Goal: Task Accomplishment & Management: Complete application form

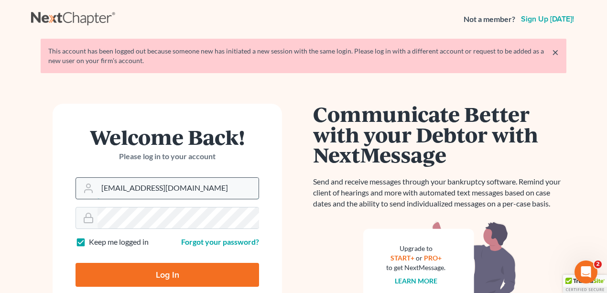
click at [194, 191] on input "alicialodcm@gmail.com" at bounding box center [178, 188] width 161 height 21
type input "[PERSON_NAME][EMAIL_ADDRESS][DOMAIN_NAME]"
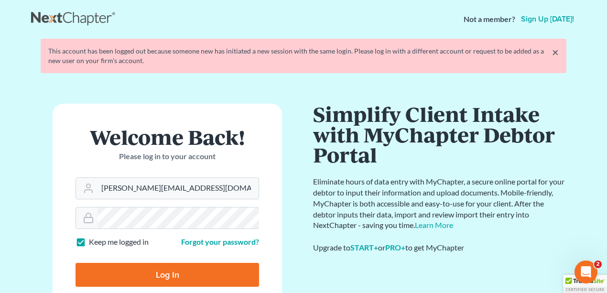
click at [185, 278] on input "Log In" at bounding box center [168, 275] width 184 height 24
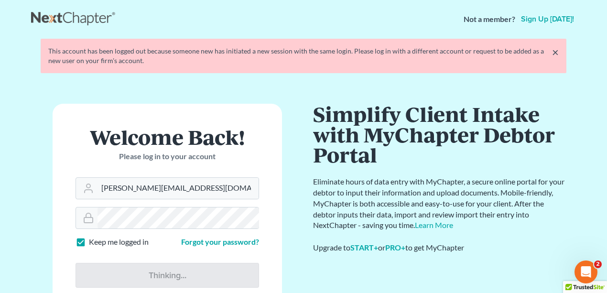
type input "Thinking..."
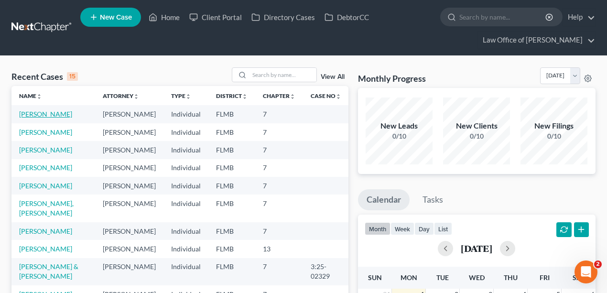
click at [46, 112] on link "[PERSON_NAME]" at bounding box center [45, 114] width 53 height 8
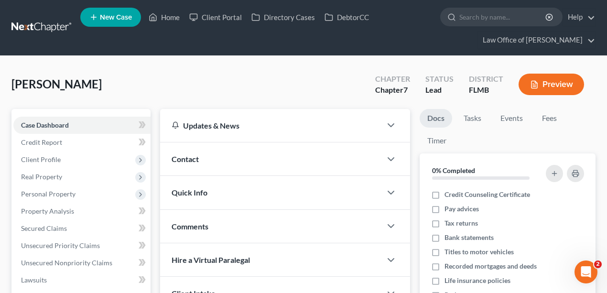
click at [216, 94] on div "Griffin, Alison Upgraded Chapter Chapter 7 Status Lead District FLMB Preview" at bounding box center [303, 88] width 584 height 42
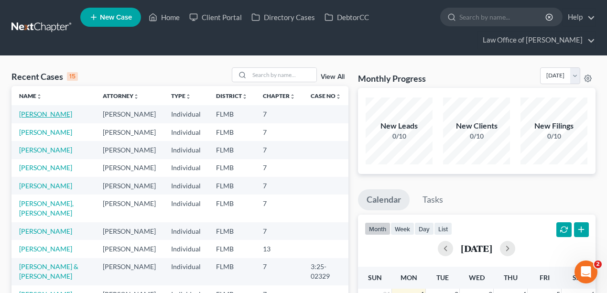
drag, startPoint x: 47, startPoint y: 107, endPoint x: 43, endPoint y: 111, distance: 5.8
click at [46, 108] on td "[PERSON_NAME]" at bounding box center [53, 114] width 84 height 18
click at [42, 112] on link "[PERSON_NAME]" at bounding box center [45, 114] width 53 height 8
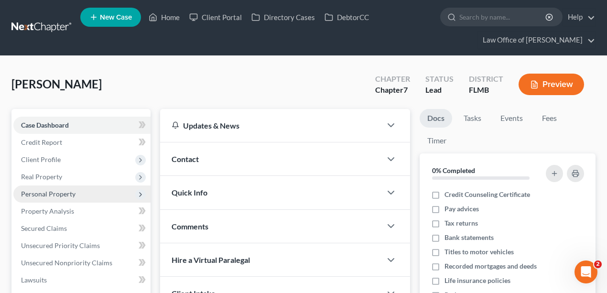
scroll to position [223, 0]
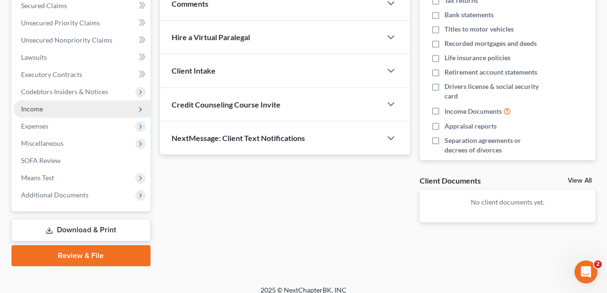
click at [37, 105] on span "Income" at bounding box center [32, 109] width 22 height 8
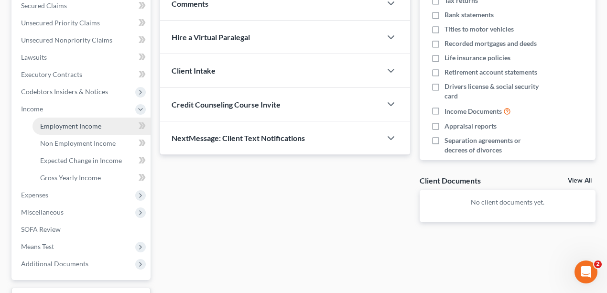
click at [77, 127] on span "Employment Income" at bounding box center [70, 126] width 61 height 8
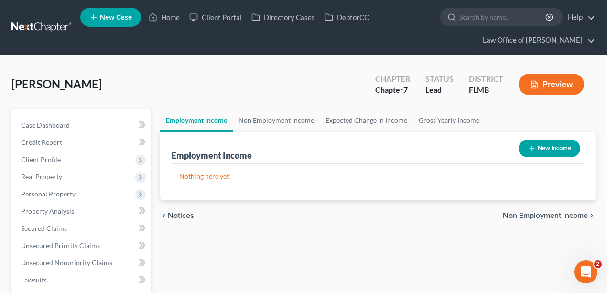
click at [546, 143] on button "New Income" at bounding box center [550, 149] width 62 height 18
select select "0"
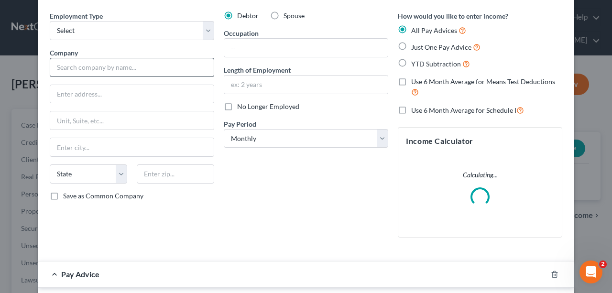
scroll to position [32, 0]
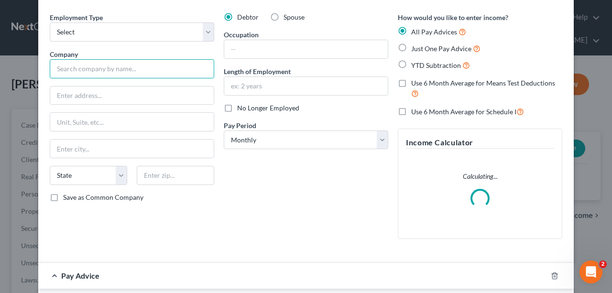
click at [122, 69] on input "text" at bounding box center [132, 68] width 164 height 19
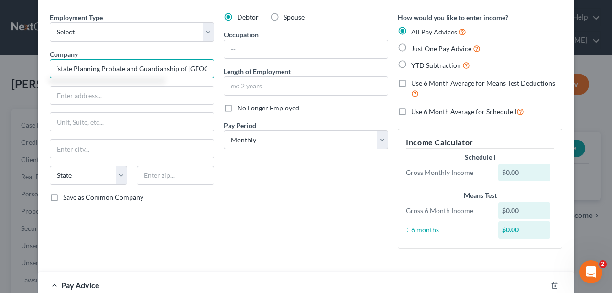
scroll to position [0, 6]
type input "Estate Planning Probate and Guardianship of [GEOGRAPHIC_DATA][PERSON_NAME]"
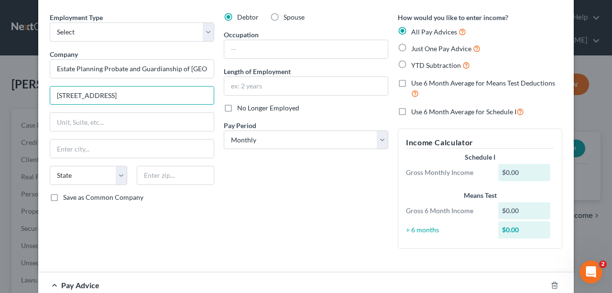
type input "[STREET_ADDRESS]"
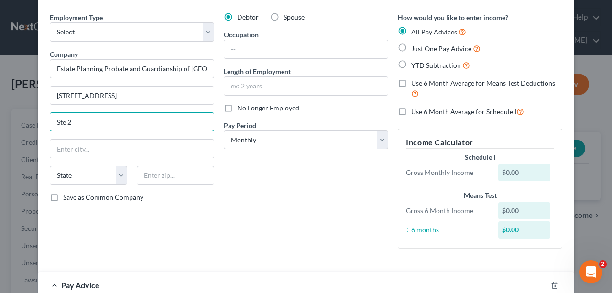
type input "Ste 2"
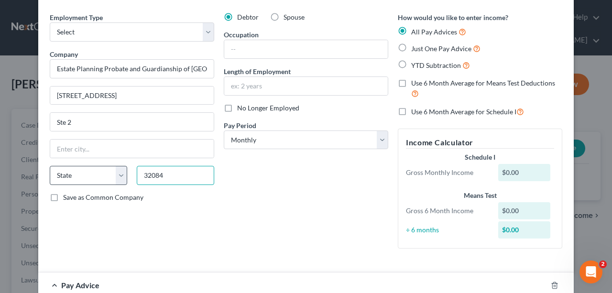
type input "32084"
type input "Saint Augustine"
select select "9"
click at [116, 169] on select "State [US_STATE] AK AR AZ CA CO CT DE DC [GEOGRAPHIC_DATA] [GEOGRAPHIC_DATA] GU…" at bounding box center [88, 175] width 77 height 19
click at [50, 166] on select "State [US_STATE] AK AR AZ CA CO CT DE DC [GEOGRAPHIC_DATA] [GEOGRAPHIC_DATA] GU…" at bounding box center [88, 175] width 77 height 19
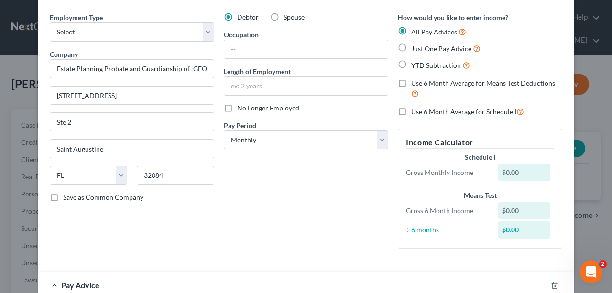
click at [262, 215] on div "Debtor Spouse Occupation Length of Employment No Longer Employed Pay Period * S…" at bounding box center [306, 134] width 174 height 244
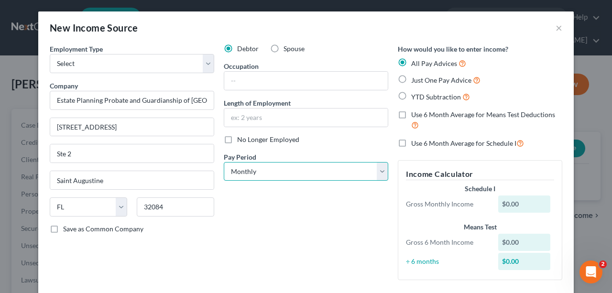
click at [252, 163] on select "Select Monthly Twice Monthly Every Other Week Weekly" at bounding box center [306, 171] width 164 height 19
click at [224, 162] on select "Select Monthly Twice Monthly Every Other Week Weekly" at bounding box center [306, 171] width 164 height 19
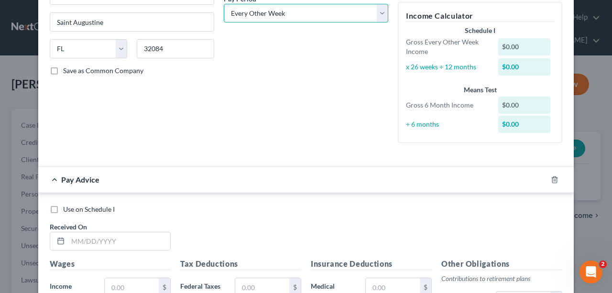
scroll to position [32, 0]
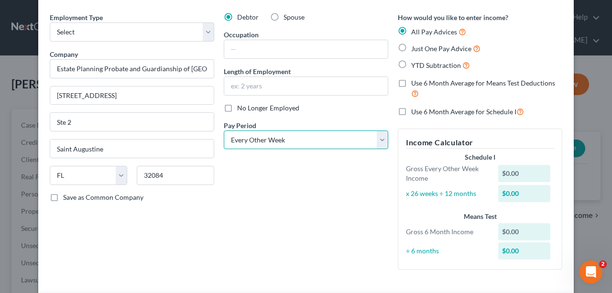
click at [325, 137] on select "Select Monthly Twice Monthly Every Other Week Weekly" at bounding box center [306, 140] width 164 height 19
select select "3"
click at [224, 131] on select "Select Monthly Twice Monthly Every Other Week Weekly" at bounding box center [306, 140] width 164 height 19
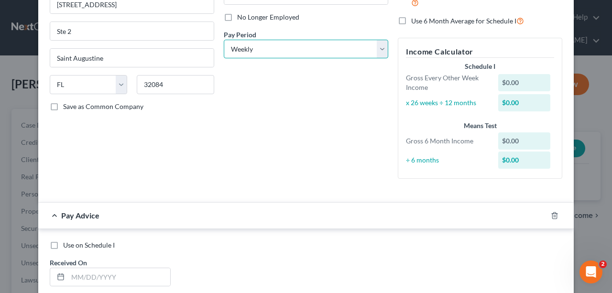
scroll to position [223, 0]
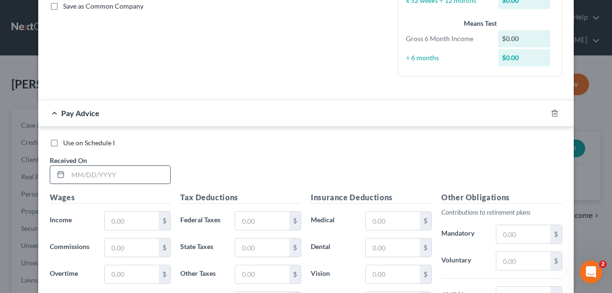
click at [93, 173] on input "text" at bounding box center [119, 175] width 102 height 18
click at [119, 173] on input "04/04/285" at bounding box center [119, 175] width 102 height 18
type input "[DATE]"
click at [125, 219] on input "text" at bounding box center [132, 221] width 54 height 18
type input "880"
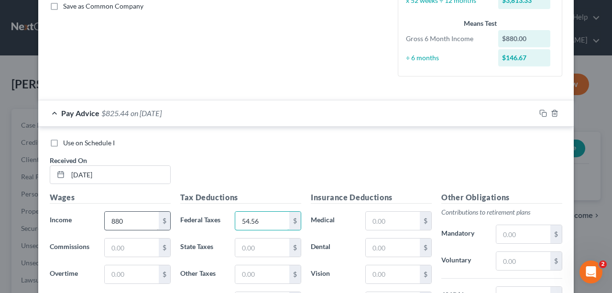
type input "54.56"
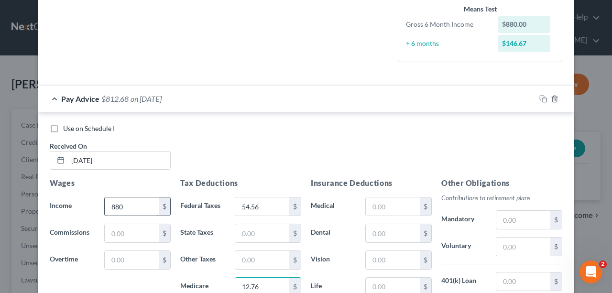
type input "12.76"
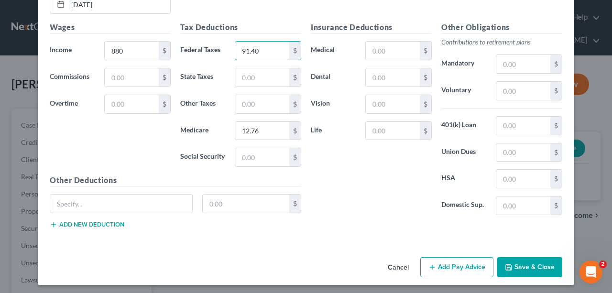
type input "91.40"
type input "54.56"
click at [535, 266] on button "Save & Close" at bounding box center [529, 267] width 65 height 20
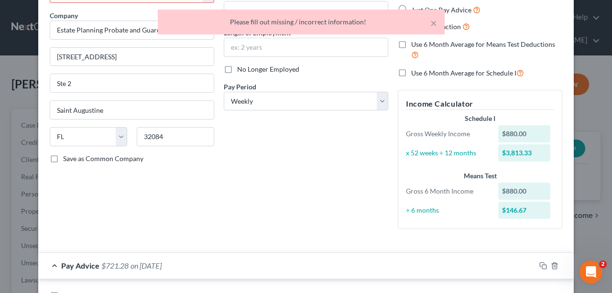
scroll to position [0, 0]
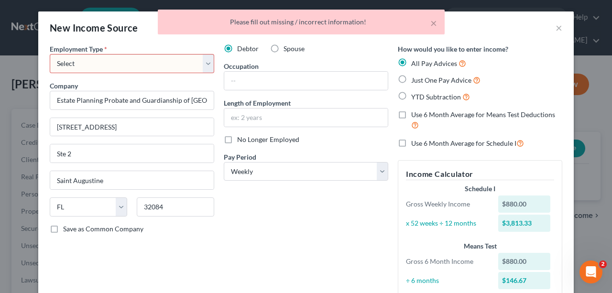
click at [123, 56] on select "Select Full or [DEMOGRAPHIC_DATA] Employment Self Employment" at bounding box center [132, 63] width 164 height 19
select select "0"
click at [50, 54] on select "Select Full or [DEMOGRAPHIC_DATA] Employment Self Employment" at bounding box center [132, 63] width 164 height 19
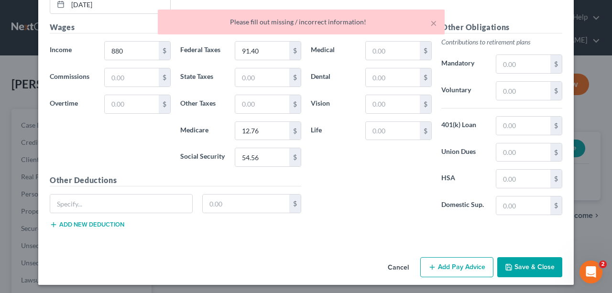
scroll to position [297, 0]
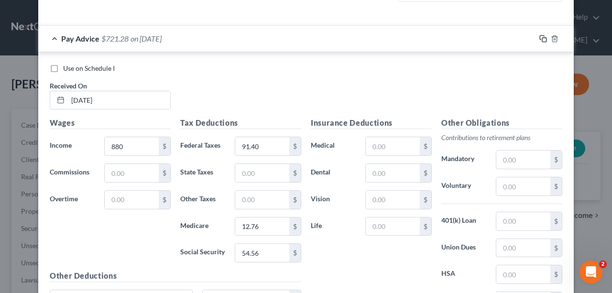
click at [541, 36] on icon "button" at bounding box center [543, 39] width 8 height 8
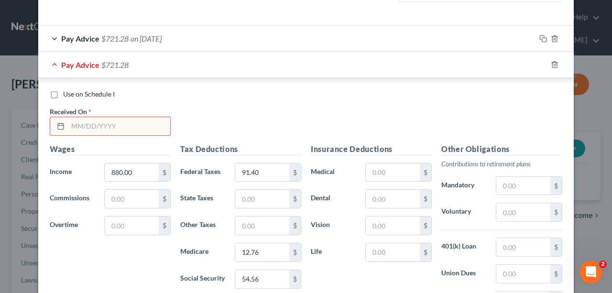
click at [122, 124] on input "text" at bounding box center [119, 126] width 102 height 18
type input "[DATE]"
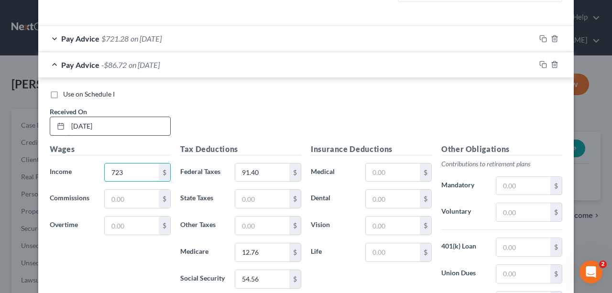
type input "723"
type input "72.56"
type input "10.48"
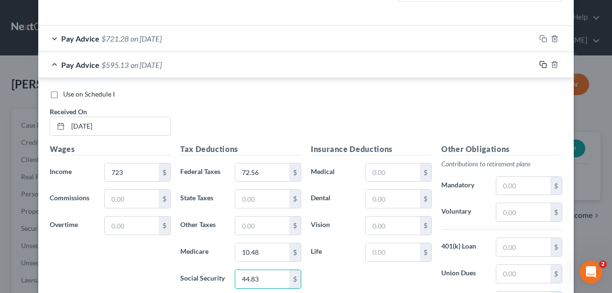
type input "44.83"
click at [539, 64] on icon "button" at bounding box center [543, 65] width 8 height 8
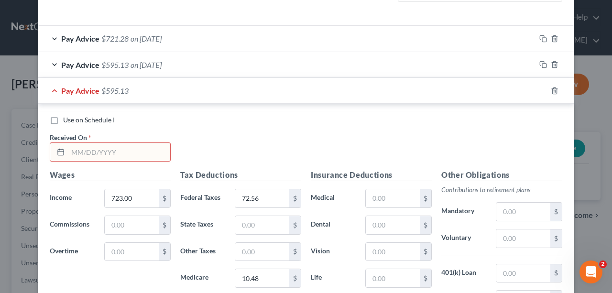
click at [94, 154] on input "text" at bounding box center [119, 152] width 102 height 18
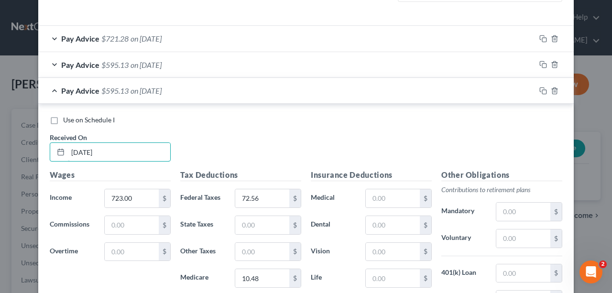
type input "[DATE]"
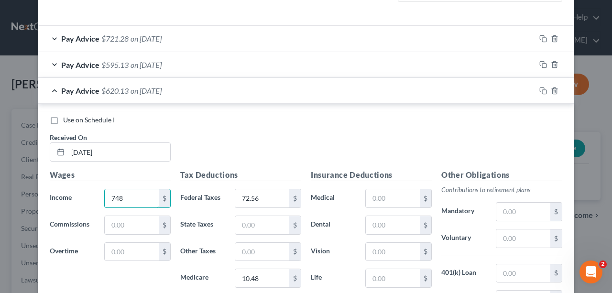
type input "748"
type input "75.56"
type input "10.85"
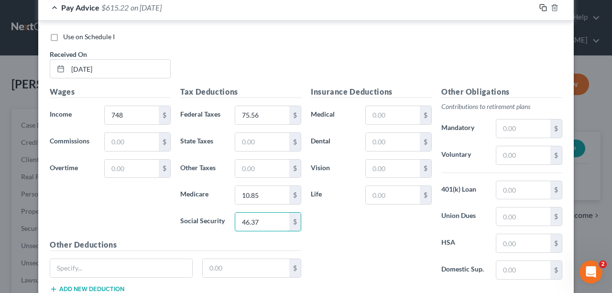
type input "46.37"
click at [539, 9] on icon "button" at bounding box center [543, 8] width 8 height 8
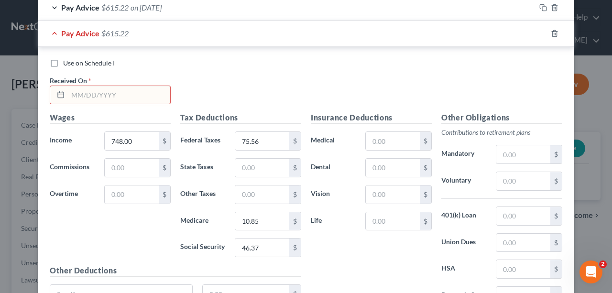
click at [131, 95] on input "text" at bounding box center [119, 95] width 102 height 18
type input "[DATE]"
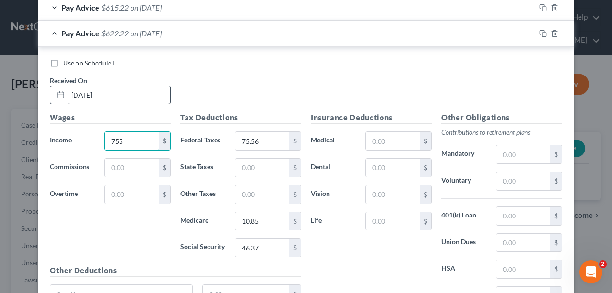
type input "755"
type input "76.40"
type input "1"
type input "10.95"
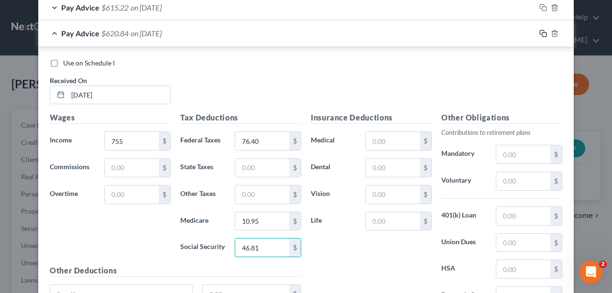
type input "46.81"
click at [539, 30] on icon "button" at bounding box center [543, 34] width 8 height 8
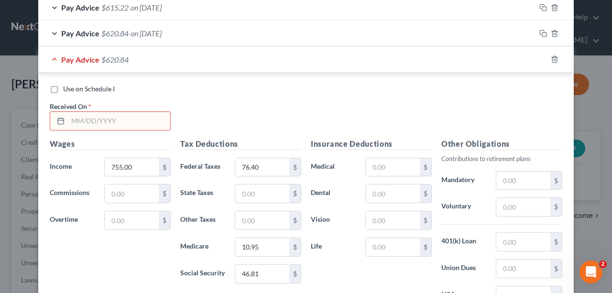
click at [133, 120] on input "text" at bounding box center [119, 121] width 102 height 18
type input "[DATE]"
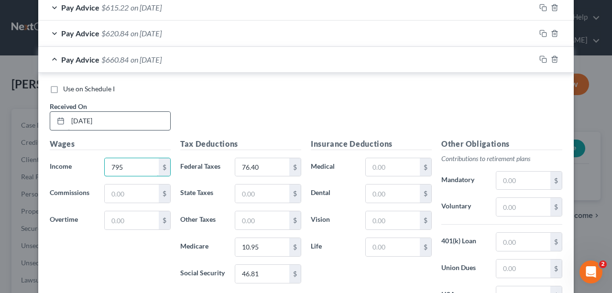
type input "795"
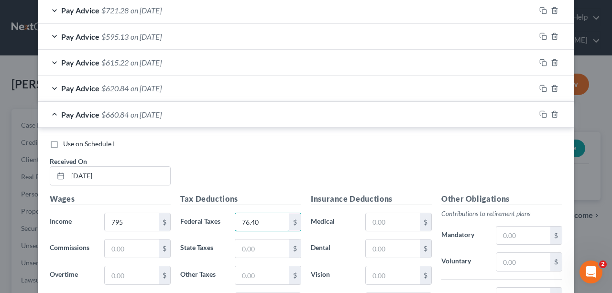
scroll to position [349, 0]
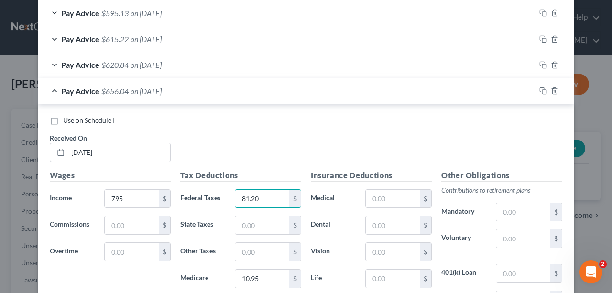
type input "81.20"
type input "49.29"
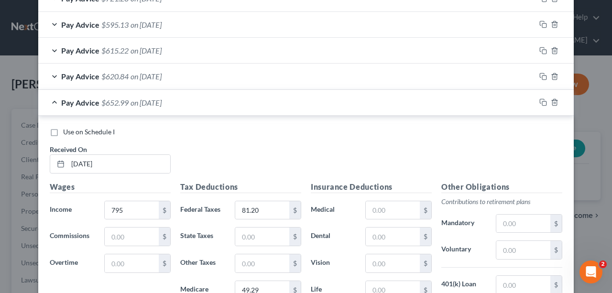
scroll to position [337, 0]
type input "11.52"
click at [544, 102] on rect "button" at bounding box center [544, 104] width 4 height 4
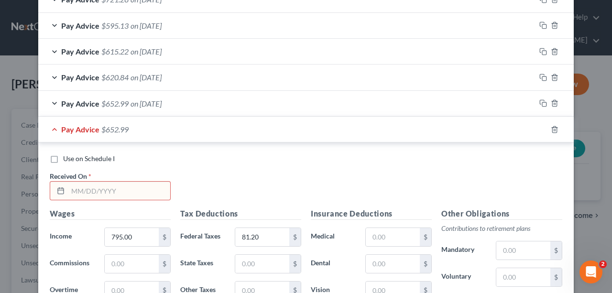
click at [146, 189] on input "text" at bounding box center [119, 191] width 102 height 18
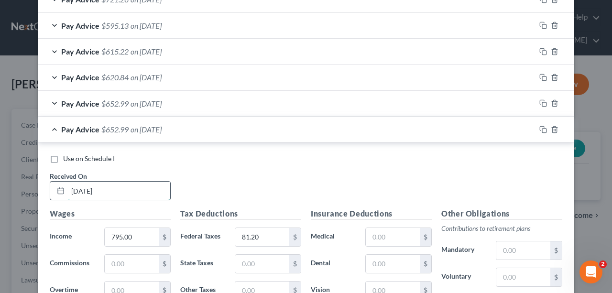
type input "[DATE]"
type input "890"
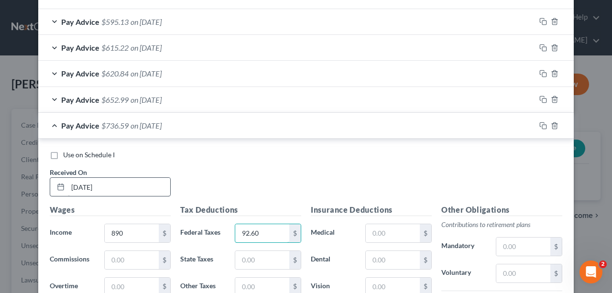
type input "92.60"
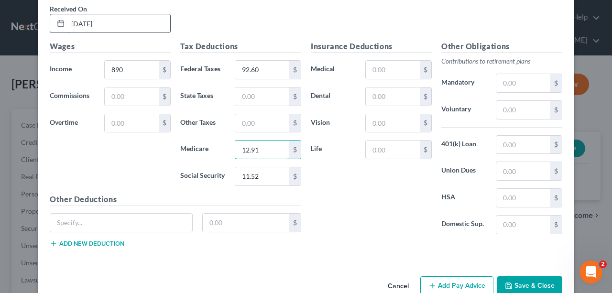
type input "12.91"
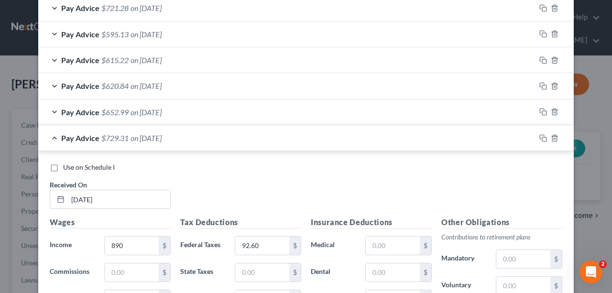
scroll to position [440, 0]
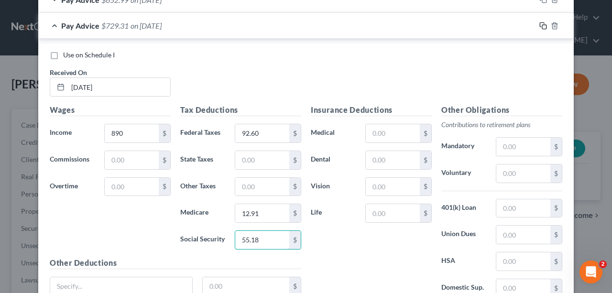
type input "55.18"
click at [542, 22] on icon "button" at bounding box center [543, 26] width 8 height 8
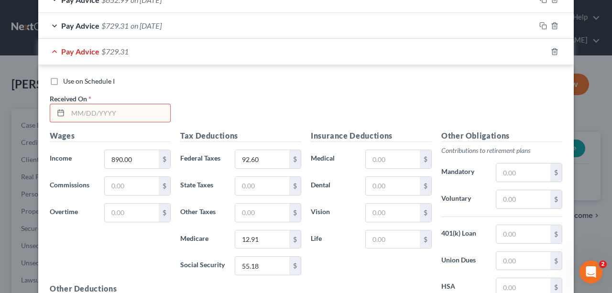
click at [129, 110] on input "text" at bounding box center [119, 113] width 102 height 18
type input "[DATE]"
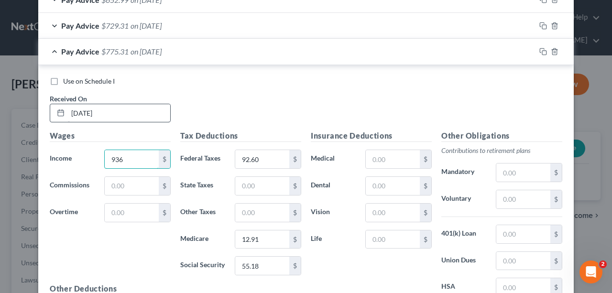
type input "936"
type input "98.12"
type input "13.57"
type input "58.03"
click at [541, 51] on icon "button" at bounding box center [543, 52] width 8 height 8
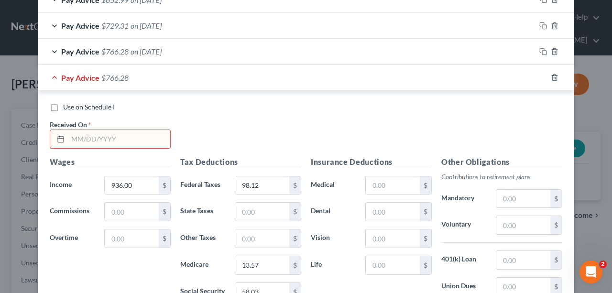
click at [105, 135] on input "text" at bounding box center [119, 139] width 102 height 18
type input "[DATE]"
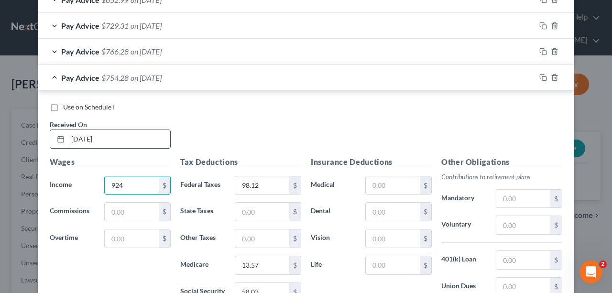
type input "924"
type input "96.68"
type input "13.40"
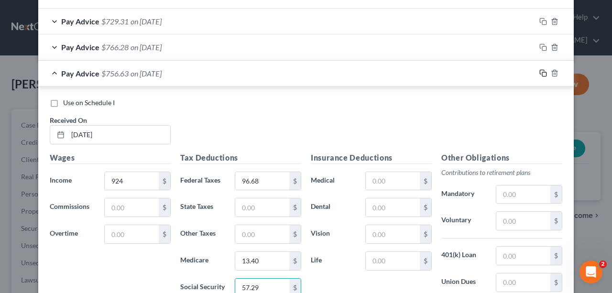
type input "57.29"
click at [543, 72] on rect "button" at bounding box center [544, 74] width 4 height 4
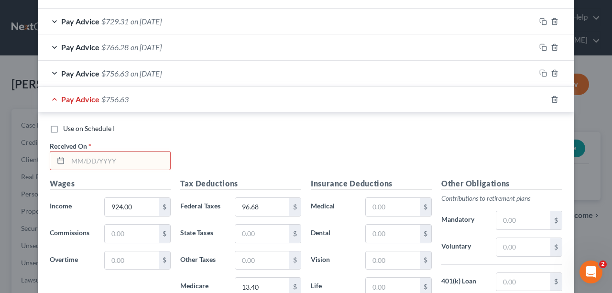
click at [116, 162] on input "text" at bounding box center [119, 161] width 102 height 18
type input "[DATE]"
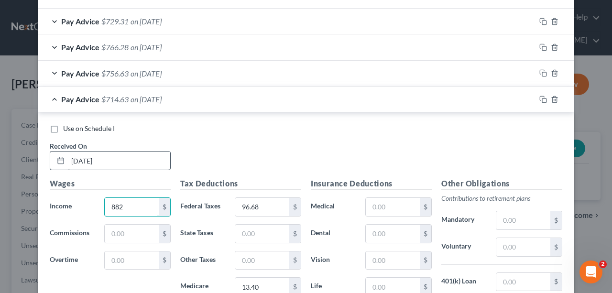
type input "882"
type input "91.64"
type input "12.79"
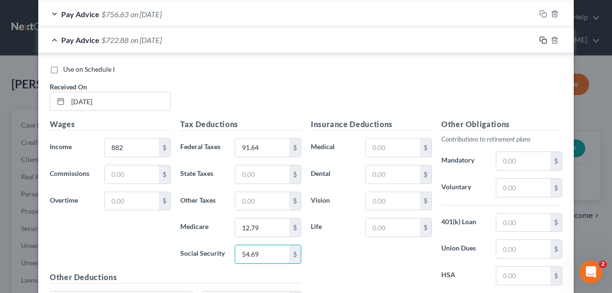
type input "54.69"
click at [539, 36] on icon "button" at bounding box center [543, 40] width 8 height 8
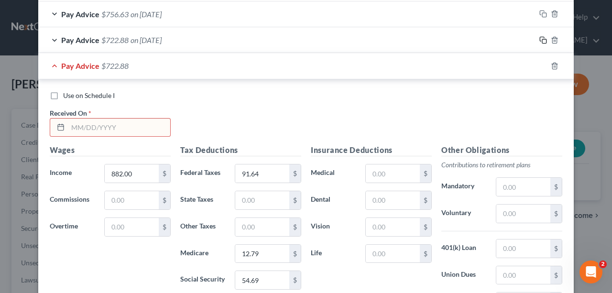
scroll to position [504, 0]
click at [134, 131] on input "text" at bounding box center [119, 128] width 102 height 18
type input "[DATE]"
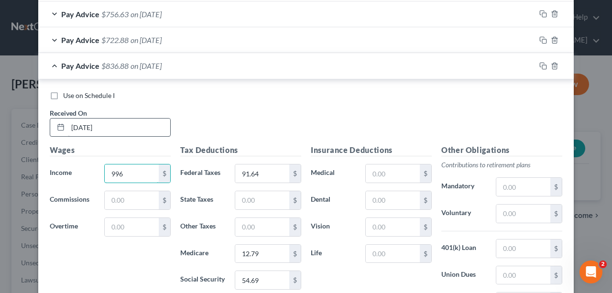
type input "996"
type input "105.32"
type input "14.44"
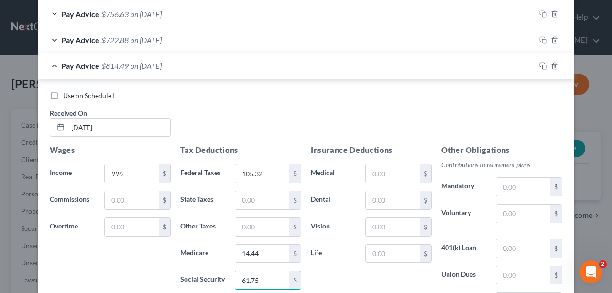
type input "61.75"
click at [541, 63] on icon "button" at bounding box center [543, 66] width 8 height 8
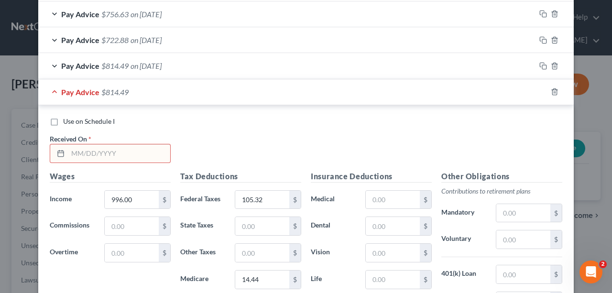
click at [155, 144] on input "text" at bounding box center [119, 153] width 102 height 18
type input "[DATE]"
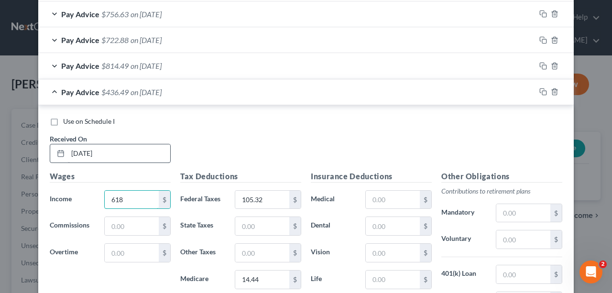
type input "618"
type input "59.96"
type input "8.96"
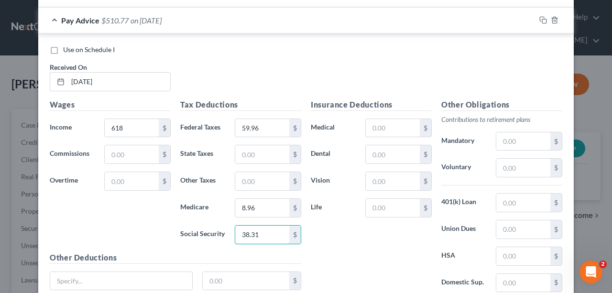
scroll to position [460, 0]
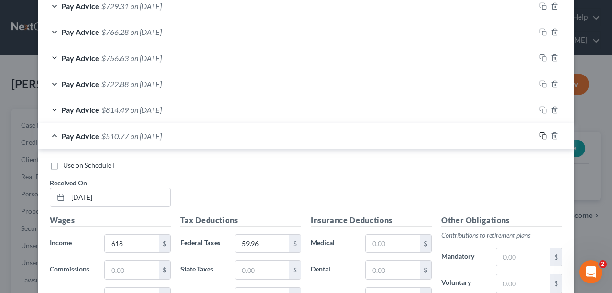
type input "38.31"
click at [542, 135] on rect "button" at bounding box center [544, 137] width 4 height 4
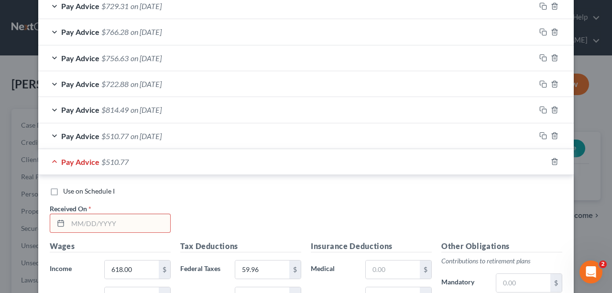
click at [126, 222] on input "text" at bounding box center [119, 223] width 102 height 18
type input "[DATE]"
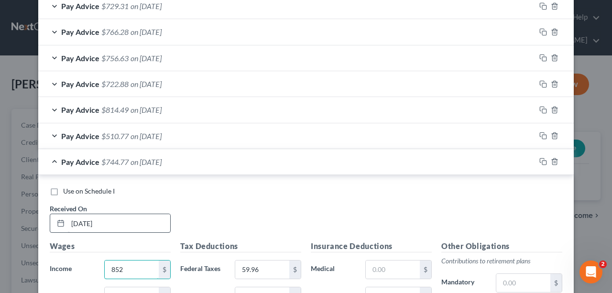
type input "852"
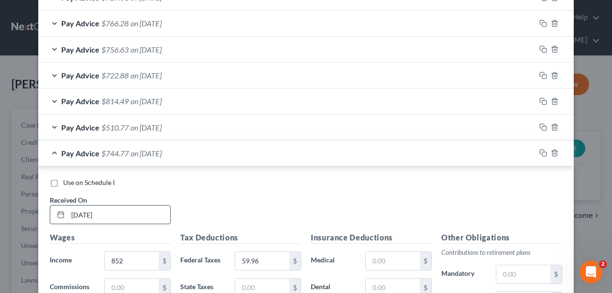
scroll to position [633, 0]
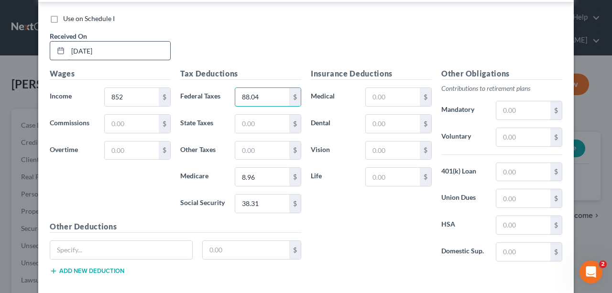
type input "88.04"
type input "12.36"
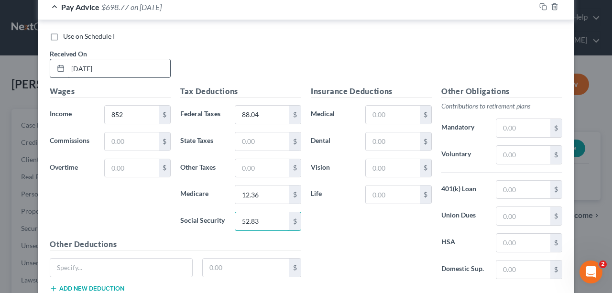
scroll to position [600, 0]
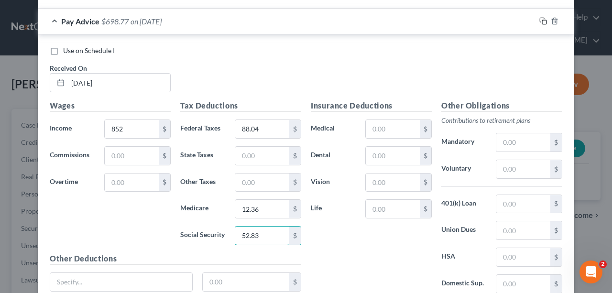
type input "52.83"
click at [539, 19] on icon "button" at bounding box center [543, 21] width 8 height 8
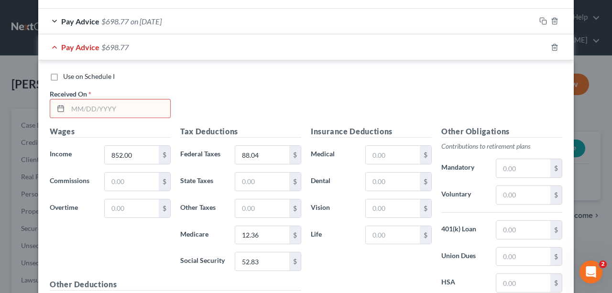
click at [122, 106] on input "text" at bounding box center [119, 108] width 102 height 18
type input "[DATE]"
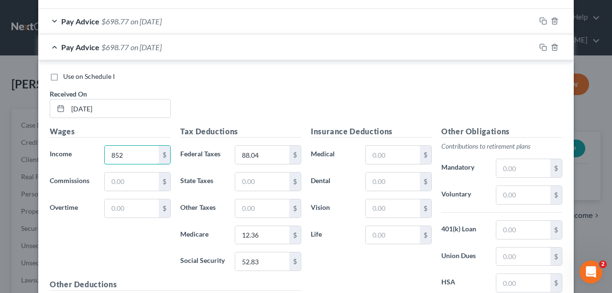
type input "852"
click at [283, 85] on div "Use on Schedule I Received On * [DATE]" at bounding box center [306, 99] width 522 height 54
click at [271, 258] on input "52.83" at bounding box center [262, 261] width 54 height 18
click at [271, 257] on input "52.83" at bounding box center [262, 261] width 54 height 18
click at [270, 256] on input "52.83" at bounding box center [262, 261] width 54 height 18
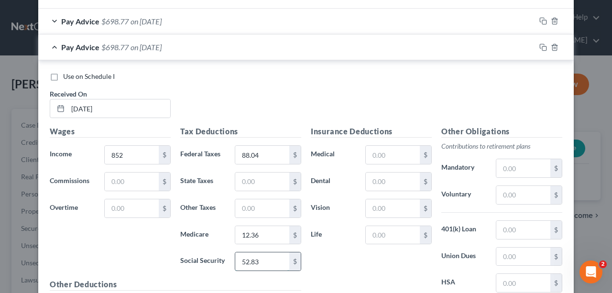
click at [257, 256] on input "52.83" at bounding box center [262, 261] width 54 height 18
type input "52.82"
click at [246, 228] on input "12.36" at bounding box center [262, 235] width 54 height 18
click at [262, 229] on input "12.36" at bounding box center [262, 235] width 54 height 18
type input "12.35"
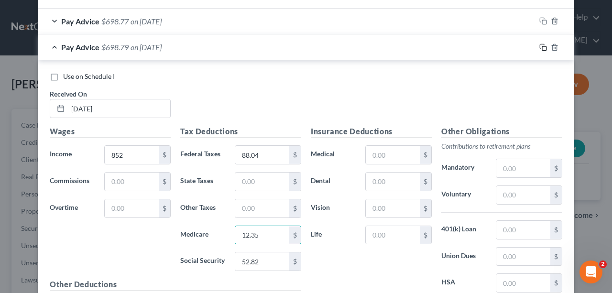
click at [544, 46] on rect "button" at bounding box center [544, 48] width 4 height 4
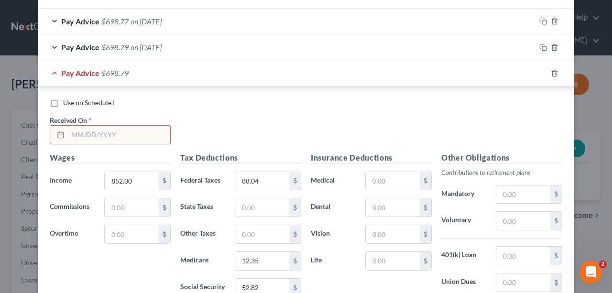
click at [145, 128] on input "text" at bounding box center [119, 135] width 102 height 18
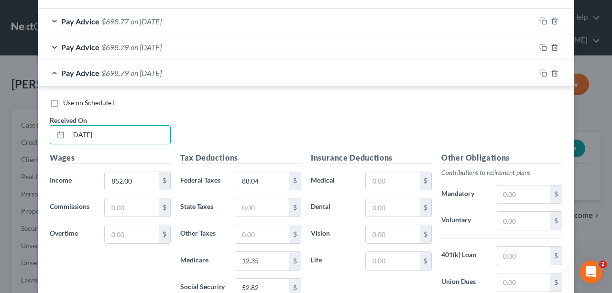
type input "[DATE]"
type input "840"
type input "86.60"
type input "12.18"
type input "52.08"
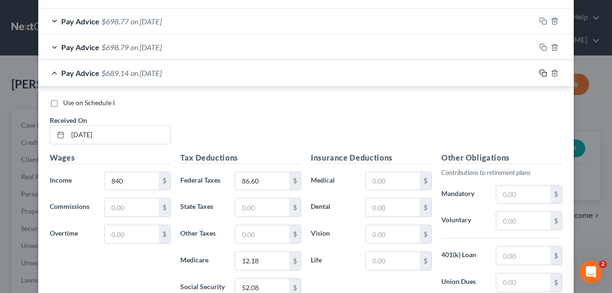
click at [542, 72] on rect "button" at bounding box center [544, 74] width 4 height 4
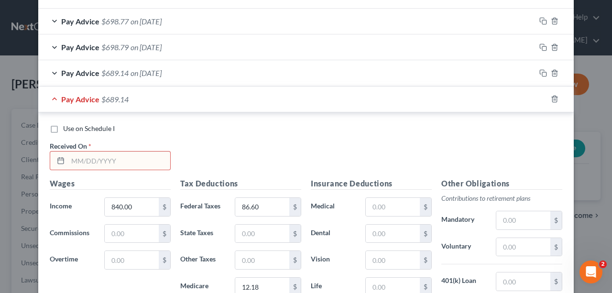
click at [87, 160] on input "text" at bounding box center [119, 161] width 102 height 18
type input "[DATE]"
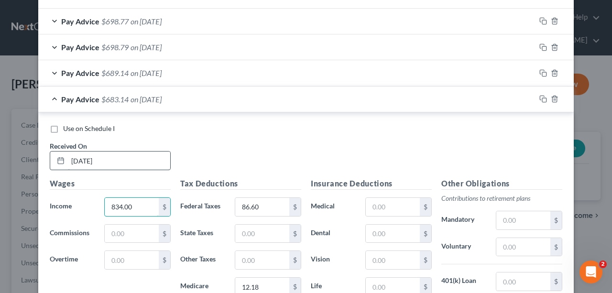
type input "834.00"
type input "85.88"
type input "12.09"
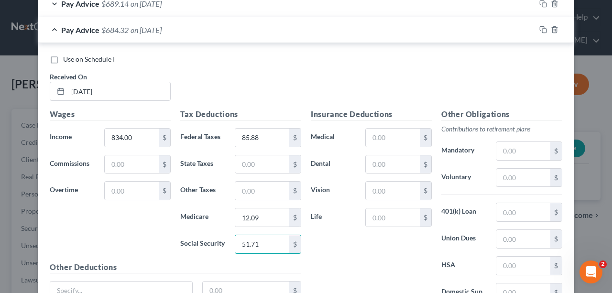
scroll to position [563, 0]
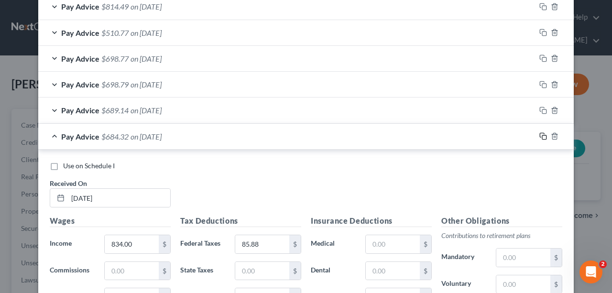
type input "51.71"
click at [542, 135] on rect "button" at bounding box center [544, 137] width 4 height 4
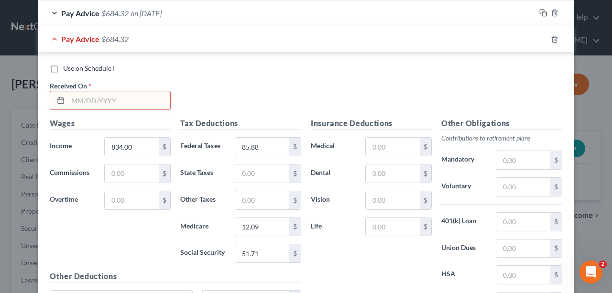
scroll to position [690, 0]
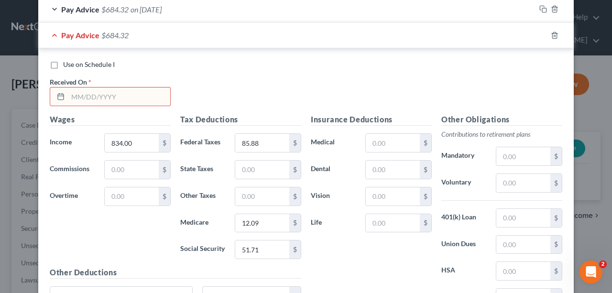
click at [108, 96] on input "text" at bounding box center [119, 96] width 102 height 18
type input "[DATE]"
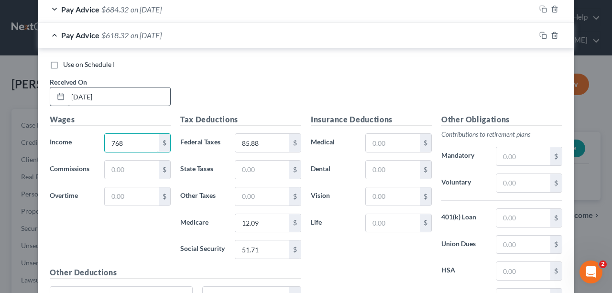
type input "768"
type input "77.96"
type input "11.14"
type input "7"
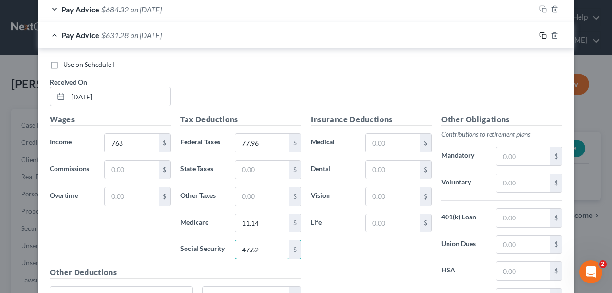
type input "47.62"
click at [540, 32] on icon "button" at bounding box center [543, 36] width 8 height 8
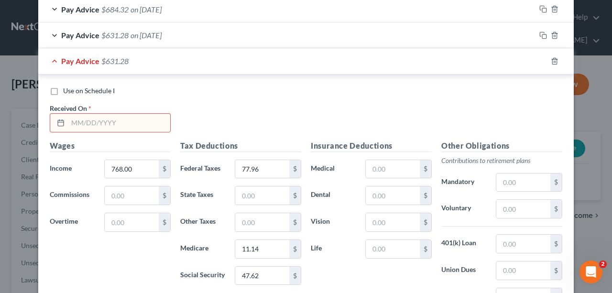
click at [120, 118] on input "text" at bounding box center [119, 123] width 102 height 18
type input "[DATE]"
type input "456"
type input "41.75"
type input "28.27"
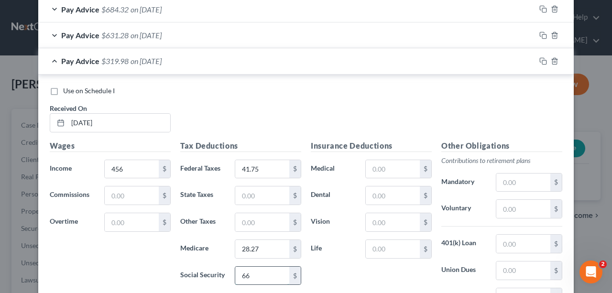
click at [258, 275] on input "66" at bounding box center [262, 276] width 54 height 18
type input "28.27"
type input "6.61"
click at [466, 91] on div "Use on Schedule I" at bounding box center [306, 91] width 513 height 10
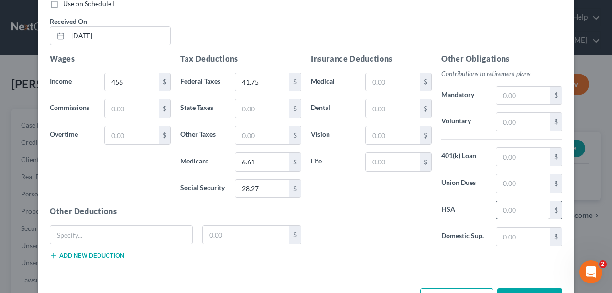
scroll to position [806, 0]
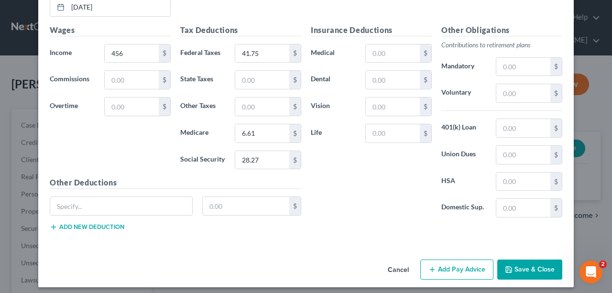
click at [533, 265] on button "Save & Close" at bounding box center [529, 270] width 65 height 20
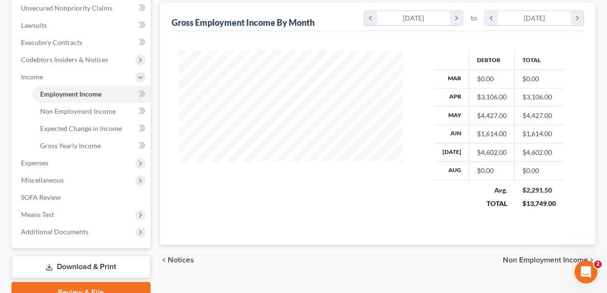
scroll to position [64, 0]
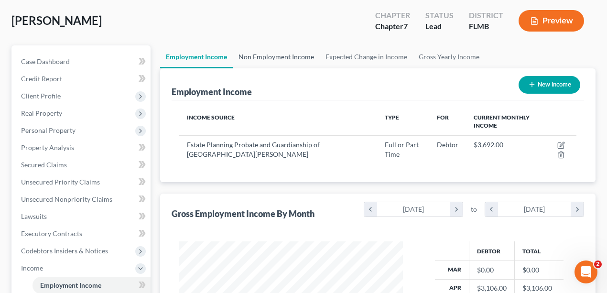
click at [308, 54] on link "Non Employment Income" at bounding box center [276, 56] width 87 height 23
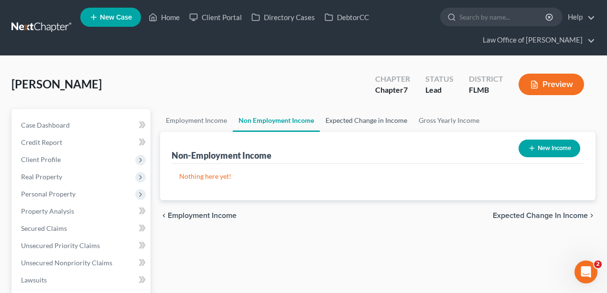
click at [375, 119] on link "Expected Change in Income" at bounding box center [366, 120] width 93 height 23
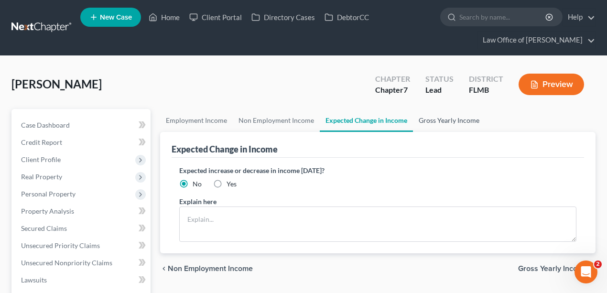
click at [434, 123] on link "Gross Yearly Income" at bounding box center [449, 120] width 72 height 23
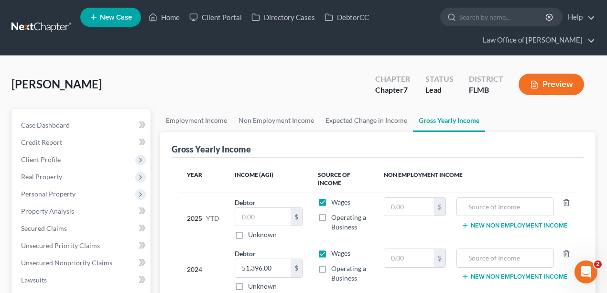
click at [181, 76] on div "[PERSON_NAME] Upgraded Chapter Chapter 7 Status Lead District FLMB Preview" at bounding box center [303, 88] width 584 height 42
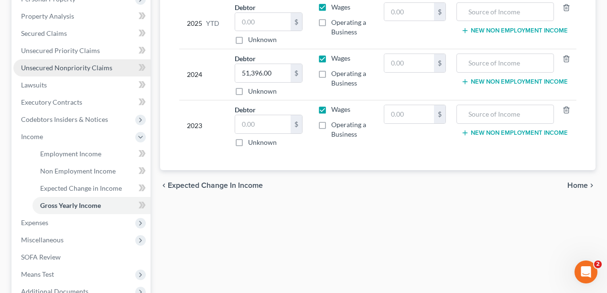
scroll to position [127, 0]
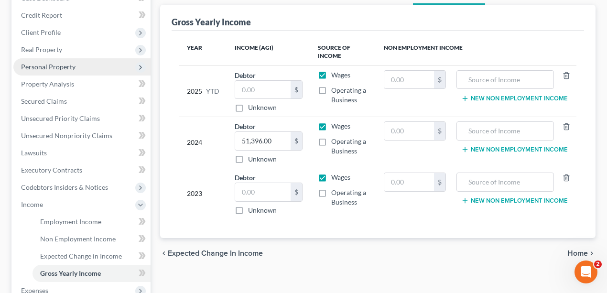
click at [44, 65] on span "Personal Property" at bounding box center [48, 67] width 55 height 8
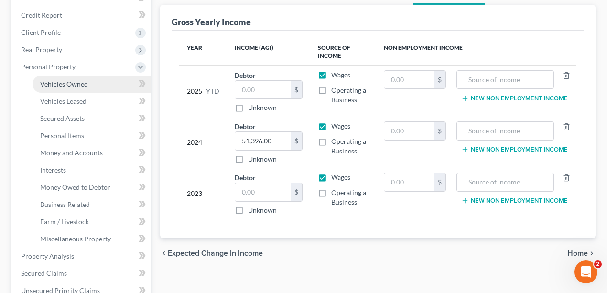
click at [53, 80] on span "Vehicles Owned" at bounding box center [64, 84] width 48 height 8
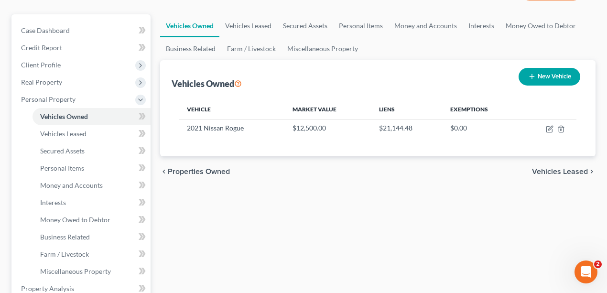
scroll to position [96, 0]
click at [242, 27] on link "Vehicles Leased" at bounding box center [248, 24] width 58 height 23
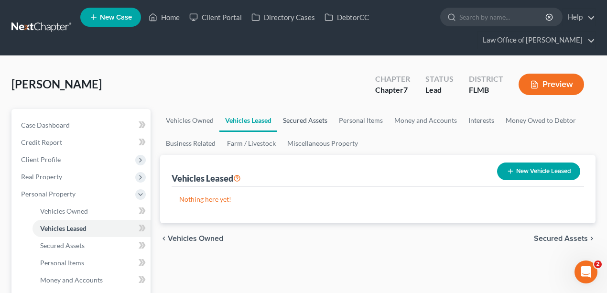
click at [315, 121] on link "Secured Assets" at bounding box center [305, 120] width 56 height 23
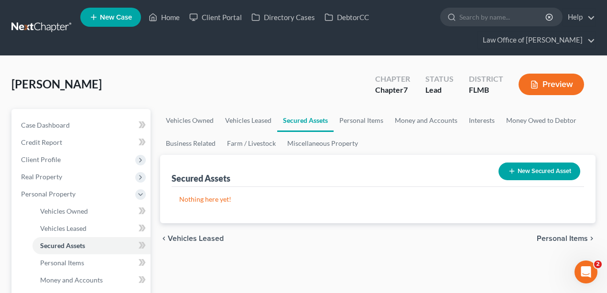
click at [328, 76] on div "[PERSON_NAME] Upgraded Chapter Chapter 7 Status Lead District FLMB Preview" at bounding box center [303, 88] width 584 height 42
click at [183, 124] on link "Vehicles Owned" at bounding box center [189, 120] width 59 height 23
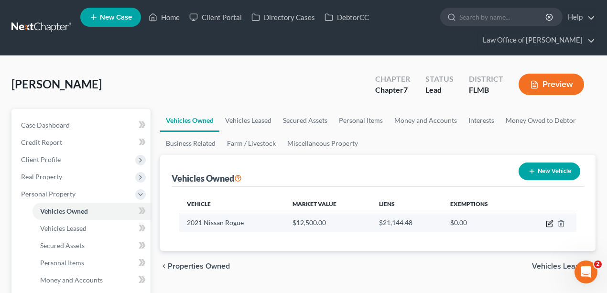
click at [549, 221] on icon "button" at bounding box center [550, 224] width 8 height 8
select select "0"
select select "5"
select select "2"
select select "0"
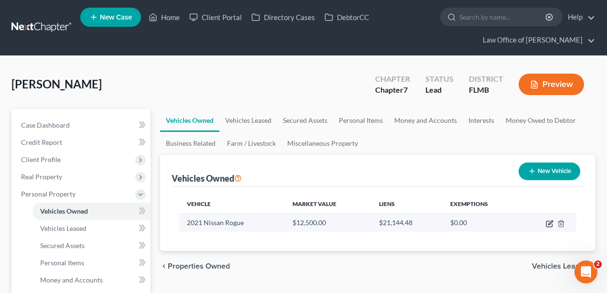
select select "45"
select select "0"
select select "2"
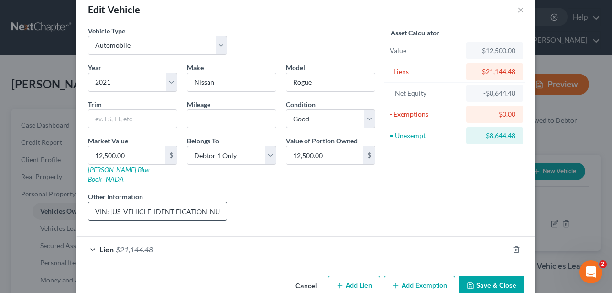
scroll to position [29, 0]
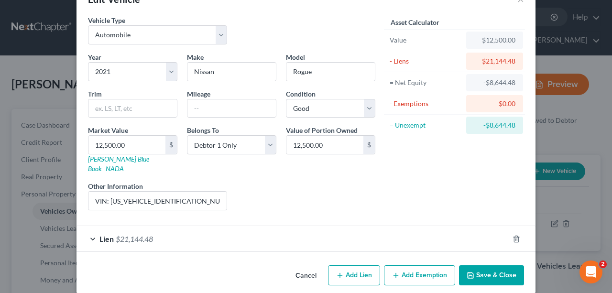
click at [143, 234] on span "$21,144.48" at bounding box center [134, 238] width 37 height 9
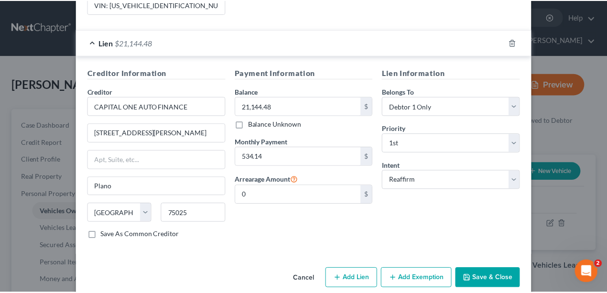
scroll to position [226, 0]
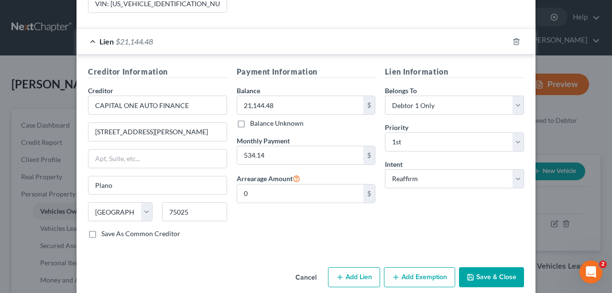
click at [491, 267] on button "Save & Close" at bounding box center [491, 277] width 65 height 20
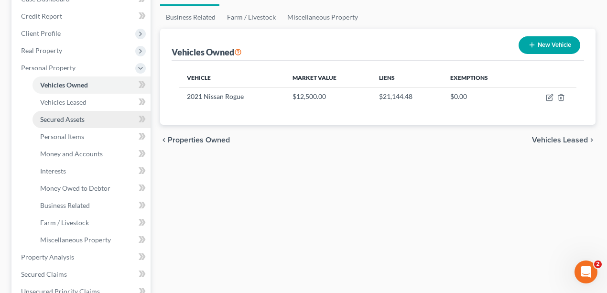
scroll to position [127, 0]
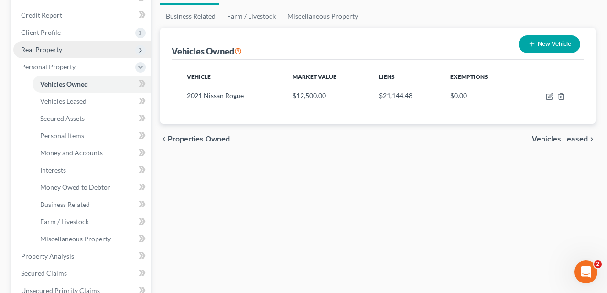
click at [67, 48] on span "Real Property" at bounding box center [81, 49] width 137 height 17
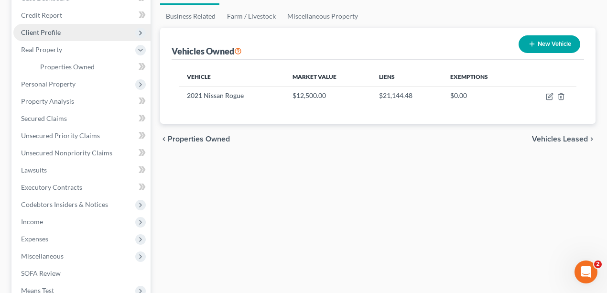
click at [59, 31] on span "Client Profile" at bounding box center [41, 32] width 40 height 8
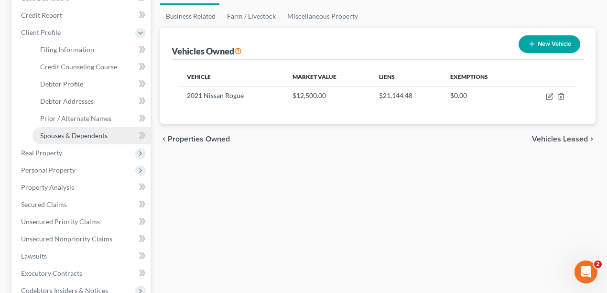
click at [57, 131] on span "Spouses & Dependents" at bounding box center [73, 135] width 67 height 8
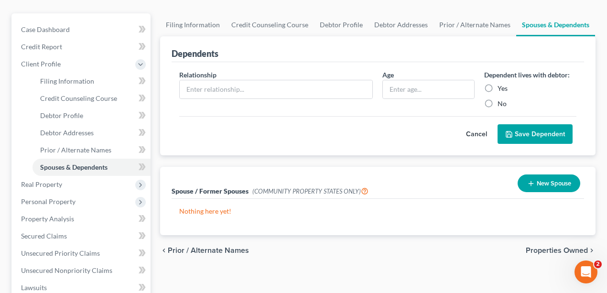
scroll to position [159, 0]
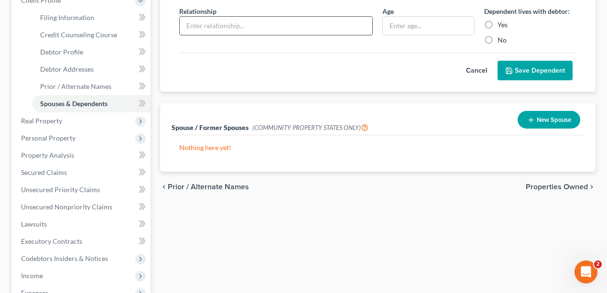
click at [253, 31] on input "text" at bounding box center [276, 26] width 193 height 18
type input "c"
type input "Child"
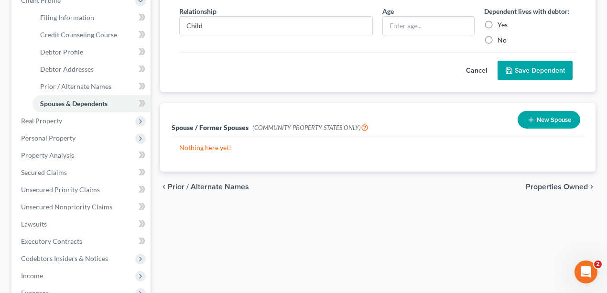
click at [498, 24] on label "Yes" at bounding box center [503, 25] width 10 height 10
click at [502, 24] on input "Yes" at bounding box center [505, 23] width 6 height 6
radio input "true"
click at [520, 67] on button "Save Dependent" at bounding box center [535, 71] width 75 height 20
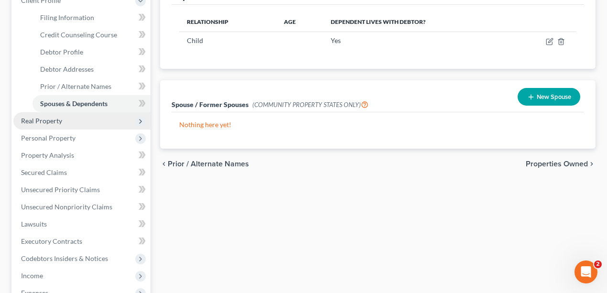
click at [35, 121] on span "Real Property" at bounding box center [41, 121] width 41 height 8
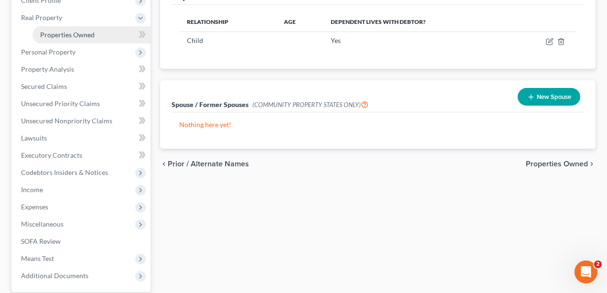
click at [76, 33] on span "Properties Owned" at bounding box center [67, 35] width 55 height 8
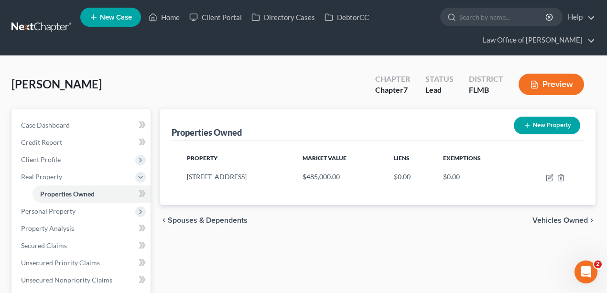
click at [69, 212] on span "Personal Property" at bounding box center [48, 211] width 55 height 8
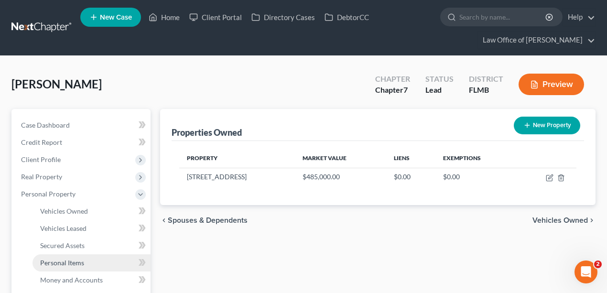
click at [87, 261] on link "Personal Items" at bounding box center [92, 262] width 118 height 17
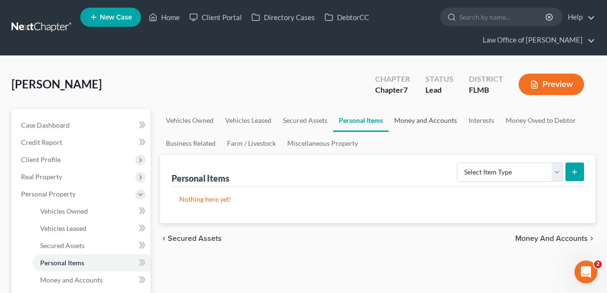
click at [420, 124] on link "Money and Accounts" at bounding box center [426, 120] width 74 height 23
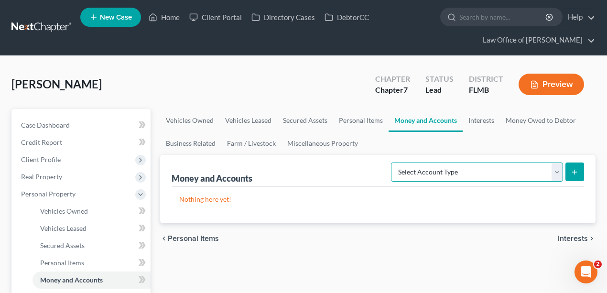
click at [454, 171] on select "Select Account Type Brokerage Cash on Hand Certificates of Deposit Checking Acc…" at bounding box center [477, 172] width 172 height 19
select select "checking"
click at [393, 163] on select "Select Account Type Brokerage Cash on Hand Certificates of Deposit Checking Acc…" at bounding box center [477, 172] width 172 height 19
click at [574, 172] on icon "submit" at bounding box center [575, 172] width 8 height 8
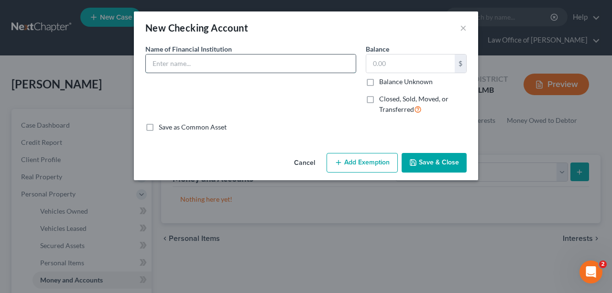
click at [196, 59] on input "text" at bounding box center [251, 64] width 210 height 18
type input "Vystar"
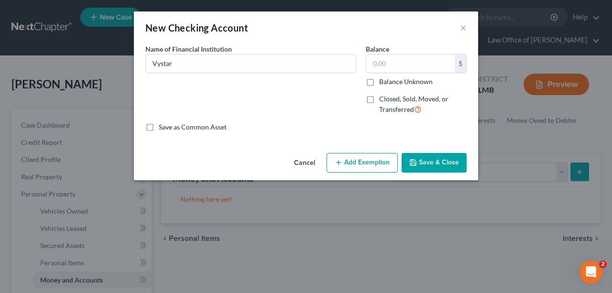
click at [444, 165] on button "Save & Close" at bounding box center [434, 163] width 65 height 20
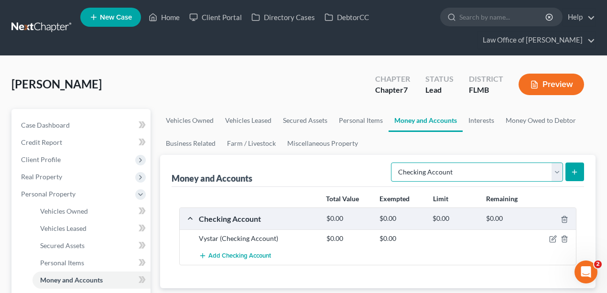
click at [479, 172] on select "Select Account Type Brokerage Cash on Hand Certificates of Deposit Checking Acc…" at bounding box center [477, 172] width 172 height 19
select select "savings"
click at [393, 163] on select "Select Account Type Brokerage Cash on Hand Certificates of Deposit Checking Acc…" at bounding box center [477, 172] width 172 height 19
click at [574, 170] on icon "submit" at bounding box center [575, 172] width 8 height 8
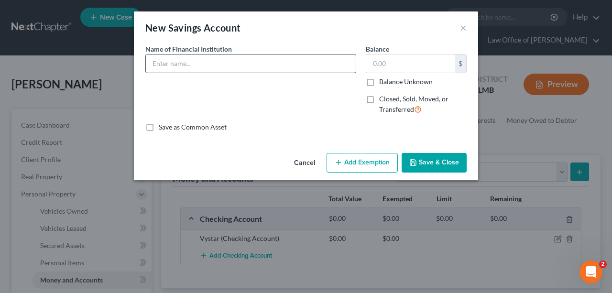
click at [205, 65] on input "text" at bounding box center [251, 64] width 210 height 18
type input "Vystar"
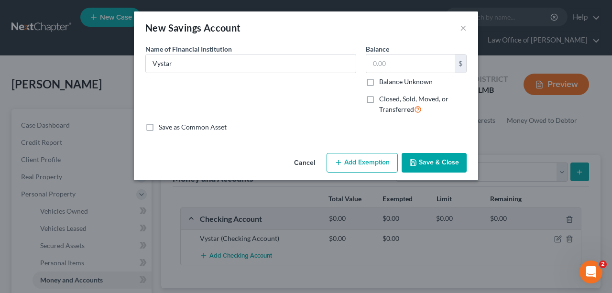
click at [449, 166] on button "Save & Close" at bounding box center [434, 163] width 65 height 20
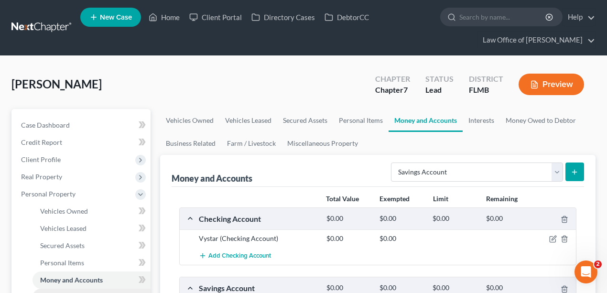
scroll to position [96, 0]
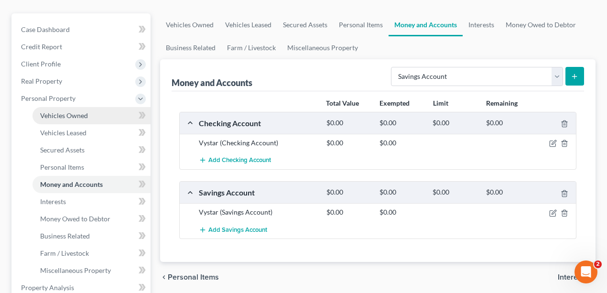
click at [78, 110] on link "Vehicles Owned" at bounding box center [92, 115] width 118 height 17
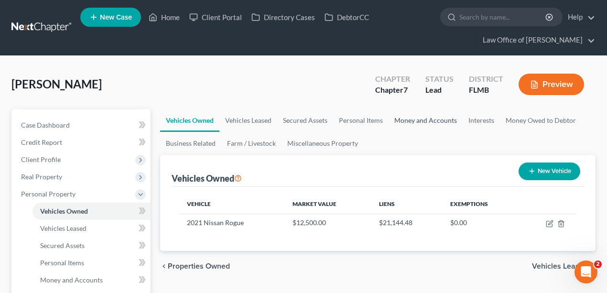
click at [420, 124] on link "Money and Accounts" at bounding box center [426, 120] width 74 height 23
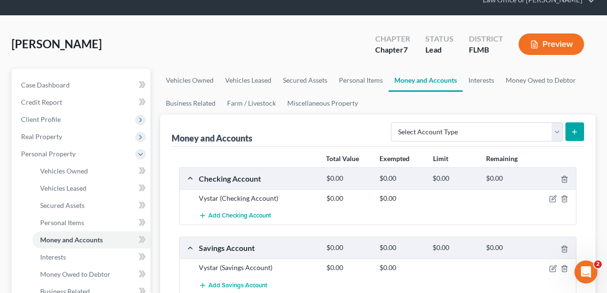
scroll to position [127, 0]
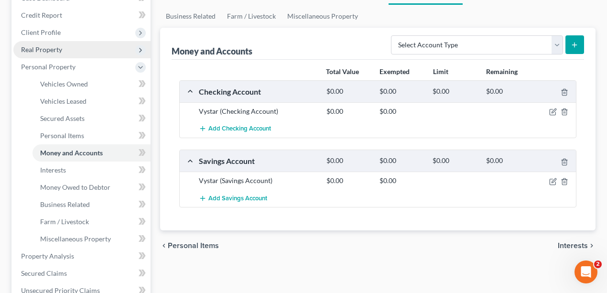
click at [71, 41] on span "Real Property" at bounding box center [81, 49] width 137 height 17
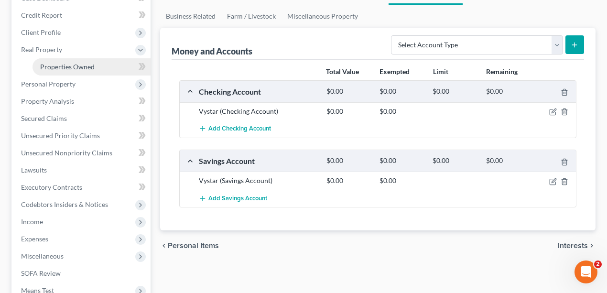
click at [63, 64] on span "Properties Owned" at bounding box center [67, 67] width 55 height 8
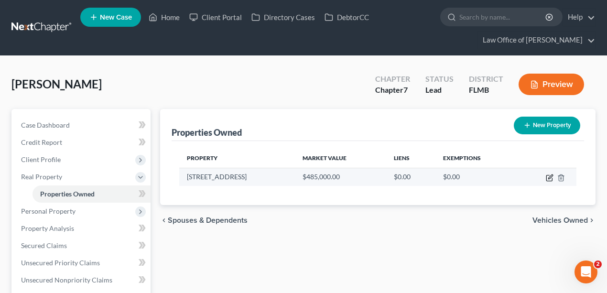
click at [549, 175] on icon "button" at bounding box center [549, 178] width 6 height 6
select select "9"
select select "0"
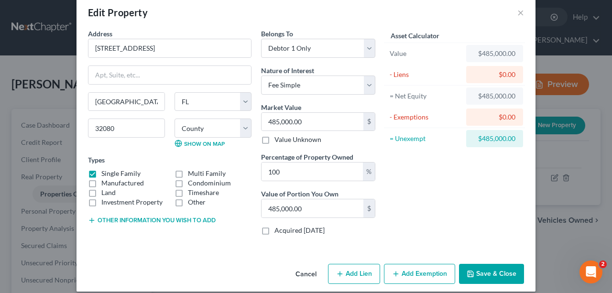
scroll to position [23, 0]
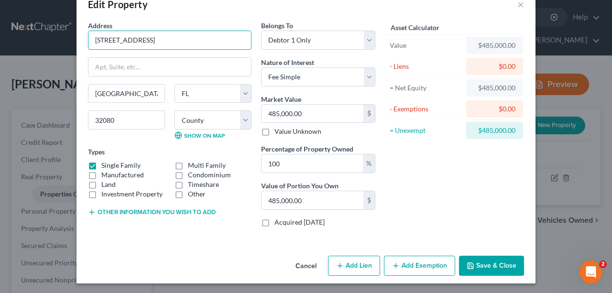
drag, startPoint x: 189, startPoint y: 44, endPoint x: 21, endPoint y: 60, distance: 168.5
click at [21, 60] on div "Edit Property × Address * 6659 [GEOGRAPHIC_DATA] [US_STATE][GEOGRAPHIC_DATA] [G…" at bounding box center [306, 146] width 612 height 293
click at [437, 168] on div "Asset Calculator Value $485,000.00 - Liens $0.00 = Net Equity $485,000.00 - Exe…" at bounding box center [454, 128] width 149 height 214
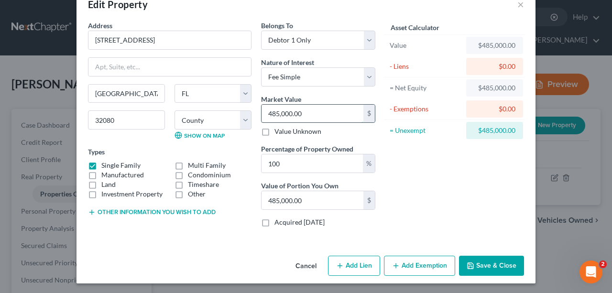
click at [326, 107] on input "485,000.00" at bounding box center [313, 114] width 102 height 18
click at [338, 117] on input "485,000.00" at bounding box center [313, 114] width 102 height 18
drag, startPoint x: 313, startPoint y: 116, endPoint x: 100, endPoint y: 116, distance: 212.3
click at [101, 116] on div "Address * 6659 [GEOGRAPHIC_DATA] [US_STATE][GEOGRAPHIC_DATA] [GEOGRAPHIC_DATA] …" at bounding box center [231, 128] width 297 height 214
type input "5"
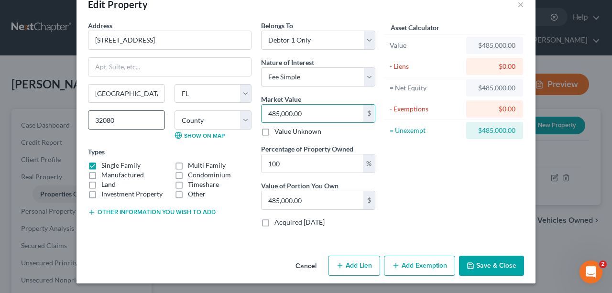
type input "5.00"
type input "54"
type input "54.00"
type input "540"
type input "540.00"
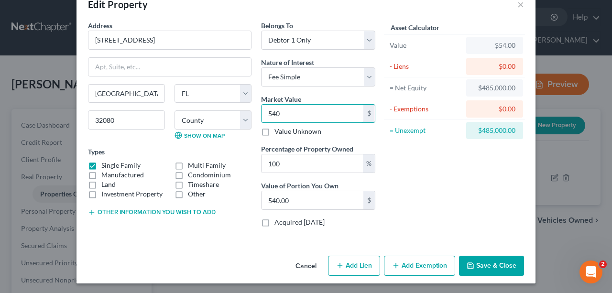
type input "5400"
type input "5,400.00"
type input "5,4000"
type input "54,000.00"
type input "54,0000"
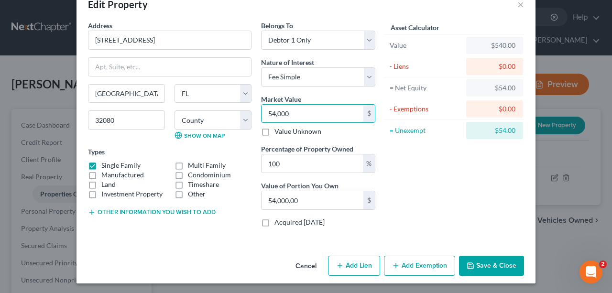
type input "540,000.00"
type input "540,000"
click at [351, 265] on button "Add Lien" at bounding box center [354, 266] width 52 height 20
select select "0"
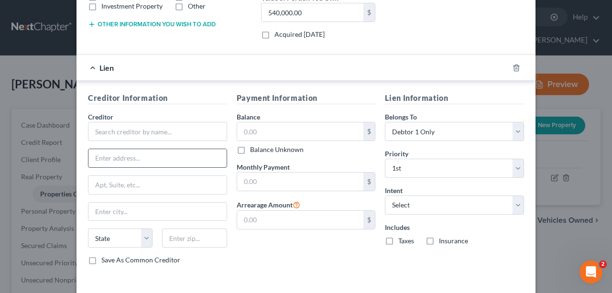
scroll to position [215, 0]
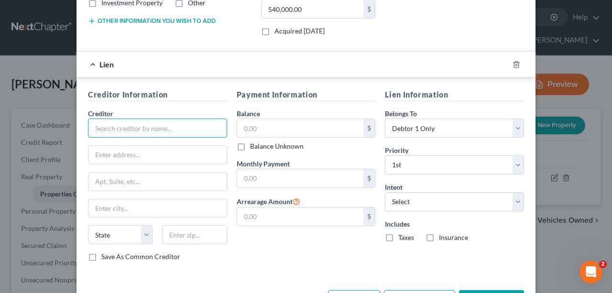
click at [143, 122] on input "text" at bounding box center [157, 128] width 139 height 19
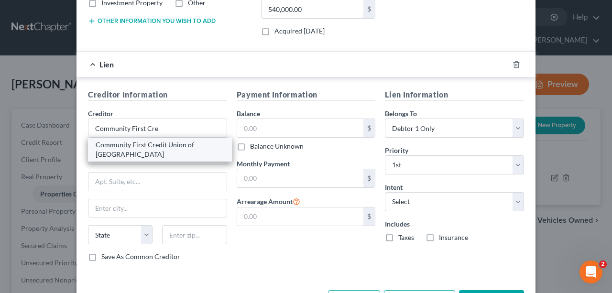
click at [152, 142] on div "Community First Credit Union of [GEOGRAPHIC_DATA]" at bounding box center [160, 149] width 129 height 19
type input "Community First Credit Union of [GEOGRAPHIC_DATA]"
type input "[STREET_ADDRESS]"
type input "[GEOGRAPHIC_DATA]"
select select "9"
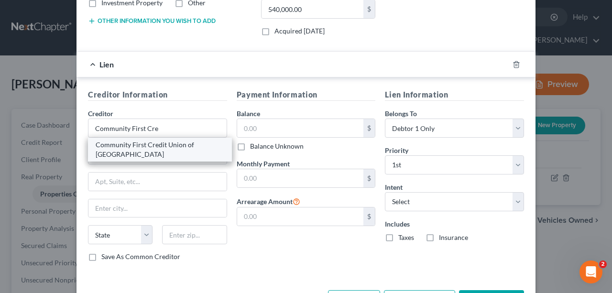
type input "32202"
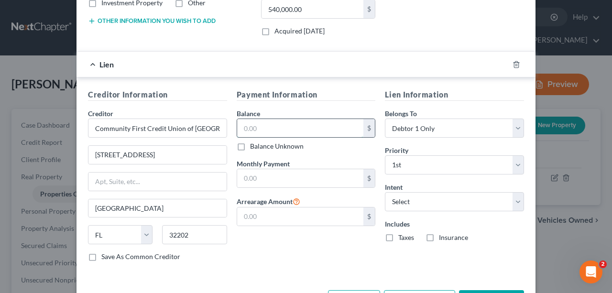
click at [298, 126] on input "text" at bounding box center [300, 128] width 127 height 18
type input "90,000"
click at [347, 244] on div "Payment Information Balance 90,000.00 $ Balance Unknown Balance Undetermined 90…" at bounding box center [306, 179] width 149 height 180
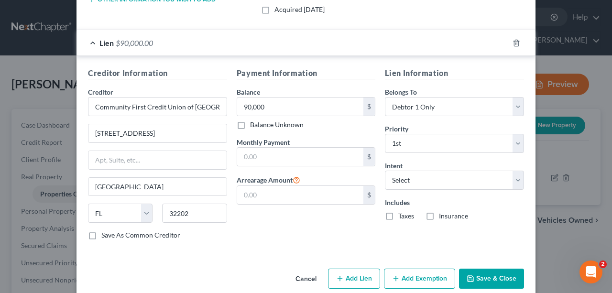
scroll to position [247, 0]
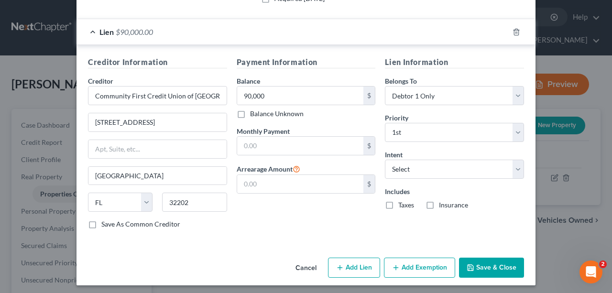
click at [369, 264] on button "Add Lien" at bounding box center [354, 268] width 52 height 20
select select "0"
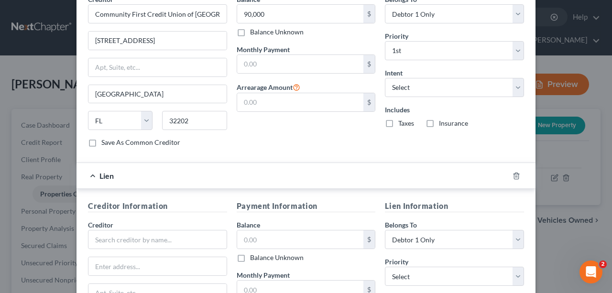
scroll to position [438, 0]
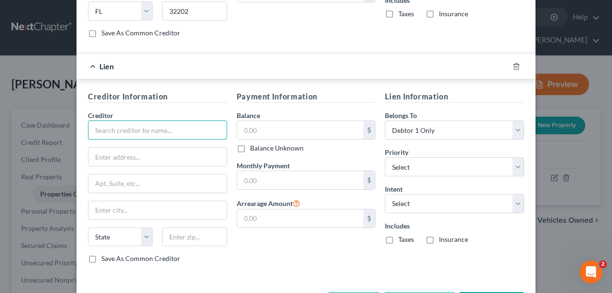
click at [139, 120] on input "text" at bounding box center [157, 129] width 139 height 19
type input "F"
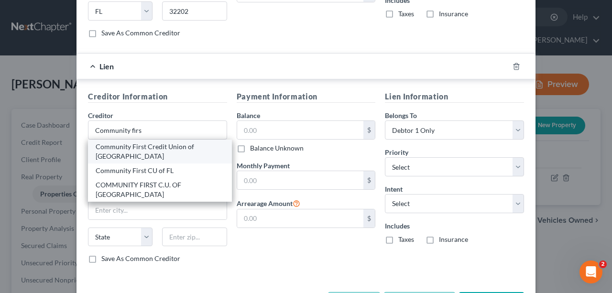
click at [136, 142] on div "Community First Credit Union of [GEOGRAPHIC_DATA]" at bounding box center [160, 151] width 129 height 19
type input "Community First Credit Union of [GEOGRAPHIC_DATA]"
type input "[STREET_ADDRESS]"
type input "[GEOGRAPHIC_DATA]"
select select "9"
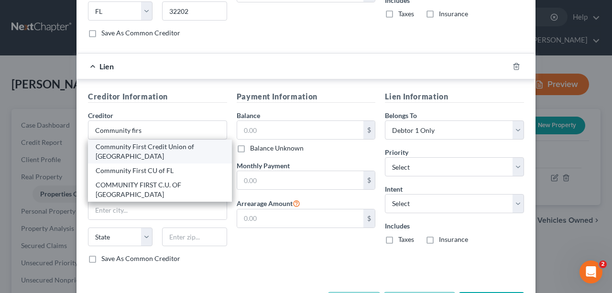
type input "32202"
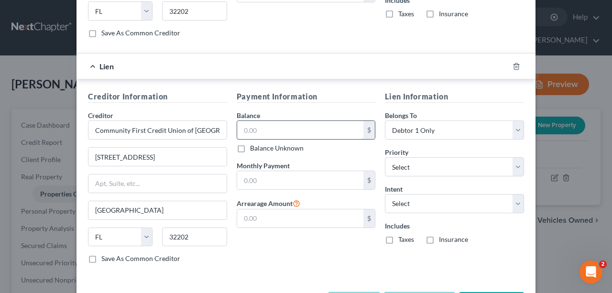
click at [297, 128] on input "text" at bounding box center [300, 130] width 127 height 18
type input "40,000"
click at [324, 263] on div "Payment Information Balance 40,000.00 $ Balance Unknown Balance Undetermined 40…" at bounding box center [306, 181] width 149 height 180
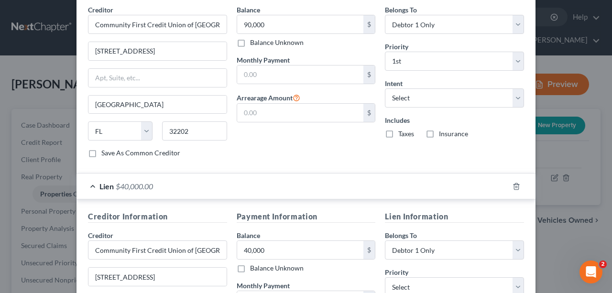
scroll to position [248, 0]
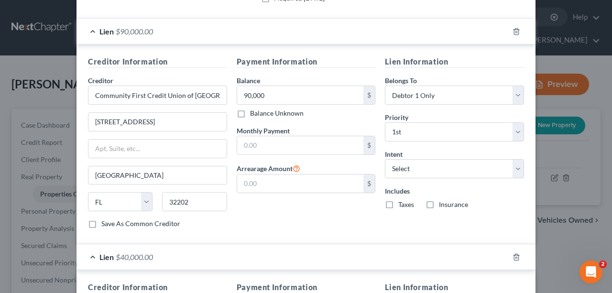
click at [398, 201] on label "Taxes" at bounding box center [406, 205] width 16 height 10
click at [402, 201] on input "Taxes" at bounding box center [405, 203] width 6 height 6
checkbox input "true"
click at [439, 200] on label "Insurance" at bounding box center [453, 205] width 29 height 10
click at [443, 200] on input "Insurance" at bounding box center [446, 203] width 6 height 6
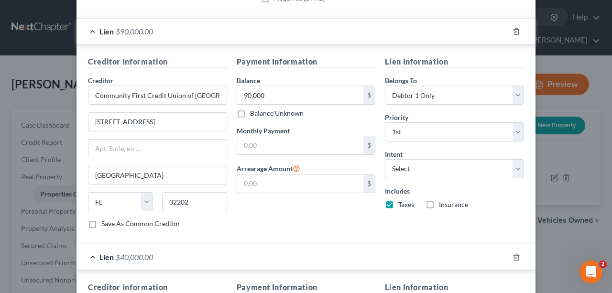
checkbox input "true"
click at [439, 169] on select "Select Surrender Redeem Reaffirm Avoid Other" at bounding box center [454, 168] width 139 height 19
click at [438, 168] on select "Select Surrender Redeem Reaffirm Avoid Other" at bounding box center [454, 168] width 139 height 19
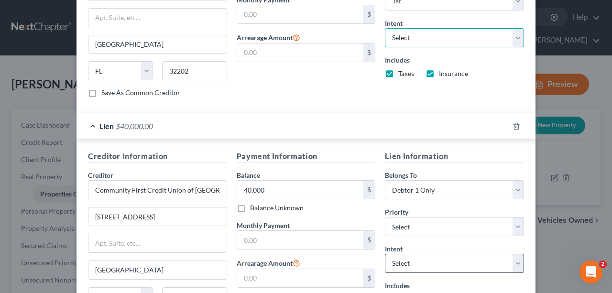
scroll to position [439, 0]
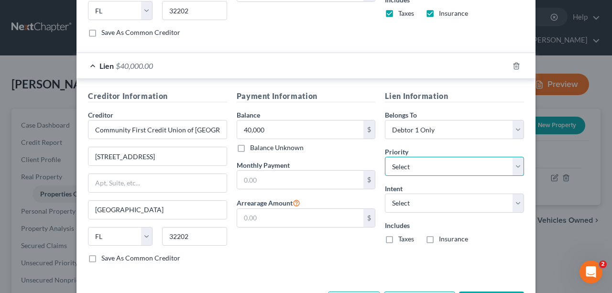
click at [426, 164] on select "Select 2nd 3rd 4th 5th 6th 7th 8th 9th 10th 11th 12th 13th 14th 15th 16th 17th …" at bounding box center [454, 166] width 139 height 19
select select "0"
click at [385, 157] on select "Select 2nd 3rd 4th 5th 6th 7th 8th 9th 10th 11th 12th 13th 14th 15th 16th 17th …" at bounding box center [454, 166] width 139 height 19
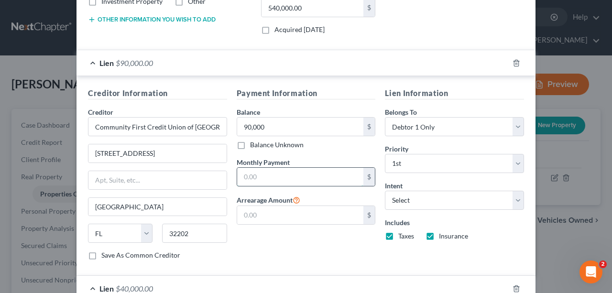
click at [287, 178] on input "text" at bounding box center [300, 177] width 127 height 18
type input "1,800"
click at [249, 239] on div "Payment Information Balance 90,000.00 $ Balance Unknown Balance Undetermined 90…" at bounding box center [306, 177] width 149 height 180
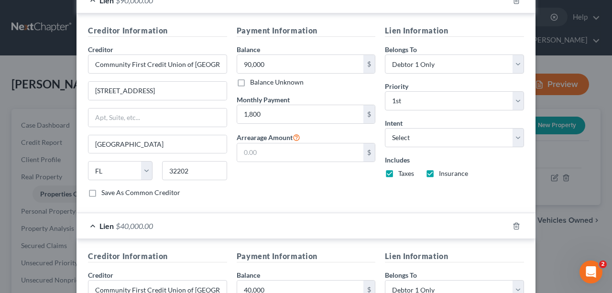
scroll to position [375, 0]
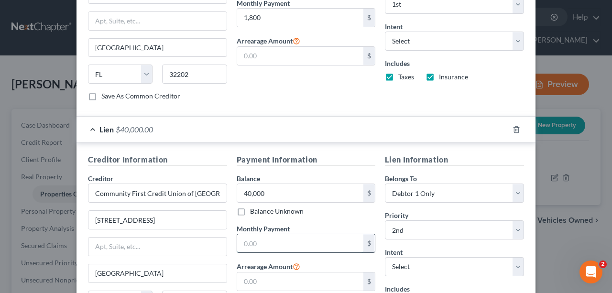
drag, startPoint x: 295, startPoint y: 235, endPoint x: 292, endPoint y: 239, distance: 5.4
click at [295, 235] on input "text" at bounding box center [300, 243] width 127 height 18
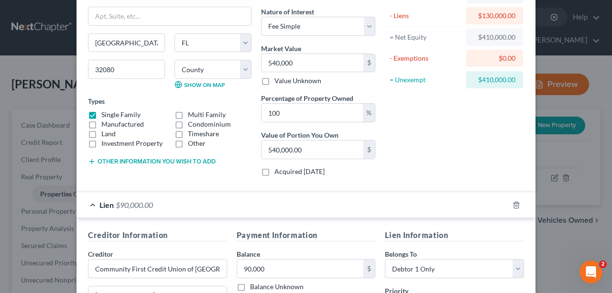
scroll to position [0, 0]
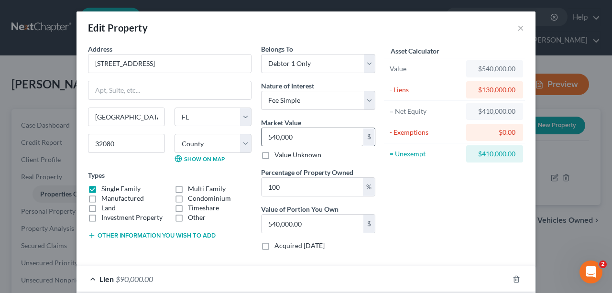
type input "400"
type input "4"
type input "4.00"
type input "48"
type input "48.00"
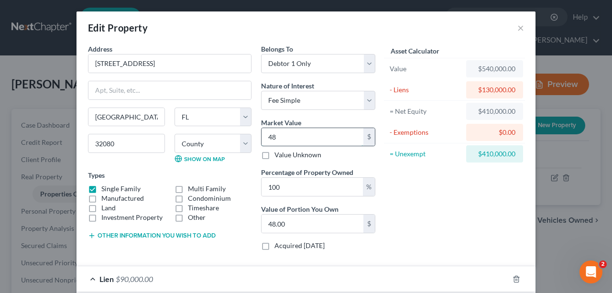
type input "482"
type input "482.00"
type input "4825"
type input "4,825.00"
type input "4,82"
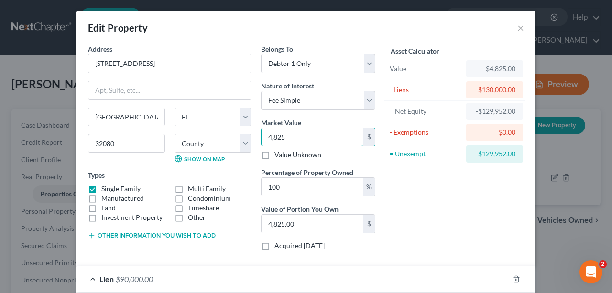
type input "482.00"
type input "48"
type input "48.00"
type input "485"
type input "485.00"
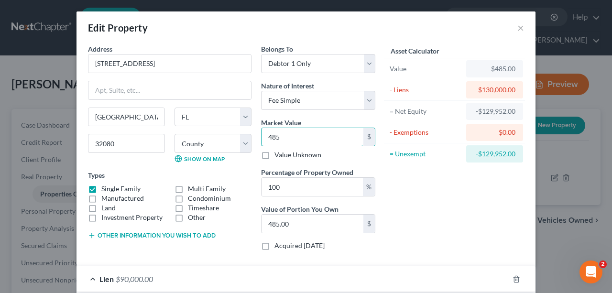
type input "4850"
type input "4,850.00"
type input "4,8500"
type input "48,500.00"
type input "48,5000"
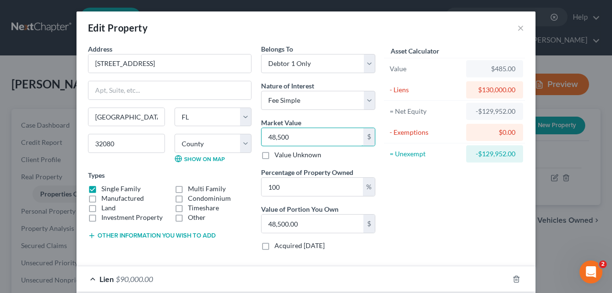
type input "485,000.00"
drag, startPoint x: 282, startPoint y: 136, endPoint x: 133, endPoint y: 140, distance: 149.2
click at [134, 140] on div "Address * 6659 [GEOGRAPHIC_DATA] [US_STATE][GEOGRAPHIC_DATA] [GEOGRAPHIC_DATA] …" at bounding box center [231, 151] width 297 height 214
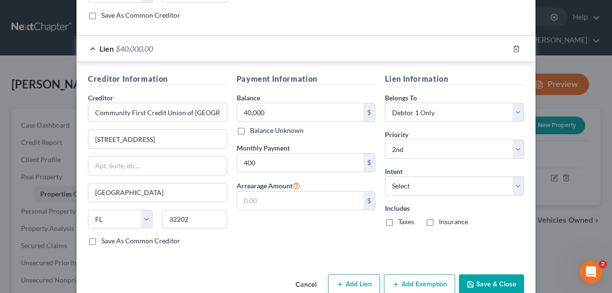
scroll to position [471, 0]
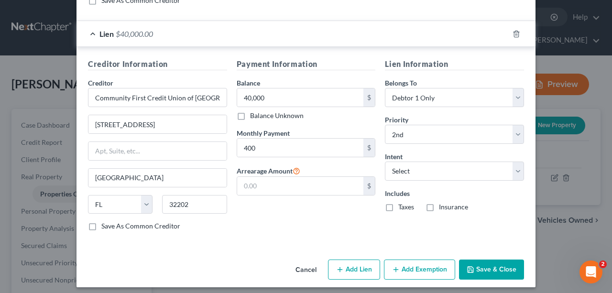
type input "485,000"
click at [487, 260] on button "Save & Close" at bounding box center [491, 270] width 65 height 20
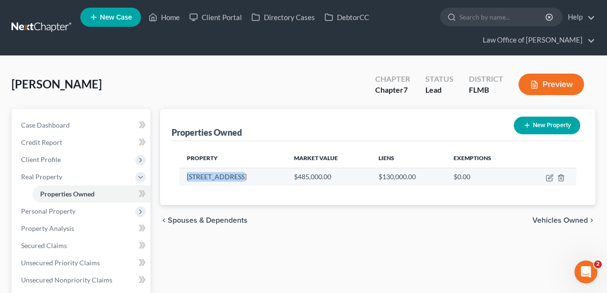
drag, startPoint x: 260, startPoint y: 178, endPoint x: 184, endPoint y: 175, distance: 76.6
click at [184, 175] on td "[STREET_ADDRESS]" at bounding box center [232, 177] width 107 height 18
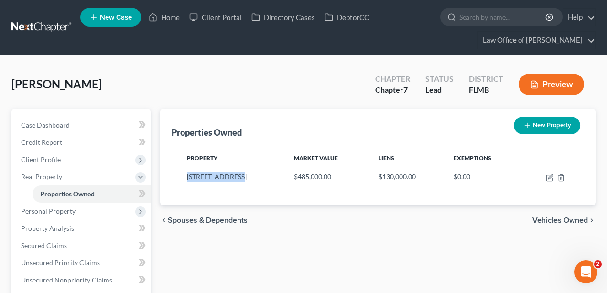
copy td "[STREET_ADDRESS]"
click at [314, 98] on div "[PERSON_NAME] Upgraded Chapter Chapter 7 Status Lead District FLMB Preview" at bounding box center [303, 88] width 584 height 42
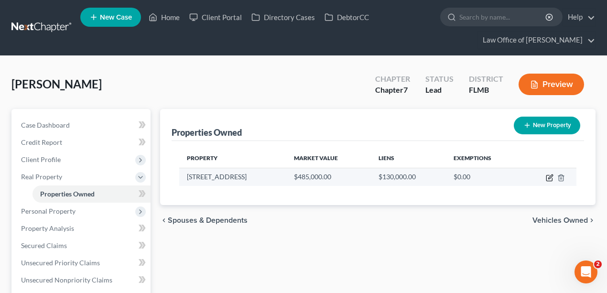
click at [550, 180] on icon "button" at bounding box center [550, 178] width 8 height 8
select select "9"
select select "0"
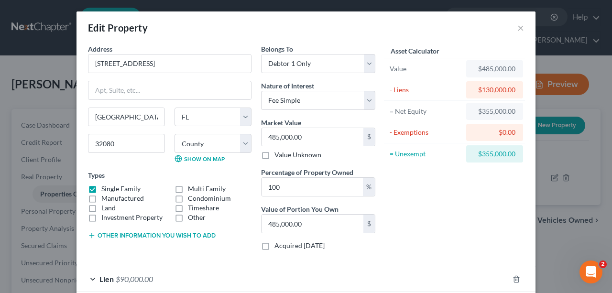
scroll to position [76, 0]
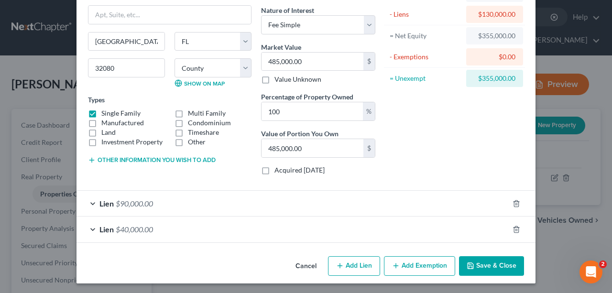
click at [411, 262] on button "Add Exemption" at bounding box center [419, 266] width 71 height 20
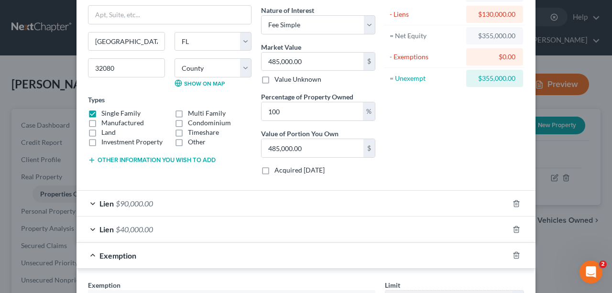
scroll to position [298, 0]
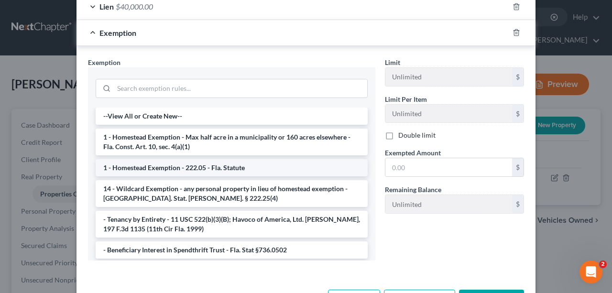
click at [138, 170] on li "1 - Homestead Exemption - 222.05 - Fla. Statute" at bounding box center [232, 167] width 272 height 17
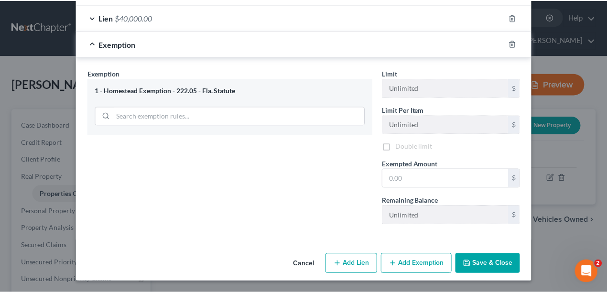
scroll to position [285, 0]
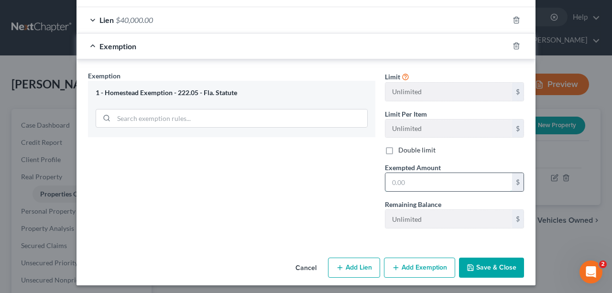
click at [417, 182] on input "text" at bounding box center [448, 182] width 127 height 18
type input "485,000"
click at [504, 269] on button "Save & Close" at bounding box center [491, 268] width 65 height 20
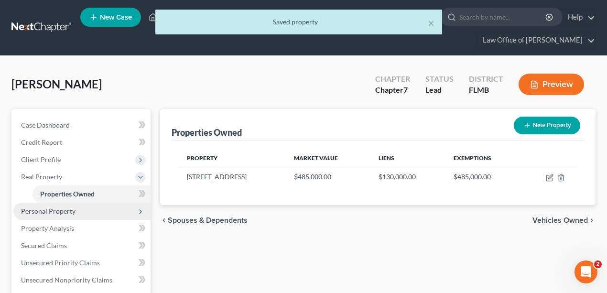
click at [75, 214] on span "Personal Property" at bounding box center [81, 211] width 137 height 17
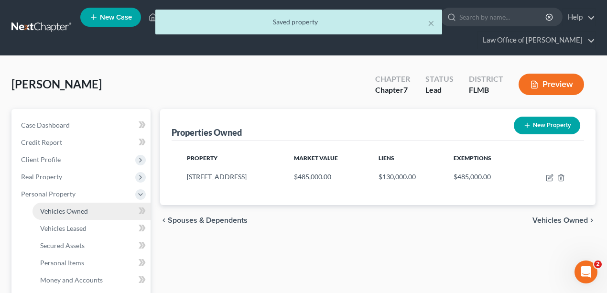
click at [79, 211] on span "Vehicles Owned" at bounding box center [64, 211] width 48 height 8
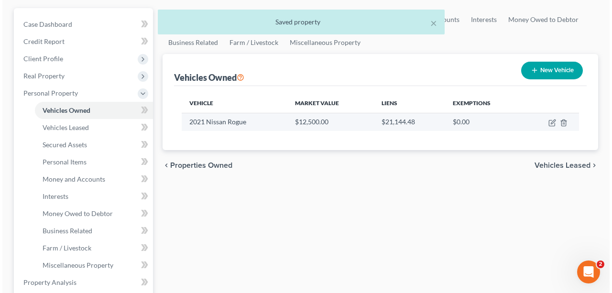
scroll to position [96, 0]
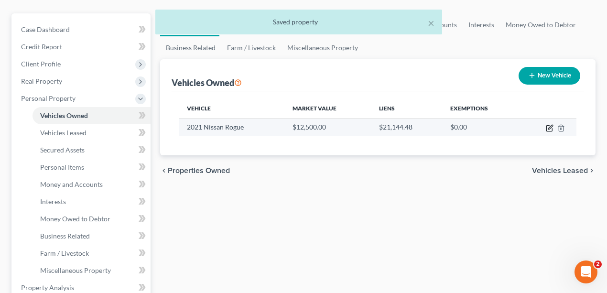
click at [549, 126] on icon "button" at bounding box center [550, 128] width 8 height 8
select select "0"
select select "5"
select select "2"
select select "0"
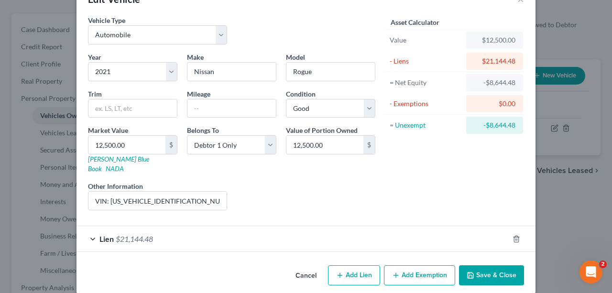
click at [253, 227] on div "Lien $21,144.48" at bounding box center [292, 238] width 432 height 25
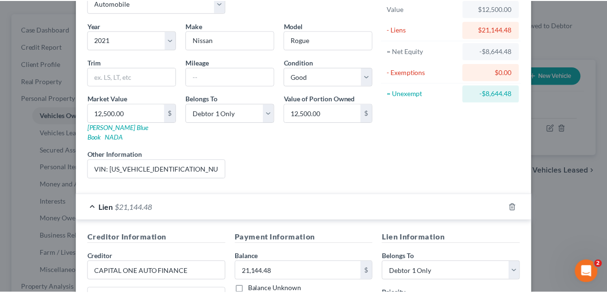
scroll to position [0, 0]
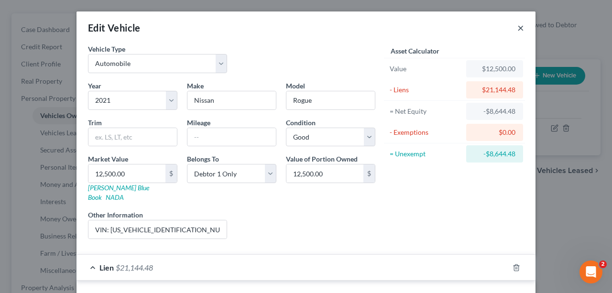
click at [517, 25] on button "×" at bounding box center [520, 27] width 7 height 11
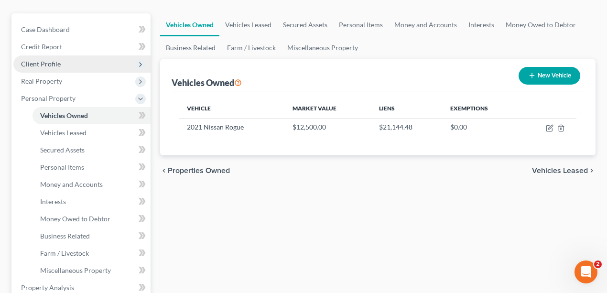
click at [46, 61] on span "Client Profile" at bounding box center [41, 64] width 40 height 8
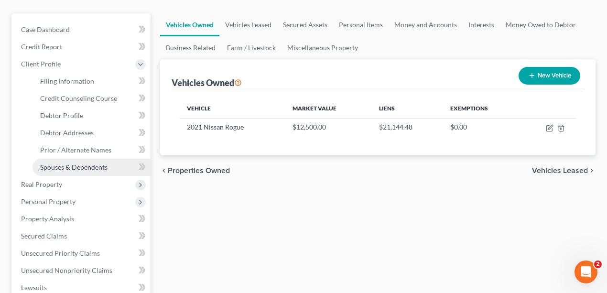
click at [69, 164] on span "Spouses & Dependents" at bounding box center [73, 167] width 67 height 8
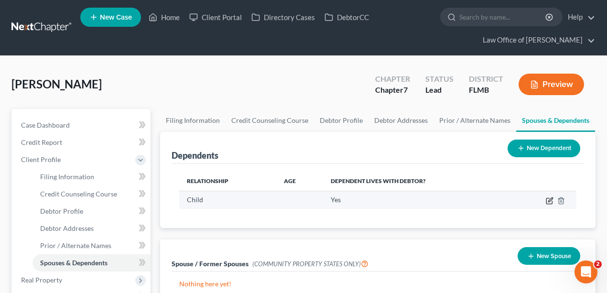
click at [550, 201] on icon "button" at bounding box center [550, 199] width 4 height 4
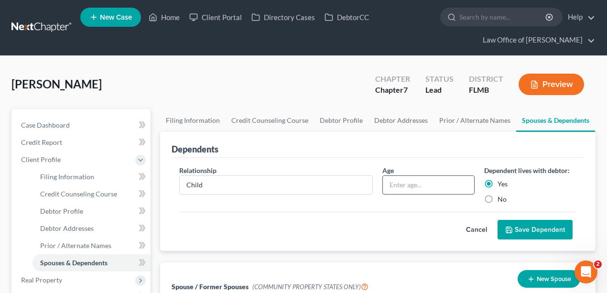
click at [414, 187] on input "text" at bounding box center [428, 185] width 91 height 18
type input "11"
click at [536, 218] on div "Cancel Save Dependent" at bounding box center [378, 226] width 398 height 28
click at [536, 225] on button "Save Dependent" at bounding box center [535, 230] width 75 height 20
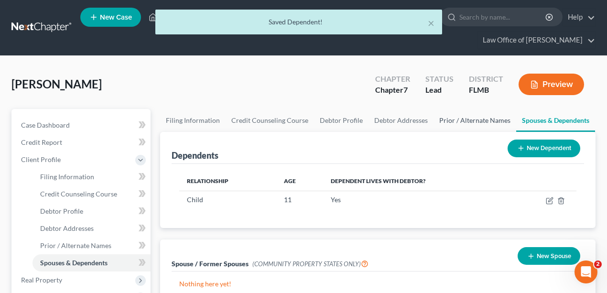
click at [469, 120] on link "Prior / Alternate Names" at bounding box center [475, 120] width 83 height 23
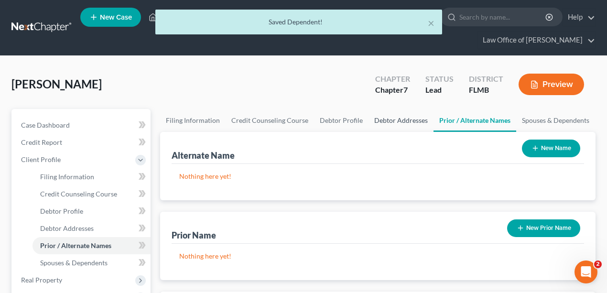
click at [389, 124] on link "Debtor Addresses" at bounding box center [401, 120] width 65 height 23
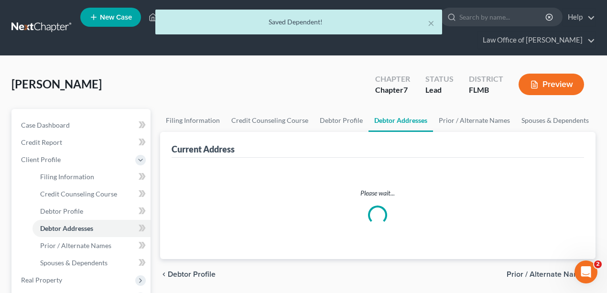
select select "0"
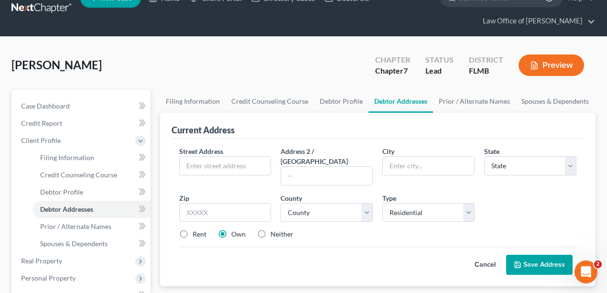
scroll to position [64, 0]
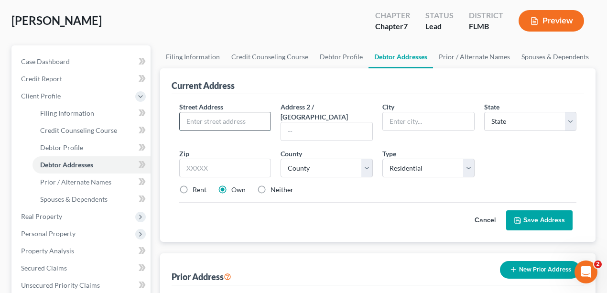
click at [215, 116] on input "text" at bounding box center [225, 121] width 91 height 18
click at [207, 119] on input "text" at bounding box center [225, 121] width 91 height 18
paste input "[STREET_ADDRESS]-0"
drag, startPoint x: 240, startPoint y: 120, endPoint x: 257, endPoint y: 120, distance: 17.2
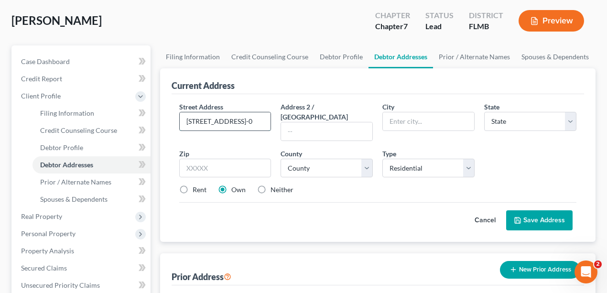
click at [257, 120] on input "[STREET_ADDRESS]-0" at bounding box center [225, 121] width 91 height 18
type input "[STREET_ADDRESS] -0"
type input "32080"
type input "[GEOGRAPHIC_DATA]"
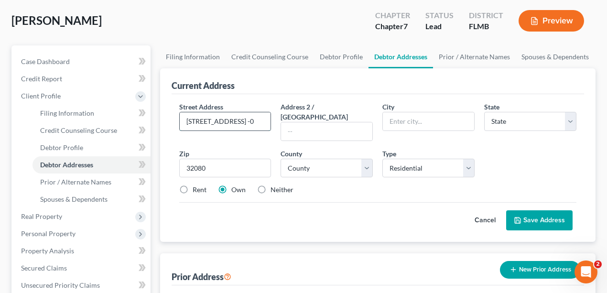
select select "9"
drag, startPoint x: 259, startPoint y: 118, endPoint x: 273, endPoint y: 124, distance: 15.6
click at [300, 126] on div "Street Address * [STREET_ADDRESS] -0 Address 2 / [GEOGRAPHIC_DATA] * [GEOGRAPHI…" at bounding box center [378, 152] width 407 height 101
click at [258, 122] on input "[STREET_ADDRESS] -0" at bounding box center [225, 121] width 91 height 18
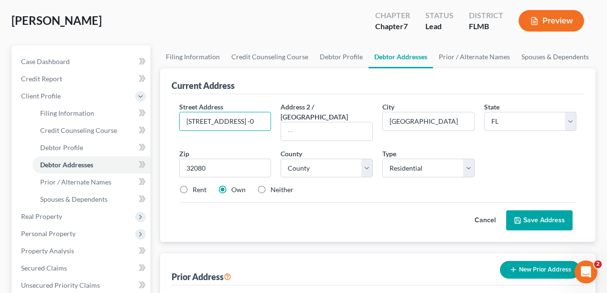
drag, startPoint x: 256, startPoint y: 122, endPoint x: 280, endPoint y: 125, distance: 24.1
click at [280, 125] on div "Street Address * [STREET_ADDRESS] -0 Address 2 / [GEOGRAPHIC_DATA] * [GEOGRAPHI…" at bounding box center [378, 152] width 407 height 101
drag, startPoint x: 184, startPoint y: 120, endPoint x: 191, endPoint y: 122, distance: 7.9
click at [125, 115] on div "Petition Navigation Case Dashboard Payments Invoices Payments Payments Credit R…" at bounding box center [304, 286] width 594 height 483
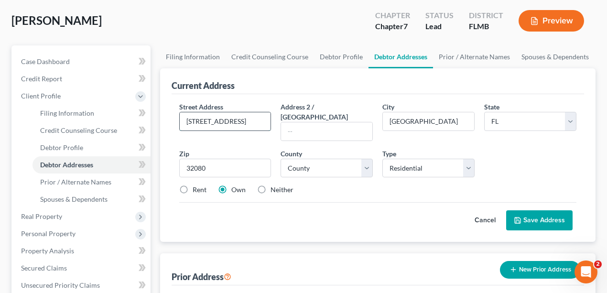
click at [212, 116] on input "[STREET_ADDRESS]" at bounding box center [225, 121] width 91 height 18
click at [196, 121] on input "[STREET_ADDRESS]" at bounding box center [225, 121] width 91 height 18
drag, startPoint x: 257, startPoint y: 122, endPoint x: 321, endPoint y: 121, distance: 64.1
click at [321, 121] on div "Street Address * [STREET_ADDRESS] Address 2 / [GEOGRAPHIC_DATA] * [GEOGRAPHIC_D…" at bounding box center [378, 152] width 407 height 101
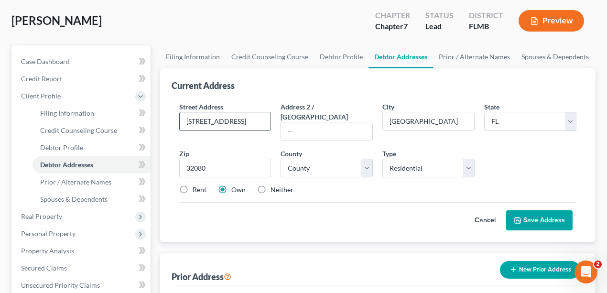
click at [263, 120] on input "[STREET_ADDRESS]" at bounding box center [225, 121] width 91 height 18
click at [223, 122] on input "[STREET_ADDRESS]" at bounding box center [225, 121] width 91 height 18
drag, startPoint x: 199, startPoint y: 119, endPoint x: 331, endPoint y: 130, distance: 132.4
click at [331, 130] on div "Street Address * [STREET_ADDRESS] Address 2 / [GEOGRAPHIC_DATA] * [GEOGRAPHIC_D…" at bounding box center [378, 152] width 407 height 101
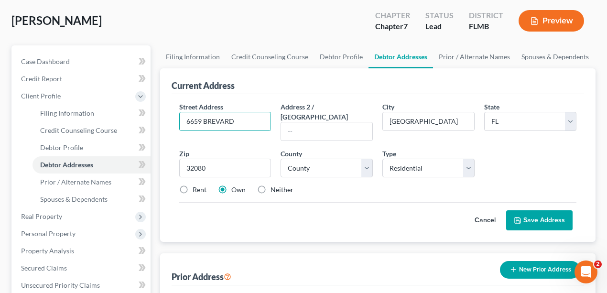
click at [282, 207] on div "Cancel Save Address" at bounding box center [378, 216] width 398 height 28
click at [237, 119] on input "6659 BREVARD" at bounding box center [225, 121] width 91 height 18
type input "[STREET_ADDRESS]"
click at [272, 185] on label "Neither" at bounding box center [282, 190] width 23 height 10
click at [274, 185] on input "Neither" at bounding box center [277, 188] width 6 height 6
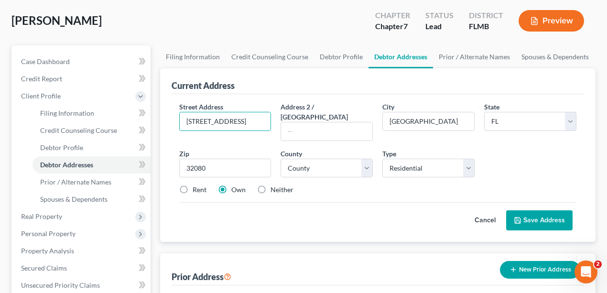
radio input "true"
click at [231, 185] on label "Own" at bounding box center [238, 190] width 14 height 10
click at [235, 185] on input "Own" at bounding box center [238, 188] width 6 height 6
radio input "true"
click at [371, 202] on div "Cancel Save Address" at bounding box center [378, 216] width 398 height 28
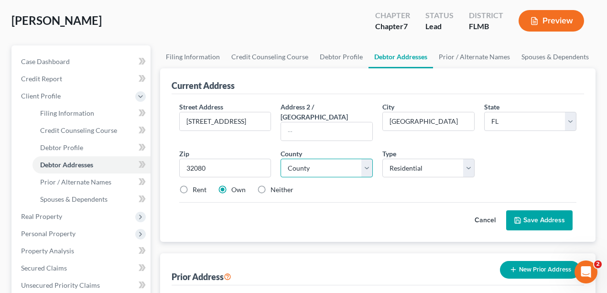
click at [344, 159] on select "County [GEOGRAPHIC_DATA] [GEOGRAPHIC_DATA] [GEOGRAPHIC_DATA] [GEOGRAPHIC_DATA] …" at bounding box center [327, 168] width 92 height 19
select select "57"
click at [281, 159] on select "County [GEOGRAPHIC_DATA] [GEOGRAPHIC_DATA] [GEOGRAPHIC_DATA] [GEOGRAPHIC_DATA] …" at bounding box center [327, 168] width 92 height 19
click at [371, 185] on div "Rent Own Neither" at bounding box center [378, 190] width 407 height 10
click at [532, 212] on button "Save Address" at bounding box center [539, 220] width 66 height 20
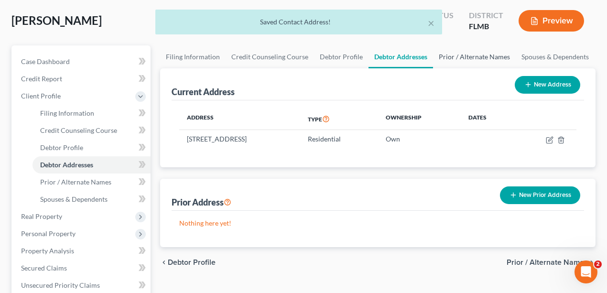
click at [450, 59] on link "Prior / Alternate Names" at bounding box center [474, 56] width 83 height 23
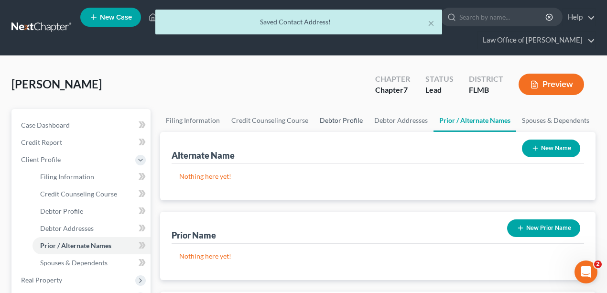
click at [338, 121] on link "Debtor Profile" at bounding box center [341, 120] width 55 height 23
select select "0"
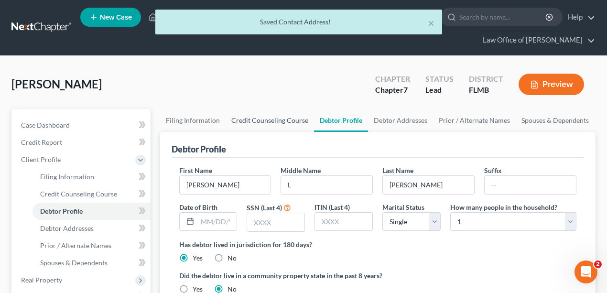
click at [245, 120] on link "Credit Counseling Course" at bounding box center [270, 120] width 88 height 23
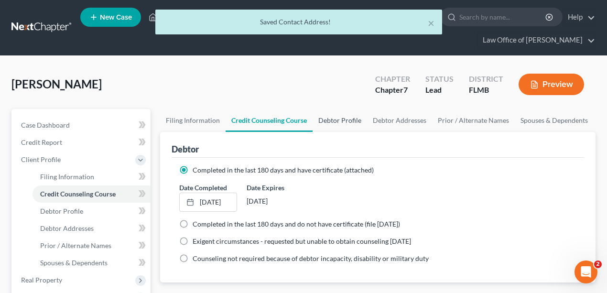
click at [336, 123] on link "Debtor Profile" at bounding box center [340, 120] width 55 height 23
select select "0"
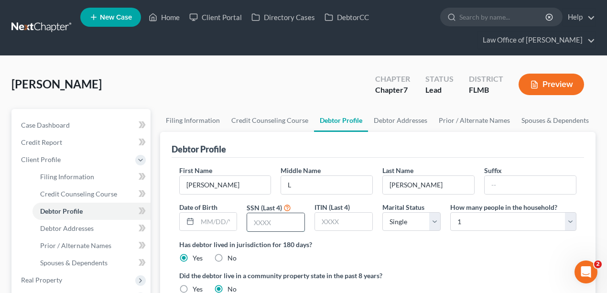
click at [263, 217] on input "text" at bounding box center [275, 222] width 57 height 18
type input "4824"
click at [359, 153] on div "Debtor Profile" at bounding box center [378, 145] width 413 height 26
click at [214, 115] on link "Filing Information" at bounding box center [192, 120] width 65 height 23
select select "1"
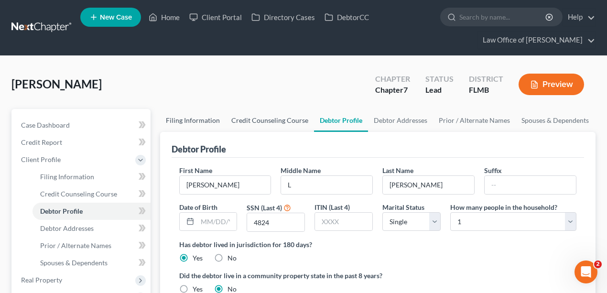
select select "0"
select select "9"
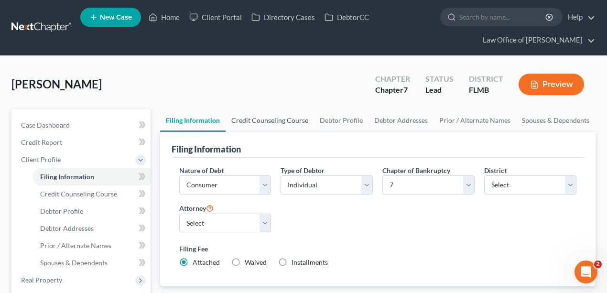
click at [280, 114] on link "Credit Counseling Course" at bounding box center [270, 120] width 88 height 23
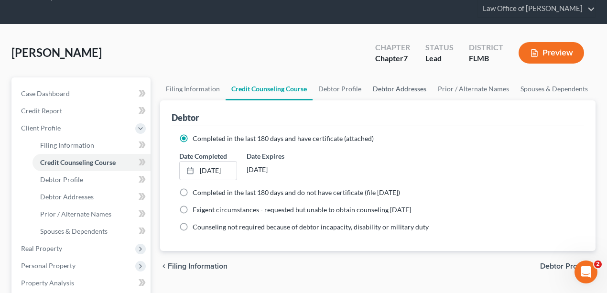
click at [395, 88] on link "Debtor Addresses" at bounding box center [399, 88] width 65 height 23
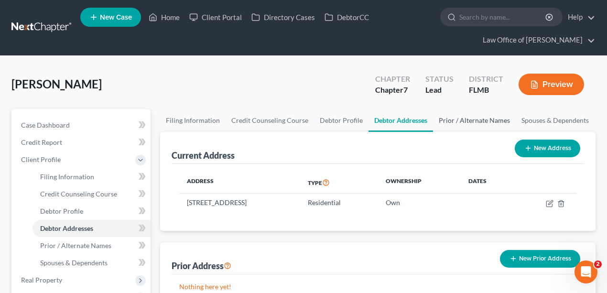
click at [469, 120] on link "Prior / Alternate Names" at bounding box center [474, 120] width 83 height 23
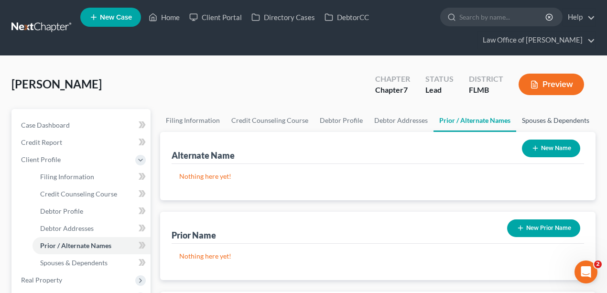
click at [560, 117] on link "Spouses & Dependents" at bounding box center [555, 120] width 79 height 23
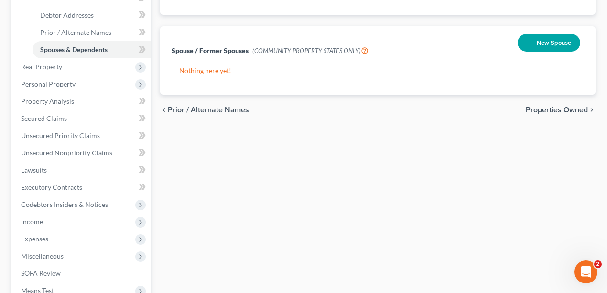
scroll to position [255, 0]
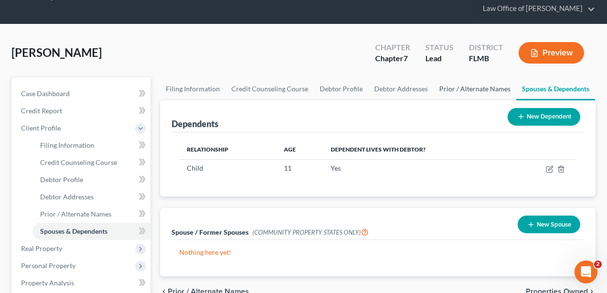
click at [489, 97] on link "Prior / Alternate Names" at bounding box center [475, 88] width 83 height 23
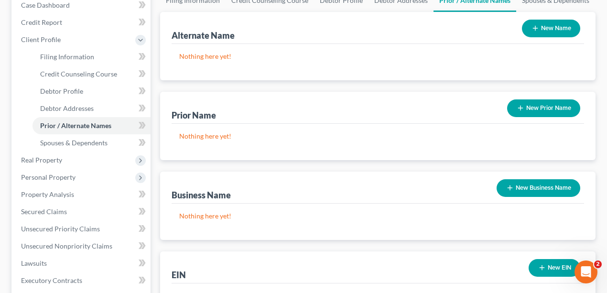
scroll to position [191, 0]
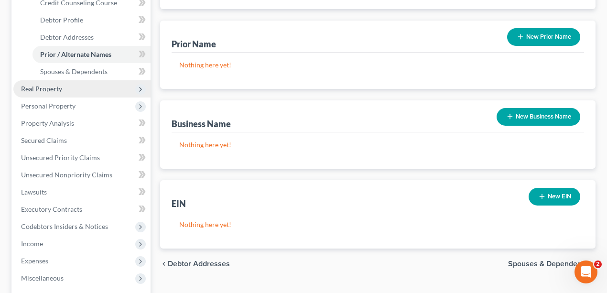
click at [39, 90] on span "Real Property" at bounding box center [41, 89] width 41 height 8
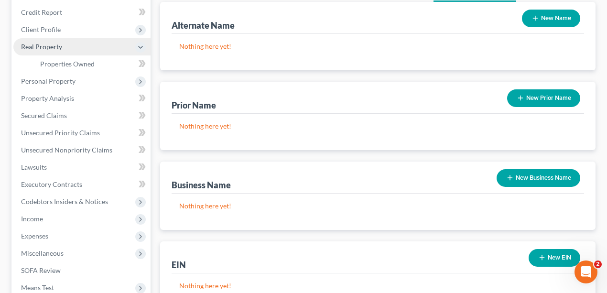
scroll to position [96, 0]
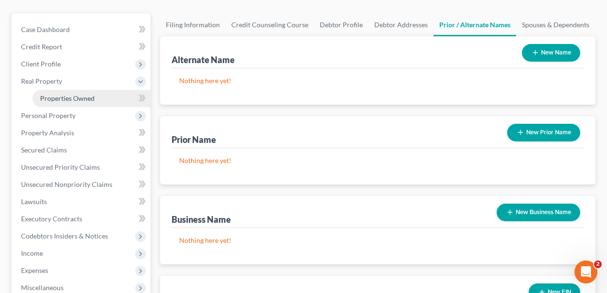
click at [66, 100] on span "Properties Owned" at bounding box center [67, 98] width 55 height 8
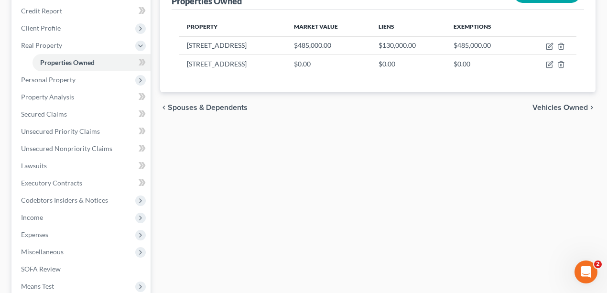
scroll to position [96, 0]
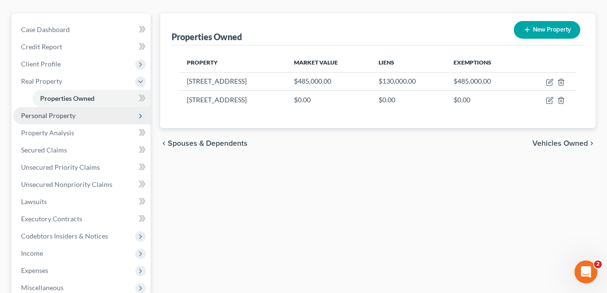
click at [70, 117] on span "Personal Property" at bounding box center [48, 115] width 55 height 8
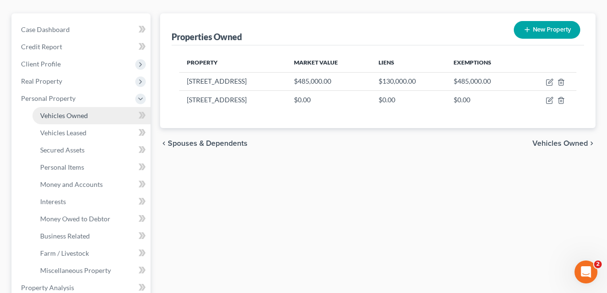
click at [76, 116] on span "Vehicles Owned" at bounding box center [64, 115] width 48 height 8
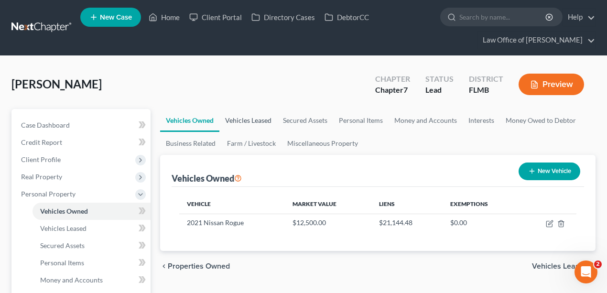
click at [244, 118] on link "Vehicles Leased" at bounding box center [248, 120] width 58 height 23
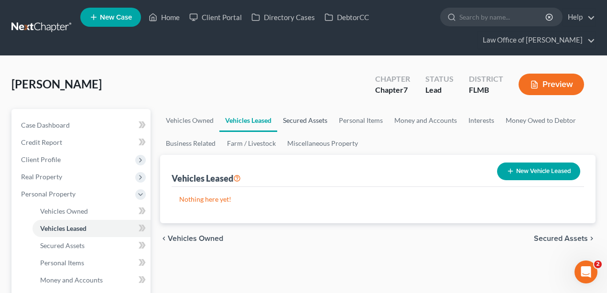
click at [314, 120] on link "Secured Assets" at bounding box center [305, 120] width 56 height 23
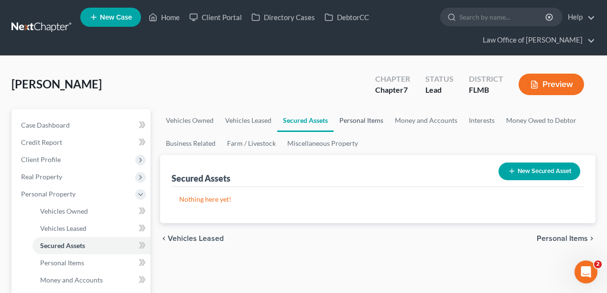
click at [348, 113] on link "Personal Items" at bounding box center [361, 120] width 55 height 23
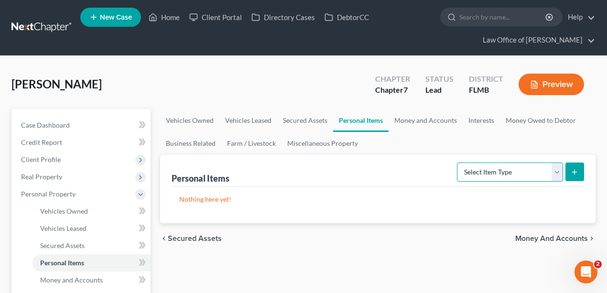
click at [544, 171] on select "Select Item Type Clothing Collectibles Of Value Electronics Firearms Household …" at bounding box center [510, 172] width 106 height 19
drag, startPoint x: 445, startPoint y: 142, endPoint x: 435, endPoint y: 142, distance: 10.0
click at [445, 142] on ul "Vehicles Owned Vehicles Leased Secured Assets Personal Items Money and Accounts…" at bounding box center [378, 132] width 436 height 46
click at [502, 181] on form "Select Item Type Clothing Collectibles Of Value Electronics Firearms Household …" at bounding box center [520, 173] width 127 height 20
click at [501, 169] on select "Select Item Type Clothing Collectibles Of Value Electronics Firearms Household …" at bounding box center [510, 172] width 106 height 19
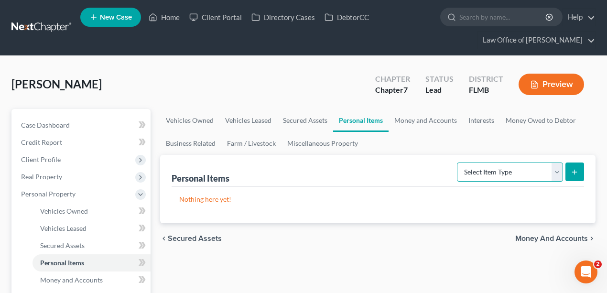
select select "household_goods"
click at [458, 163] on select "Select Item Type Clothing Collectibles Of Value Electronics Firearms Household …" at bounding box center [510, 172] width 106 height 19
click at [572, 169] on icon "submit" at bounding box center [575, 172] width 8 height 8
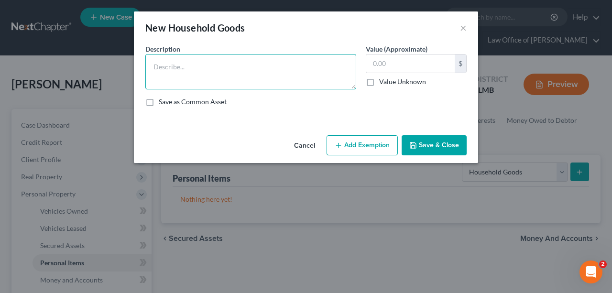
click at [284, 70] on textarea at bounding box center [250, 71] width 211 height 35
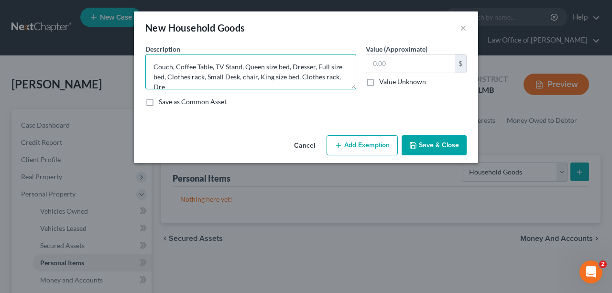
scroll to position [2, 0]
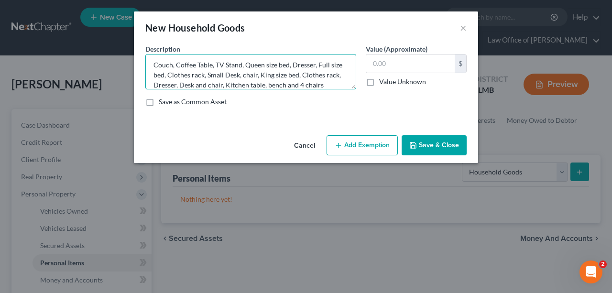
click at [329, 85] on textarea "Couch, Coffee Table, TV Stand, Queen size bed, Dresser, Full size bed, Clothes …" at bounding box center [250, 71] width 211 height 35
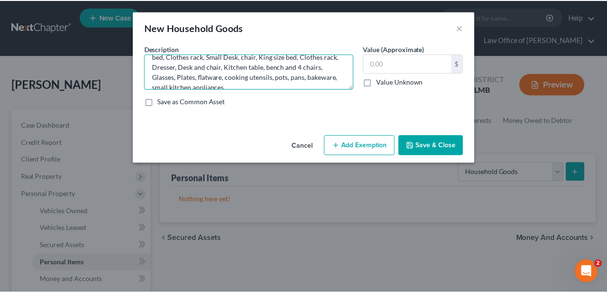
scroll to position [30, 0]
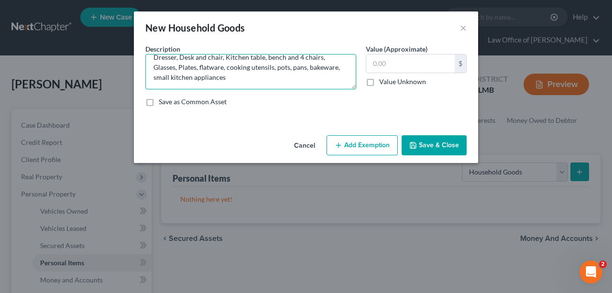
click at [260, 76] on textarea "Couch, Coffee Table, TV Stand, Queen size bed, Dresser, Full size bed, Clothes …" at bounding box center [250, 71] width 211 height 35
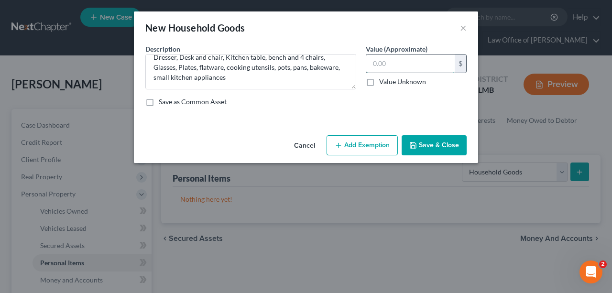
click at [405, 63] on input "text" at bounding box center [410, 64] width 88 height 18
click at [447, 142] on button "Save & Close" at bounding box center [434, 145] width 65 height 20
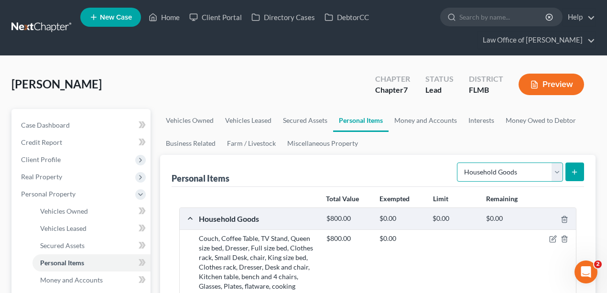
click at [505, 175] on select "Select Item Type Clothing Collectibles Of Value Electronics Firearms Household …" at bounding box center [510, 172] width 106 height 19
click at [458, 163] on select "Select Item Type Clothing Collectibles Of Value Electronics Firearms Household …" at bounding box center [510, 172] width 106 height 19
click at [578, 171] on icon "submit" at bounding box center [575, 172] width 8 height 8
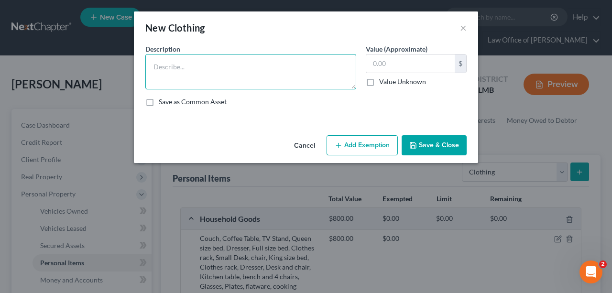
click at [230, 66] on textarea at bounding box center [250, 71] width 211 height 35
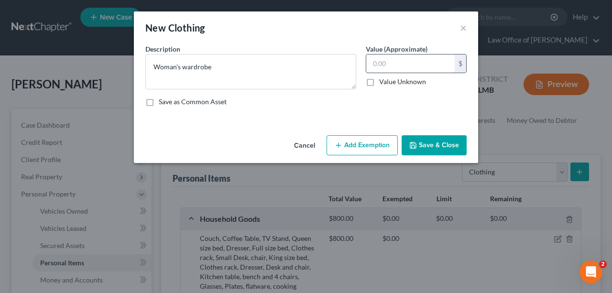
click at [397, 71] on input "text" at bounding box center [410, 64] width 88 height 18
click at [426, 149] on button "Save & Close" at bounding box center [434, 145] width 65 height 20
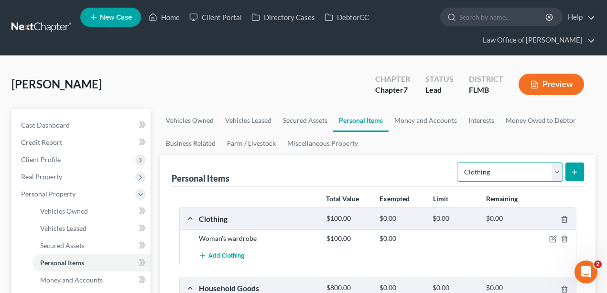
click at [517, 168] on select "Select Item Type Clothing Collectibles Of Value Electronics Firearms Household …" at bounding box center [510, 172] width 106 height 19
click at [458, 163] on select "Select Item Type Clothing Collectibles Of Value Electronics Firearms Household …" at bounding box center [510, 172] width 106 height 19
click at [574, 164] on button "submit" at bounding box center [575, 172] width 19 height 19
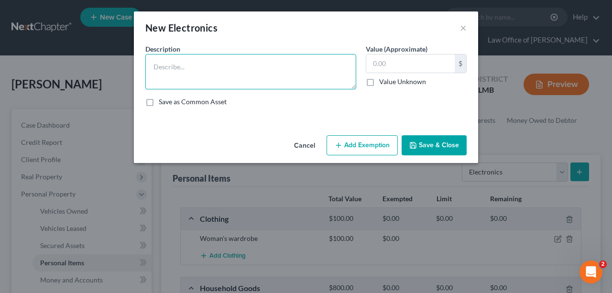
click at [196, 68] on textarea at bounding box center [250, 71] width 211 height 35
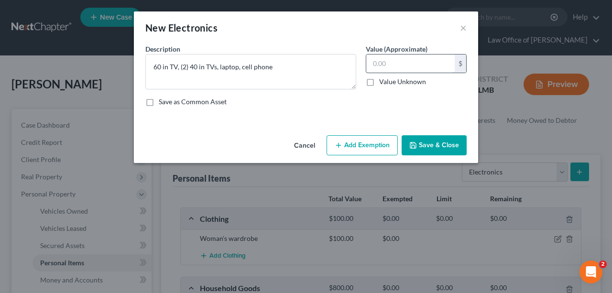
click at [417, 67] on input "text" at bounding box center [410, 64] width 88 height 18
click at [418, 152] on button "Save & Close" at bounding box center [434, 145] width 65 height 20
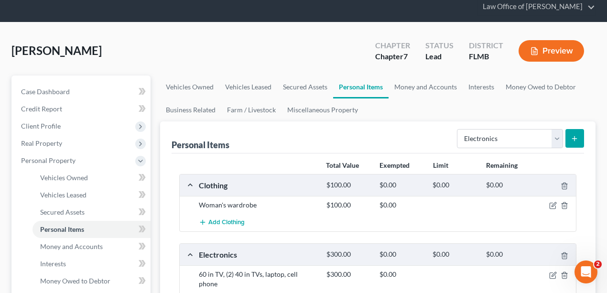
scroll to position [0, 0]
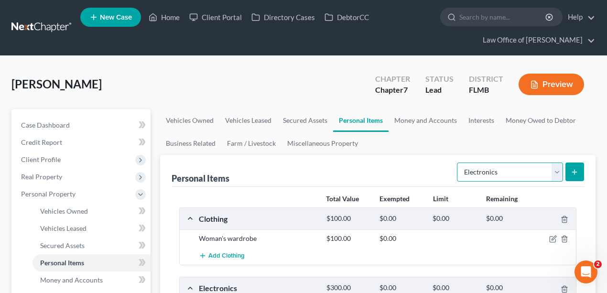
click at [529, 170] on select "Select Item Type Clothing Collectibles Of Value Electronics Firearms Household …" at bounding box center [510, 172] width 106 height 19
click at [458, 163] on select "Select Item Type Clothing Collectibles Of Value Electronics Firearms Household …" at bounding box center [510, 172] width 106 height 19
click at [578, 176] on button "submit" at bounding box center [575, 172] width 19 height 19
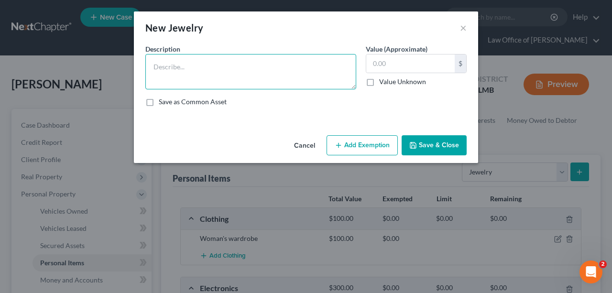
click at [307, 82] on textarea at bounding box center [250, 71] width 211 height 35
click at [290, 65] on textarea "Costume Jewelry" at bounding box center [250, 71] width 211 height 35
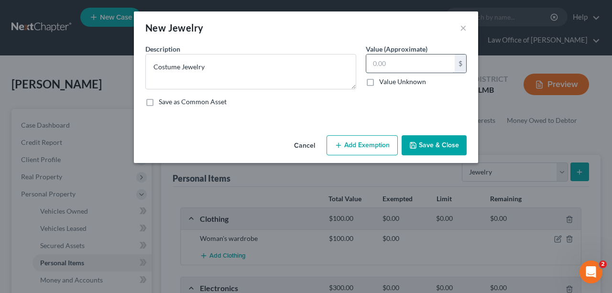
click at [371, 67] on input "text" at bounding box center [410, 64] width 88 height 18
click at [433, 143] on button "Save & Close" at bounding box center [434, 145] width 65 height 20
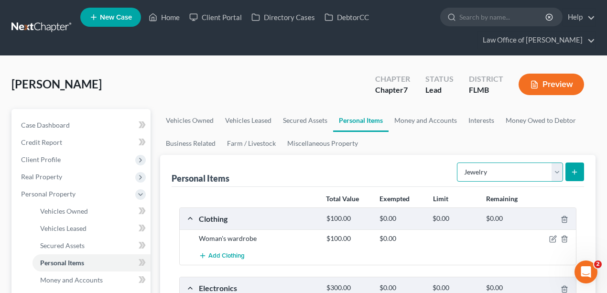
click at [500, 170] on select "Select Item Type Clothing Collectibles Of Value Electronics Firearms Household …" at bounding box center [510, 172] width 106 height 19
click at [458, 163] on select "Select Item Type Clothing Collectibles Of Value Electronics Firearms Household …" at bounding box center [510, 172] width 106 height 19
click at [576, 169] on icon "submit" at bounding box center [575, 172] width 8 height 8
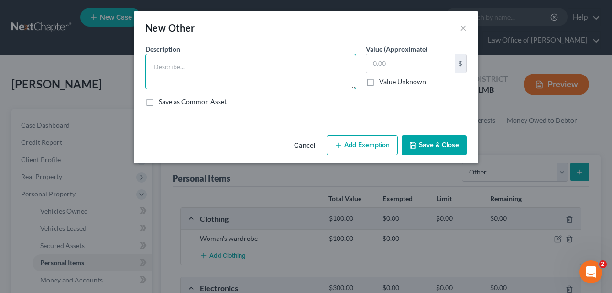
click at [206, 75] on textarea at bounding box center [250, 71] width 211 height 35
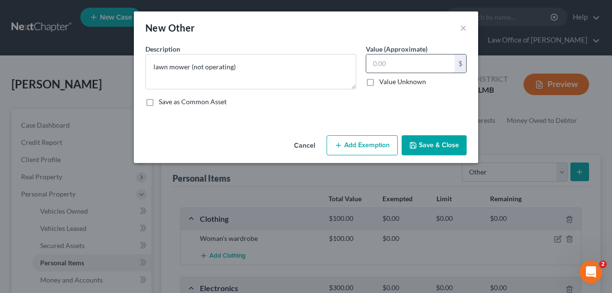
click at [400, 66] on input "text" at bounding box center [410, 64] width 88 height 18
click at [390, 101] on div "Save as Common Asset" at bounding box center [305, 102] width 321 height 10
click at [445, 150] on button "Save & Close" at bounding box center [434, 145] width 65 height 20
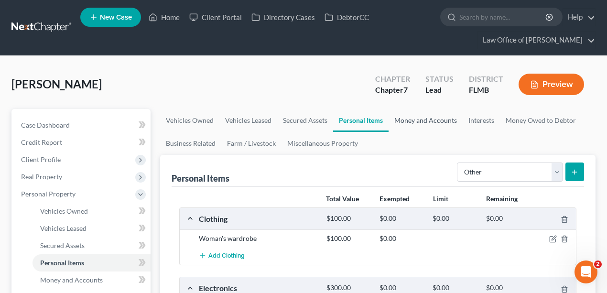
click at [441, 120] on link "Money and Accounts" at bounding box center [426, 120] width 74 height 23
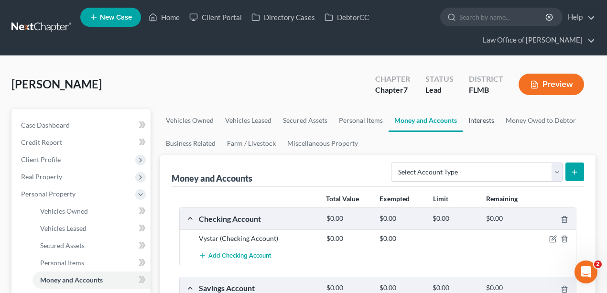
click at [481, 116] on link "Interests" at bounding box center [481, 120] width 37 height 23
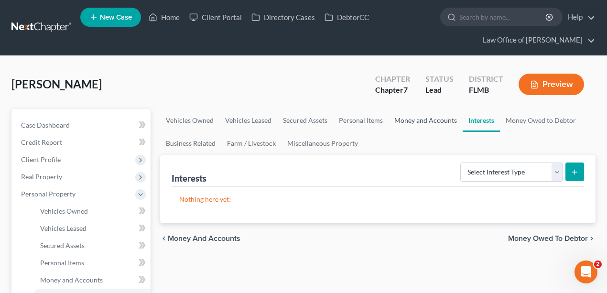
click at [439, 121] on link "Money and Accounts" at bounding box center [426, 120] width 74 height 23
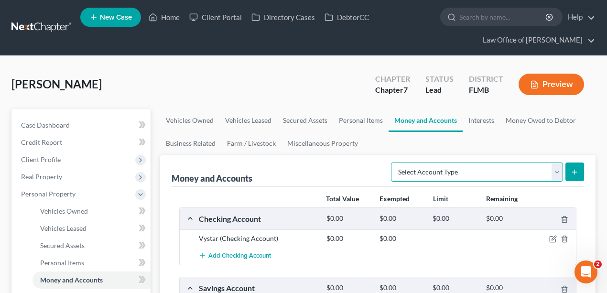
click at [471, 166] on select "Select Account Type Brokerage Cash on Hand Certificates of Deposit Checking Acc…" at bounding box center [477, 172] width 172 height 19
click at [240, 79] on div "[PERSON_NAME] Upgraded Chapter Chapter 7 Status Lead District FLMB Preview" at bounding box center [303, 88] width 584 height 42
click at [253, 100] on div "[PERSON_NAME] Upgraded Chapter Chapter 7 Status Lead District FLMB Preview" at bounding box center [303, 88] width 584 height 42
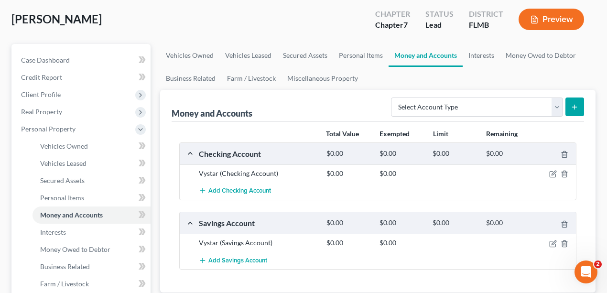
scroll to position [32, 0]
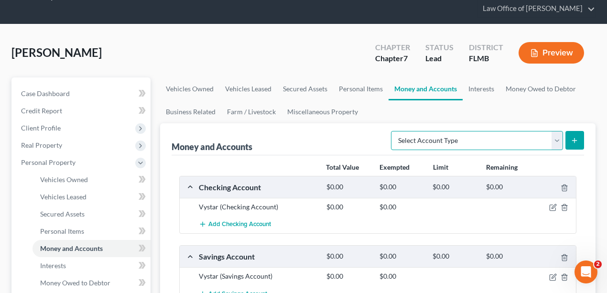
click at [488, 144] on select "Select Account Type Brokerage Cash on Hand Certificates of Deposit Checking Acc…" at bounding box center [477, 140] width 172 height 19
click at [488, 142] on select "Select Account Type Brokerage Cash on Hand Certificates of Deposit Checking Acc…" at bounding box center [477, 140] width 172 height 19
click at [487, 143] on select "Select Account Type Brokerage Cash on Hand Certificates of Deposit Checking Acc…" at bounding box center [477, 140] width 172 height 19
click at [484, 92] on link "Interests" at bounding box center [481, 88] width 37 height 23
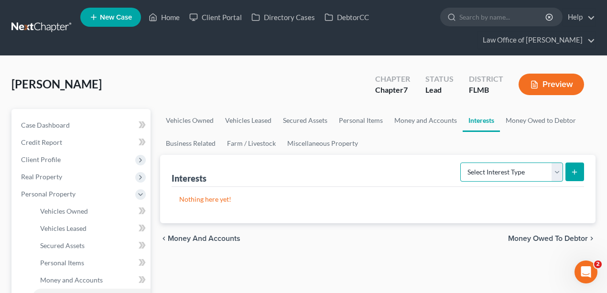
click at [500, 172] on select "Select Interest Type 401K Annuity Bond Education IRA Government Bond Government…" at bounding box center [511, 172] width 103 height 19
click at [227, 89] on div "[PERSON_NAME] Upgraded Chapter Chapter 7 Status Lead District FLMB Preview" at bounding box center [303, 88] width 584 height 42
click at [520, 117] on link "Money Owed to Debtor" at bounding box center [541, 120] width 82 height 23
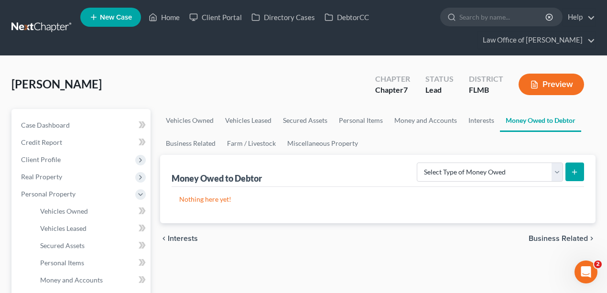
click at [315, 90] on div "[PERSON_NAME] Upgraded Chapter Chapter 7 Status Lead District FLMB Preview" at bounding box center [303, 88] width 584 height 42
click at [550, 170] on select "Select Type of Money Owed Accounts Receivable Alimony Child Support Claims Agai…" at bounding box center [490, 172] width 146 height 19
drag, startPoint x: 244, startPoint y: 65, endPoint x: 254, endPoint y: 61, distance: 11.4
click at [211, 145] on link "Business Related" at bounding box center [190, 143] width 61 height 23
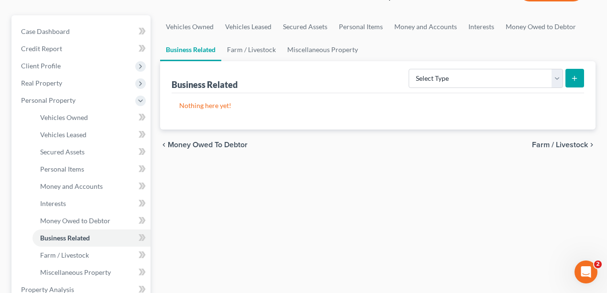
scroll to position [32, 0]
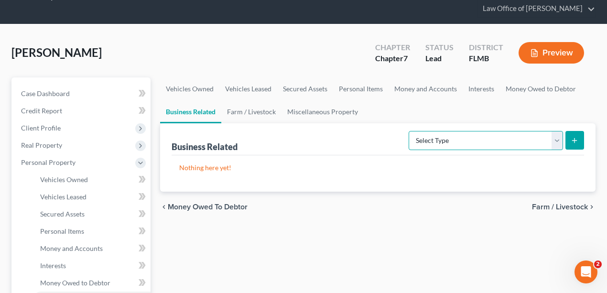
click at [467, 136] on select "Select Type Customer Lists Franchises Inventory Licenses Machinery Office Equip…" at bounding box center [486, 140] width 154 height 19
drag, startPoint x: 492, startPoint y: 114, endPoint x: 450, endPoint y: 120, distance: 42.0
click at [492, 114] on ul "Vehicles Owned Vehicles Leased Secured Assets Personal Items Money and Accounts…" at bounding box center [378, 100] width 436 height 46
click at [239, 109] on link "Farm / Livestock" at bounding box center [251, 111] width 60 height 23
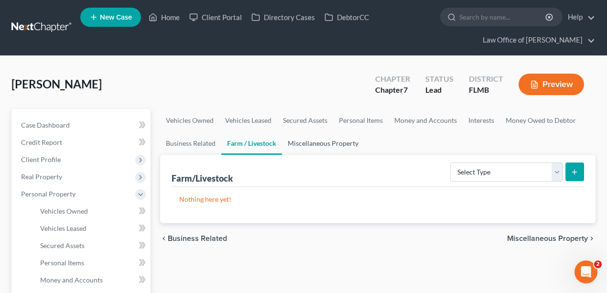
click at [326, 143] on link "Miscellaneous Property" at bounding box center [323, 143] width 82 height 23
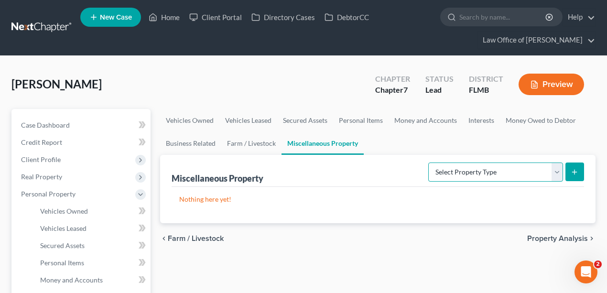
click at [516, 176] on select "Select Property Type Assigned for Creditor Benefit [DATE] Holding for Another N…" at bounding box center [495, 172] width 135 height 19
click at [492, 169] on select "Select Property Type Assigned for Creditor Benefit [DATE] Holding for Another N…" at bounding box center [495, 172] width 135 height 19
drag, startPoint x: 358, startPoint y: 256, endPoint x: 162, endPoint y: 262, distance: 195.6
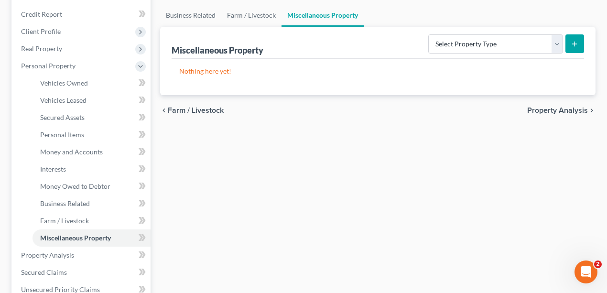
scroll to position [191, 0]
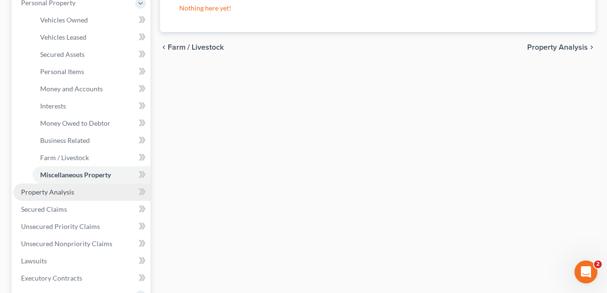
click at [35, 191] on span "Property Analysis" at bounding box center [47, 192] width 53 height 8
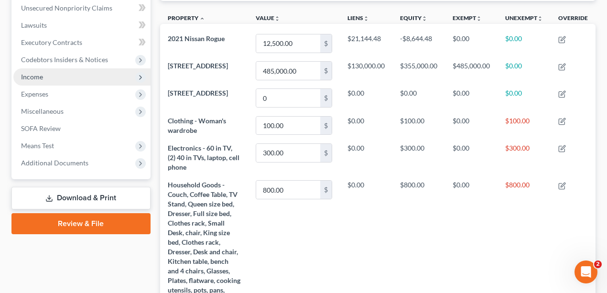
scroll to position [159, 0]
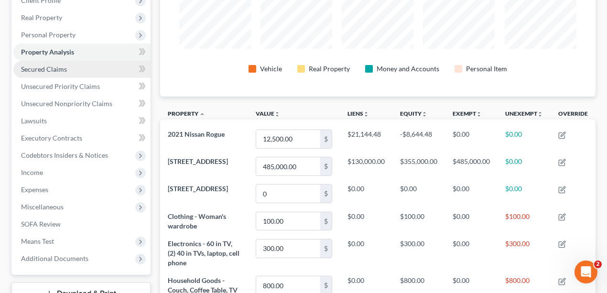
click at [63, 63] on link "Secured Claims" at bounding box center [81, 69] width 137 height 17
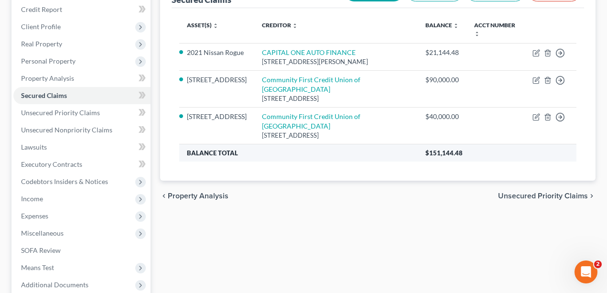
scroll to position [159, 0]
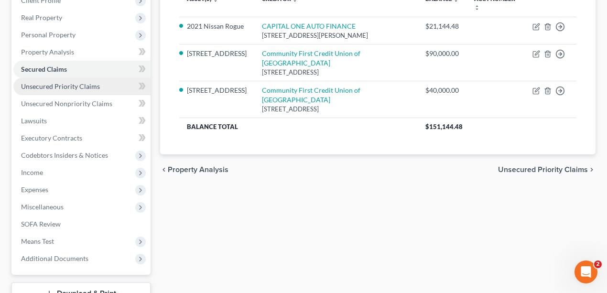
click at [60, 82] on span "Unsecured Priority Claims" at bounding box center [60, 86] width 79 height 8
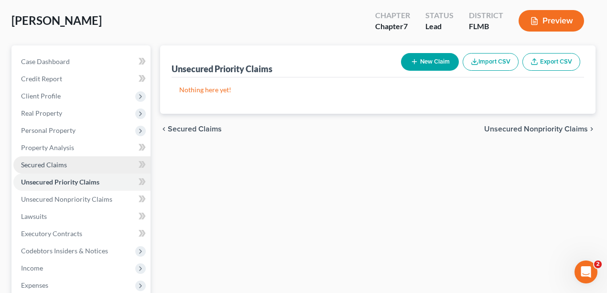
click at [48, 170] on link "Secured Claims" at bounding box center [81, 164] width 137 height 17
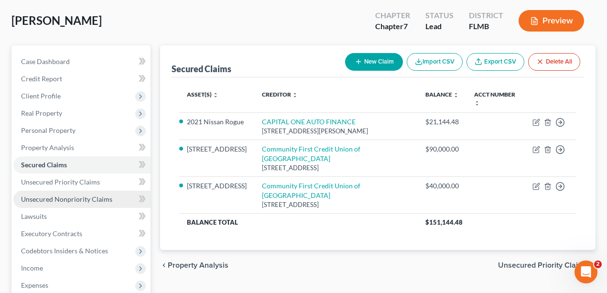
click at [58, 197] on span "Unsecured Nonpriority Claims" at bounding box center [66, 199] width 91 height 8
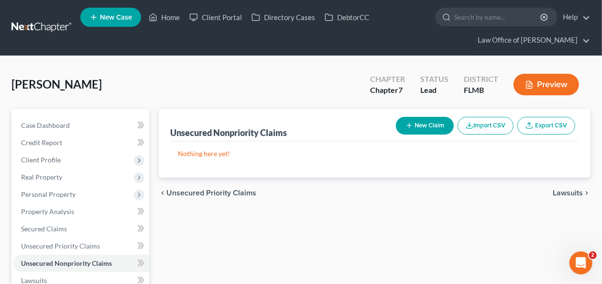
drag, startPoint x: 263, startPoint y: 74, endPoint x: 307, endPoint y: 43, distance: 53.9
click at [263, 73] on div "[PERSON_NAME] Upgraded Chapter Chapter 7 Status Lead District FLMB Preview" at bounding box center [300, 88] width 579 height 42
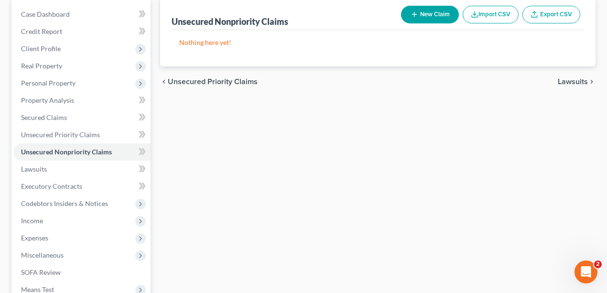
scroll to position [223, 0]
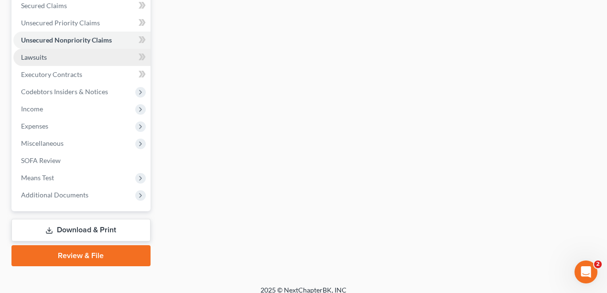
click at [38, 55] on span "Lawsuits" at bounding box center [34, 57] width 26 height 8
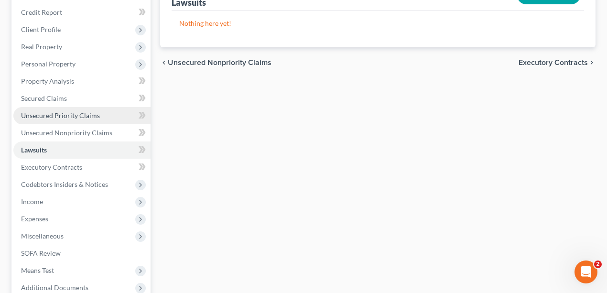
scroll to position [159, 0]
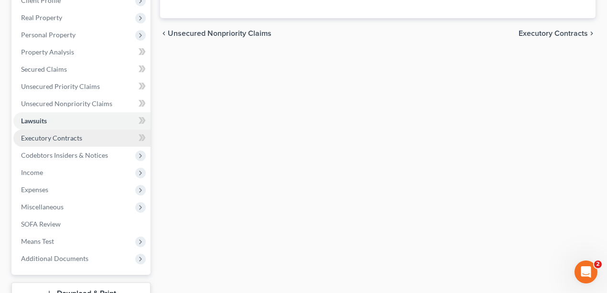
click at [49, 140] on span "Executory Contracts" at bounding box center [51, 138] width 61 height 8
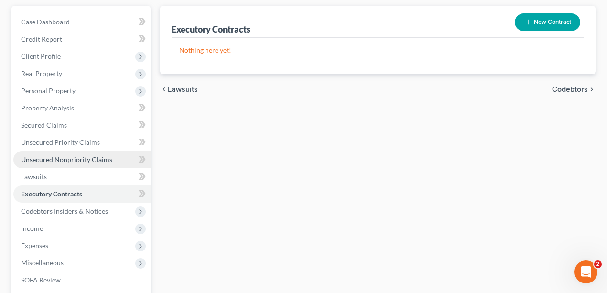
scroll to position [159, 0]
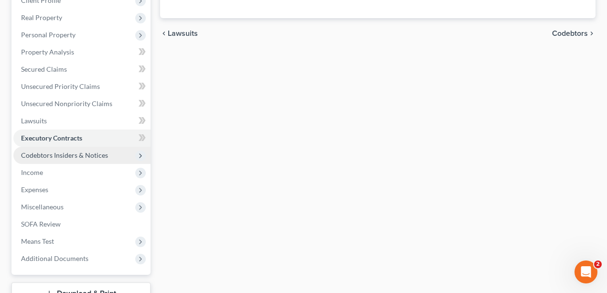
click at [60, 153] on span "Codebtors Insiders & Notices" at bounding box center [64, 155] width 87 height 8
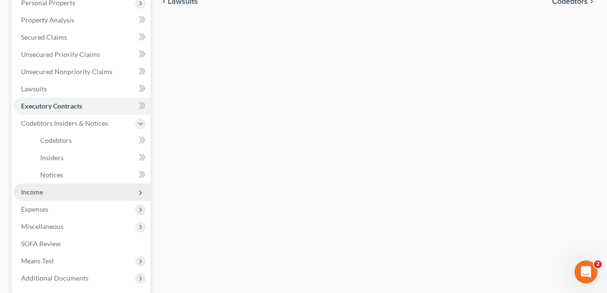
click at [40, 189] on span "Income" at bounding box center [32, 192] width 22 height 8
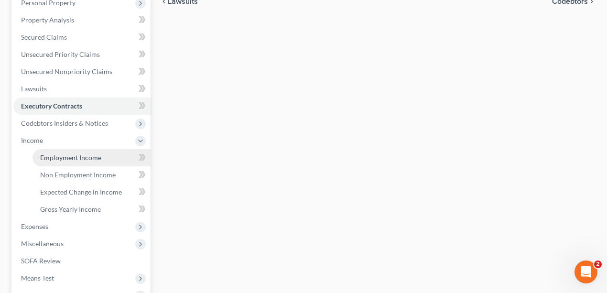
click at [62, 154] on span "Employment Income" at bounding box center [70, 157] width 61 height 8
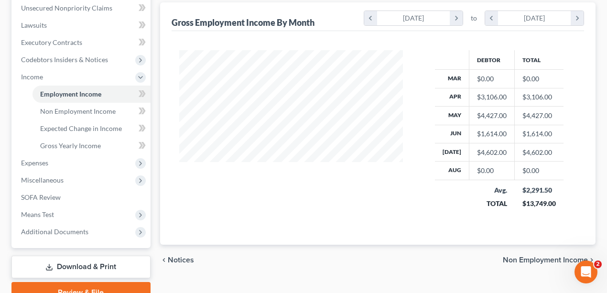
click at [252, 276] on div "Employment Income Non Employment Income Expected Change in Income Gross Yearly …" at bounding box center [378, 78] width 446 height 449
click at [96, 114] on link "Non Employment Income" at bounding box center [92, 111] width 118 height 17
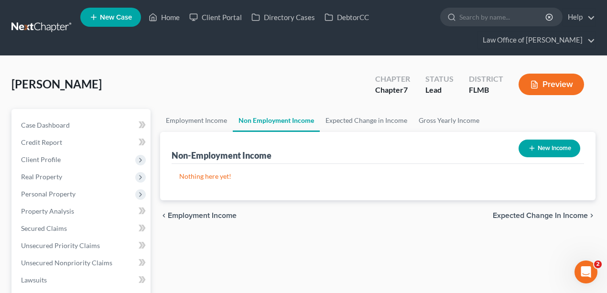
click at [553, 149] on button "New Income" at bounding box center [550, 149] width 62 height 18
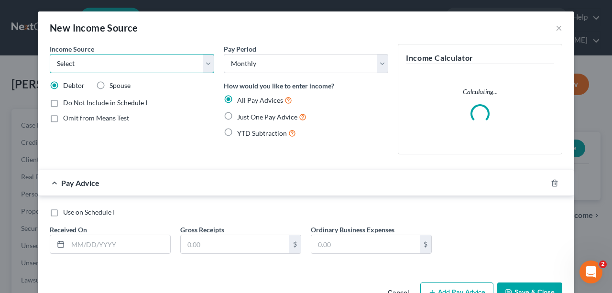
click at [139, 64] on select "Select Unemployment Disability (from employer) Pension Retirement Social Securi…" at bounding box center [132, 63] width 164 height 19
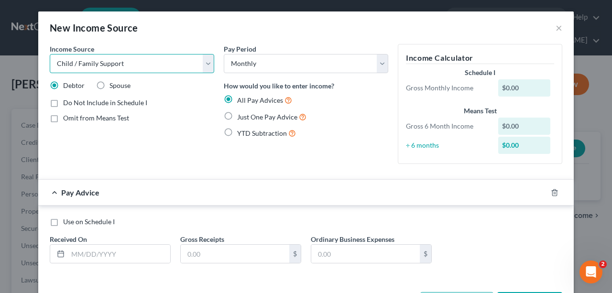
click at [50, 54] on select "Select Unemployment Disability (from employer) Pension Retirement Social Securi…" at bounding box center [132, 63] width 164 height 19
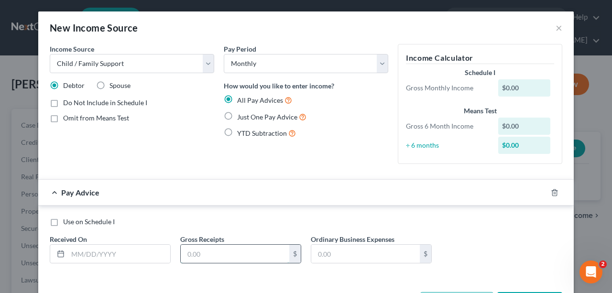
drag, startPoint x: 203, startPoint y: 258, endPoint x: 207, endPoint y: 255, distance: 5.1
click at [203, 258] on input "text" at bounding box center [235, 254] width 109 height 18
click at [237, 117] on label "Just One Pay Advice" at bounding box center [271, 116] width 69 height 11
click at [241, 117] on input "Just One Pay Advice" at bounding box center [244, 114] width 6 height 6
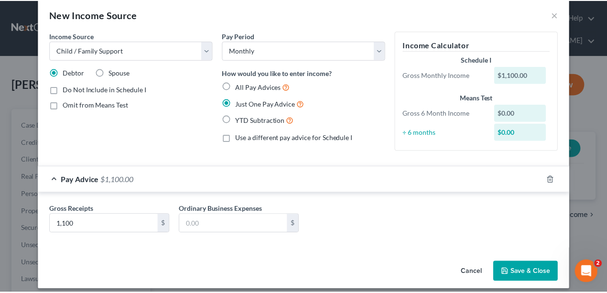
scroll to position [20, 0]
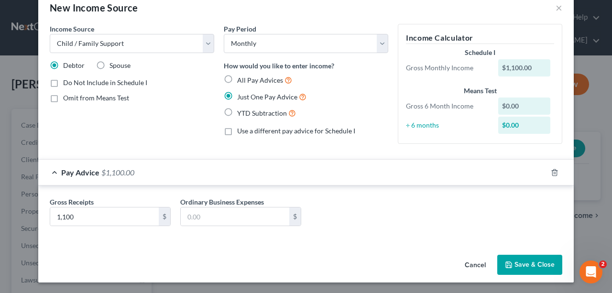
click at [523, 263] on button "Save & Close" at bounding box center [529, 265] width 65 height 20
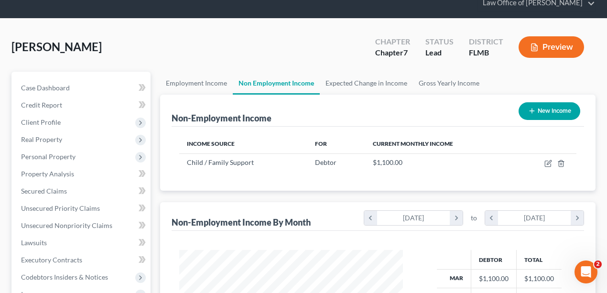
scroll to position [0, 0]
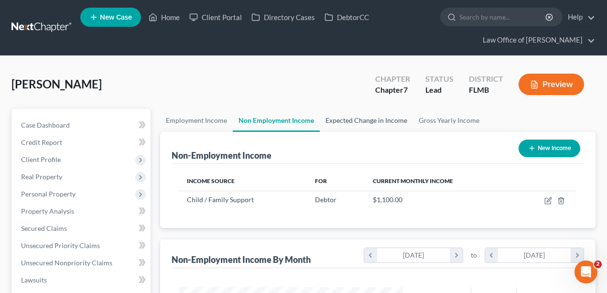
click at [380, 122] on link "Expected Change in Income" at bounding box center [366, 120] width 93 height 23
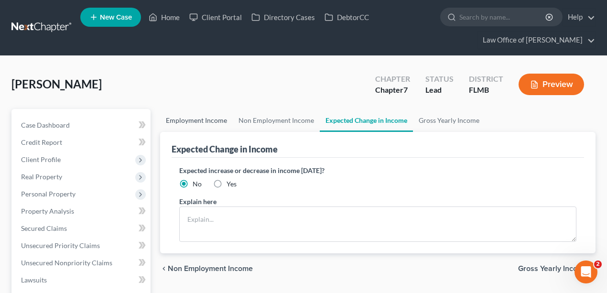
click at [182, 121] on link "Employment Income" at bounding box center [196, 120] width 73 height 23
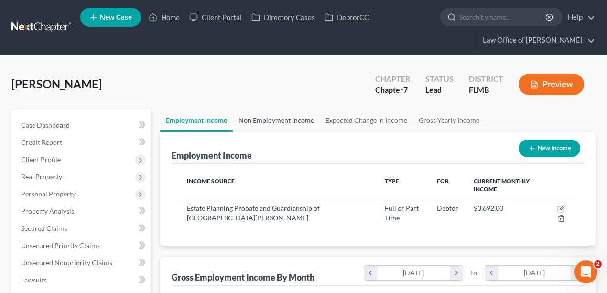
click at [285, 116] on link "Non Employment Income" at bounding box center [276, 120] width 87 height 23
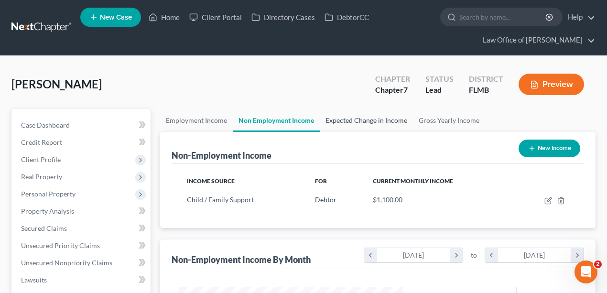
click at [370, 124] on link "Expected Change in Income" at bounding box center [366, 120] width 93 height 23
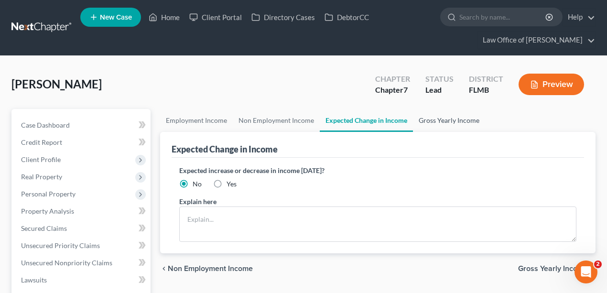
click at [432, 119] on link "Gross Yearly Income" at bounding box center [449, 120] width 72 height 23
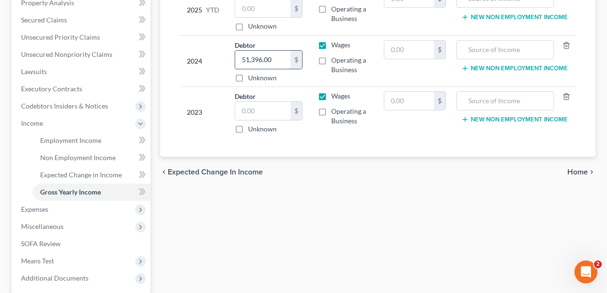
scroll to position [159, 0]
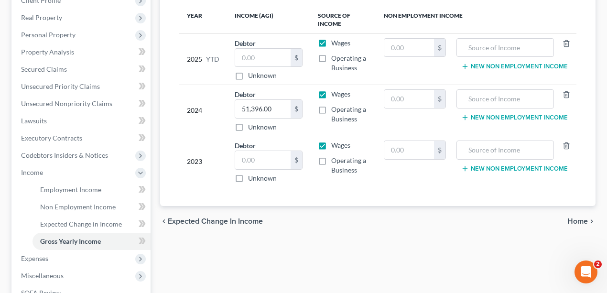
click at [338, 253] on div "Employment Income Non Employment Income Expected Change in Income Gross Yearly …" at bounding box center [378, 174] width 446 height 449
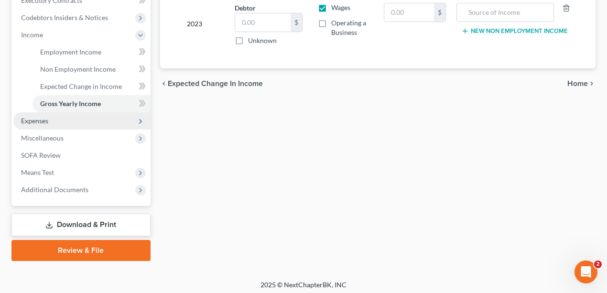
scroll to position [300, 0]
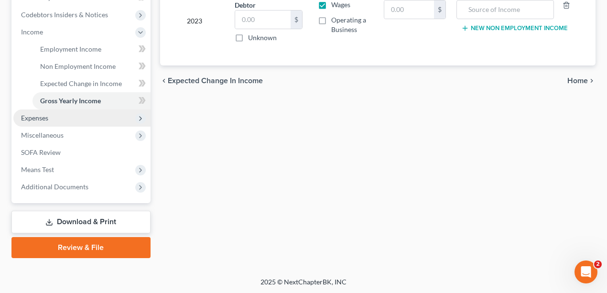
click at [59, 118] on span "Expenses" at bounding box center [81, 117] width 137 height 17
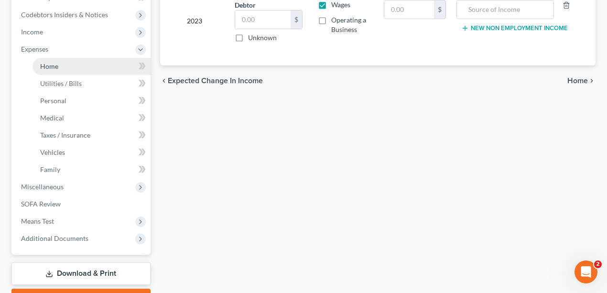
click at [72, 64] on link "Home" at bounding box center [92, 66] width 118 height 17
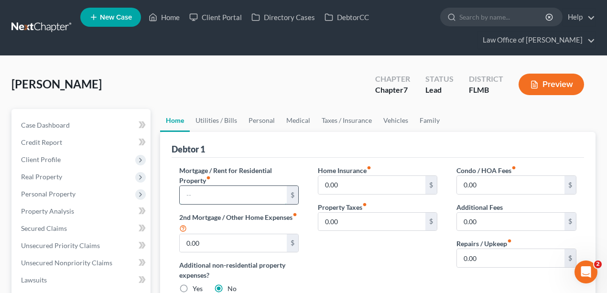
click at [234, 188] on input "text" at bounding box center [234, 195] width 108 height 18
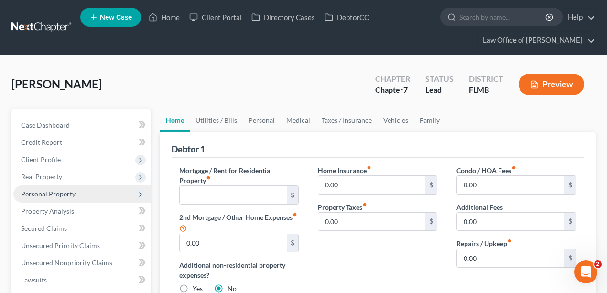
click at [100, 186] on span "Personal Property" at bounding box center [81, 193] width 137 height 17
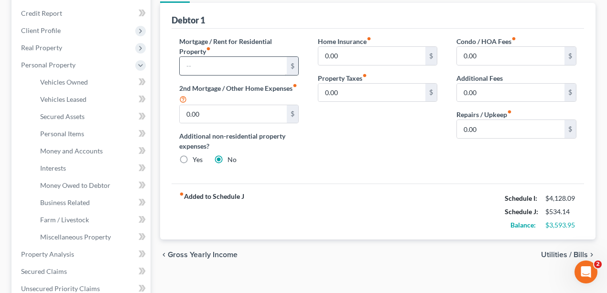
scroll to position [127, 0]
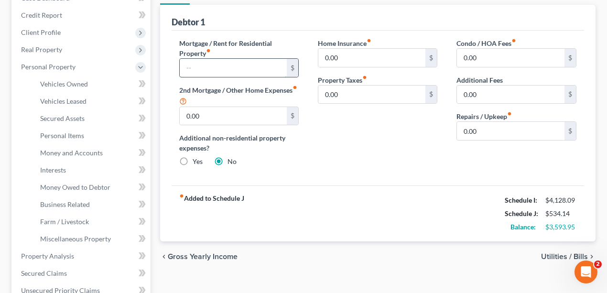
drag, startPoint x: 249, startPoint y: 67, endPoint x: 260, endPoint y: 60, distance: 13.1
click at [249, 67] on input "text" at bounding box center [234, 68] width 108 height 18
drag, startPoint x: 320, startPoint y: 170, endPoint x: 316, endPoint y: 158, distance: 13.0
click at [319, 170] on div "Home Insurance fiber_manual_record 0.00 $ Property Taxes fiber_manual_record 0.…" at bounding box center [377, 106] width 139 height 136
click at [453, 147] on div "Condo / HOA Fees fiber_manual_record 0.00 $ Additional Fees 0.00 $ Repairs / Up…" at bounding box center [516, 106] width 139 height 136
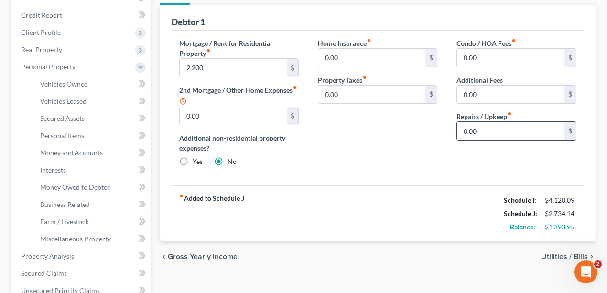
click at [490, 133] on input "0.00" at bounding box center [511, 131] width 108 height 18
click at [471, 152] on div "Condo / HOA Fees fiber_manual_record 0.00 $ Additional Fees 0.00 $ Repairs / Up…" at bounding box center [516, 106] width 139 height 136
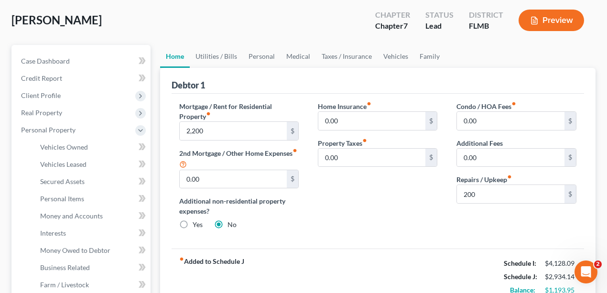
scroll to position [64, 0]
click at [212, 57] on link "Utilities / Bills" at bounding box center [216, 56] width 53 height 23
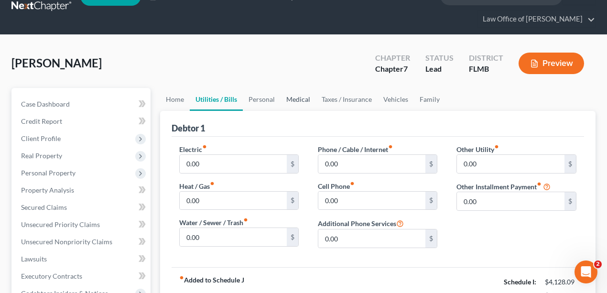
scroll to position [96, 0]
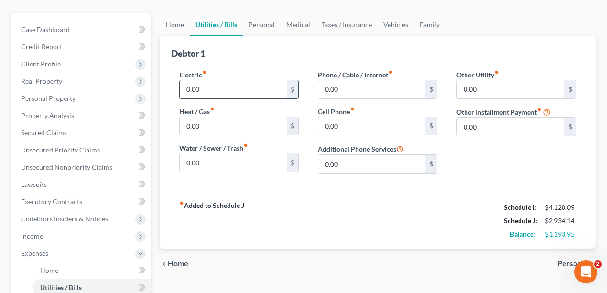
click at [225, 87] on input "0.00" at bounding box center [234, 89] width 108 height 18
click at [508, 44] on div "Debtor 1" at bounding box center [378, 49] width 413 height 26
click at [241, 91] on input "0.00" at bounding box center [234, 89] width 108 height 18
click at [267, 175] on div "Electric fiber_manual_record 260 $ Heat / Gas fiber_manual_record 0.00 $ Water …" at bounding box center [239, 125] width 139 height 111
click at [256, 166] on input "0.00" at bounding box center [234, 162] width 108 height 18
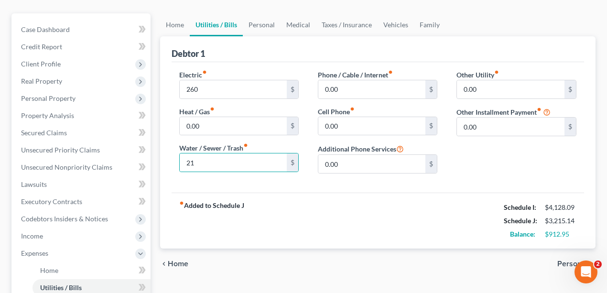
click at [276, 190] on div "Electric fiber_manual_record 260 $ Heat / Gas fiber_manual_record 0.00 $ Water …" at bounding box center [378, 127] width 413 height 131
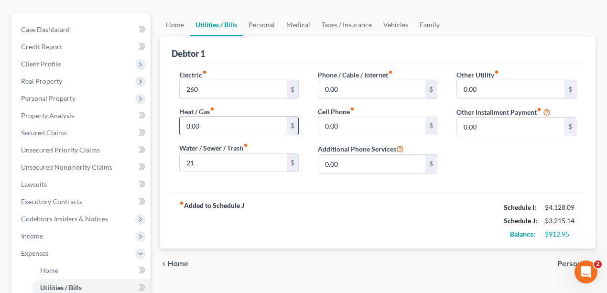
click at [275, 127] on input "0.00" at bounding box center [234, 126] width 108 height 18
click at [350, 19] on link "Taxes / Insurance" at bounding box center [347, 24] width 62 height 23
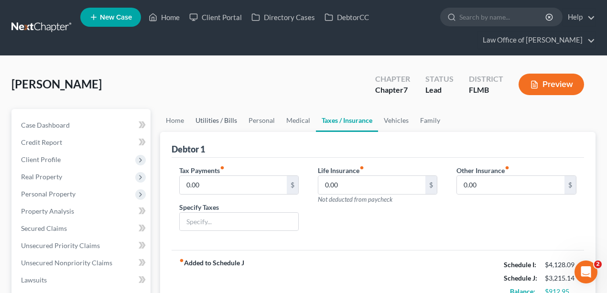
drag, startPoint x: 229, startPoint y: 120, endPoint x: 251, endPoint y: 124, distance: 22.8
click at [229, 120] on link "Utilities / Bills" at bounding box center [216, 120] width 53 height 23
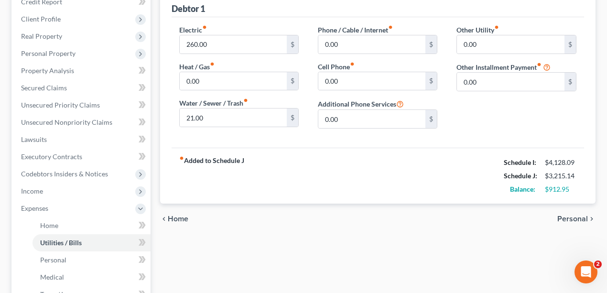
scroll to position [96, 0]
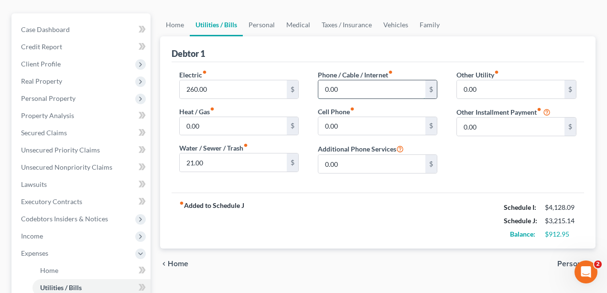
click at [366, 80] on input "0.00" at bounding box center [372, 89] width 108 height 18
click at [338, 130] on input "0.00" at bounding box center [372, 126] width 108 height 18
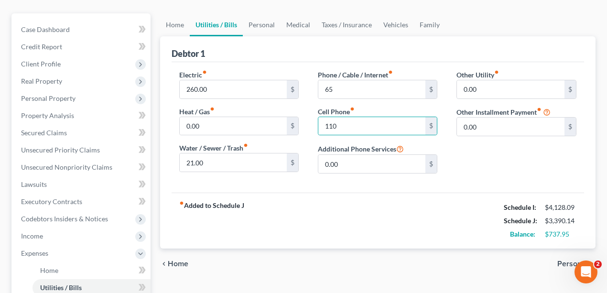
click at [432, 203] on div "fiber_manual_record Added to Schedule J Schedule I: $4,128.09 Schedule J: $3,39…" at bounding box center [378, 221] width 413 height 56
click at [270, 22] on link "Personal" at bounding box center [262, 24] width 38 height 23
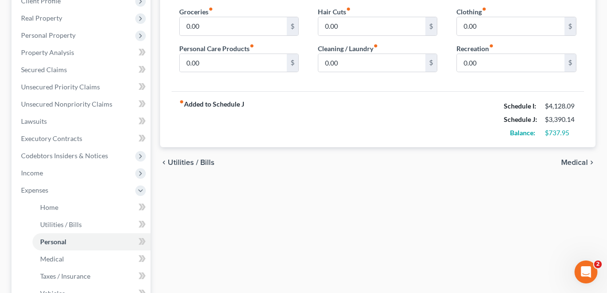
scroll to position [159, 0]
click at [257, 27] on input "0.00" at bounding box center [234, 26] width 108 height 18
drag, startPoint x: 295, startPoint y: 124, endPoint x: 284, endPoint y: 97, distance: 29.0
click at [295, 124] on div "fiber_manual_record Added to Schedule J Schedule I: $4,128.09 Schedule J: $3,79…" at bounding box center [378, 119] width 413 height 56
click at [266, 67] on input "0.00" at bounding box center [234, 63] width 108 height 18
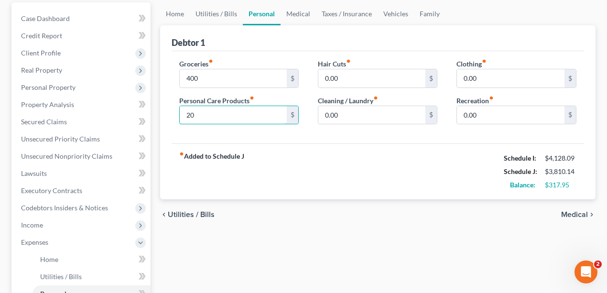
scroll to position [96, 0]
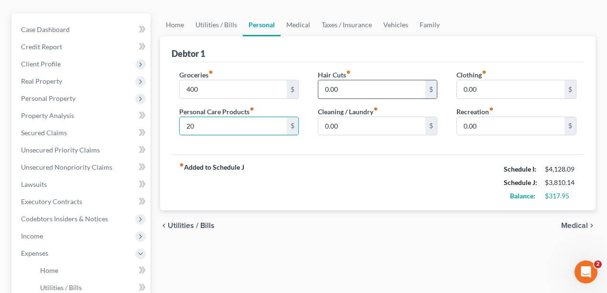
click at [360, 87] on input "0.00" at bounding box center [372, 89] width 108 height 18
click at [405, 174] on div "fiber_manual_record Added to Schedule J Schedule I: $4,128.09 Schedule J: $3,81…" at bounding box center [378, 182] width 413 height 56
click at [371, 91] on input "0.00" at bounding box center [372, 89] width 108 height 18
click at [332, 188] on div "fiber_manual_record Added to Schedule J Schedule I: $4,128.09 Schedule J: $3,86…" at bounding box center [378, 182] width 413 height 56
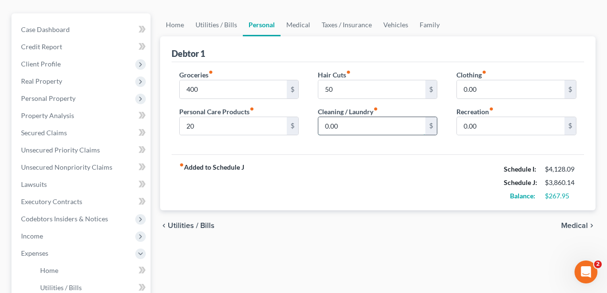
click at [360, 131] on input "0.00" at bounding box center [372, 126] width 108 height 18
drag, startPoint x: 428, startPoint y: 159, endPoint x: 449, endPoint y: 131, distance: 35.2
click at [428, 159] on div "fiber_manual_record Added to Schedule J Schedule I: $4,128.09 Schedule J: $3,88…" at bounding box center [378, 182] width 413 height 56
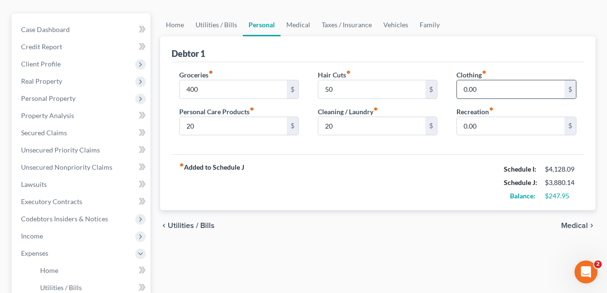
drag, startPoint x: 485, startPoint y: 86, endPoint x: 489, endPoint y: 90, distance: 5.4
click at [485, 86] on input "0.00" at bounding box center [511, 89] width 108 height 18
click at [416, 179] on div "fiber_manual_record Added to Schedule J Schedule I: $4,128.09 Schedule J: $3,92…" at bounding box center [378, 182] width 413 height 56
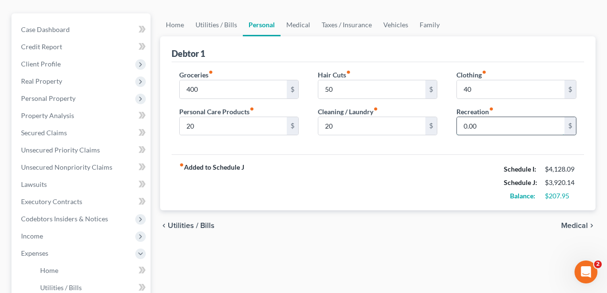
click at [484, 128] on input "0.00" at bounding box center [511, 126] width 108 height 18
click at [473, 164] on div "fiber_manual_record Added to Schedule J Schedule I: $4,128.09 Schedule J: $3,92…" at bounding box center [378, 182] width 413 height 56
click at [523, 124] on input "0.00" at bounding box center [511, 126] width 108 height 18
click at [398, 190] on div "fiber_manual_record Added to Schedule J Schedule I: $4,128.09 Schedule J: $3,96…" at bounding box center [378, 182] width 413 height 56
click at [295, 25] on link "Medical" at bounding box center [298, 24] width 35 height 23
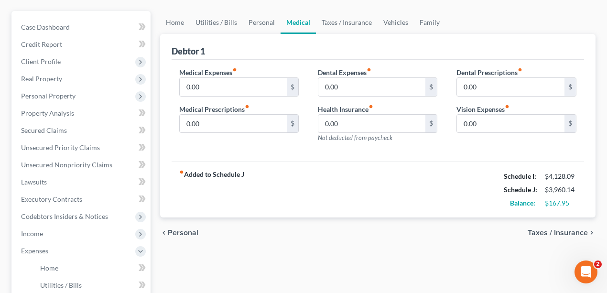
scroll to position [96, 0]
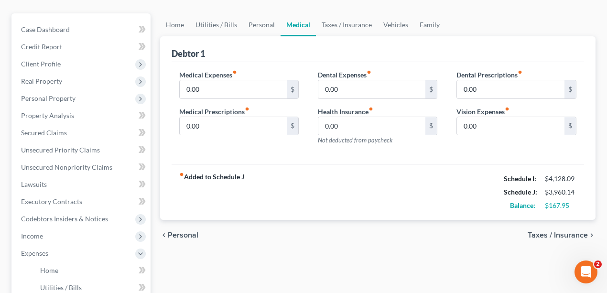
click at [393, 207] on div "fiber_manual_record Added to Schedule J Schedule I: $4,128.09 Schedule J: $3,96…" at bounding box center [378, 192] width 413 height 56
click at [301, 169] on div "fiber_manual_record Added to Schedule J Schedule I: $4,128.09 Schedule J: $3,96…" at bounding box center [378, 192] width 413 height 56
click at [284, 55] on div "Debtor 1" at bounding box center [378, 49] width 413 height 26
click at [284, 49] on div "Debtor 1" at bounding box center [378, 49] width 413 height 26
click at [247, 103] on div "Medical Expenses fiber_manual_record 0.00 $ Medical Prescriptions fiber_manual_…" at bounding box center [239, 111] width 139 height 83
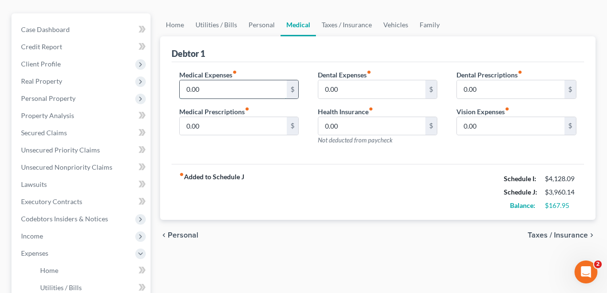
click at [242, 89] on input "0.00" at bounding box center [234, 89] width 108 height 18
drag, startPoint x: 282, startPoint y: 172, endPoint x: 270, endPoint y: 141, distance: 33.5
click at [282, 172] on div "fiber_manual_record Added to Schedule J Schedule I: $4,128.09 Schedule J: $4,02…" at bounding box center [378, 192] width 413 height 56
click at [303, 175] on div "fiber_manual_record Added to Schedule J Schedule I: $4,128.09 Schedule J: $4,05…" at bounding box center [378, 192] width 413 height 56
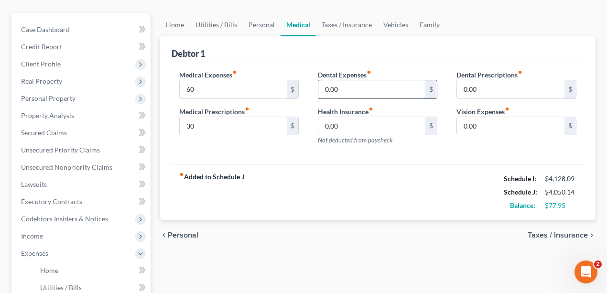
click at [374, 84] on input "0.00" at bounding box center [372, 89] width 108 height 18
click at [376, 185] on div "fiber_manual_record Added to Schedule J Schedule I: $4,128.09 Schedule J: $4,05…" at bounding box center [378, 192] width 413 height 56
click at [436, 152] on div "Medical Expenses fiber_manual_record 60 $ Medical Prescriptions fiber_manual_re…" at bounding box center [378, 113] width 413 height 102
click at [531, 147] on div "Dental Prescriptions fiber_manual_record 0.00 $ Vision Expenses fiber_manual_re…" at bounding box center [516, 111] width 139 height 83
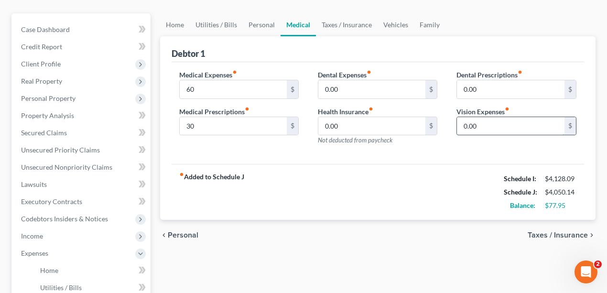
click at [485, 123] on input "0.00" at bounding box center [511, 126] width 108 height 18
drag, startPoint x: 522, startPoint y: 131, endPoint x: 530, endPoint y: 124, distance: 10.8
click at [522, 131] on input "35" at bounding box center [511, 126] width 108 height 18
click at [547, 119] on input "35" at bounding box center [511, 126] width 108 height 18
click at [551, 147] on div "Dental Prescriptions fiber_manual_record 0.00 $ Vision Expenses fiber_manual_re…" at bounding box center [516, 111] width 139 height 83
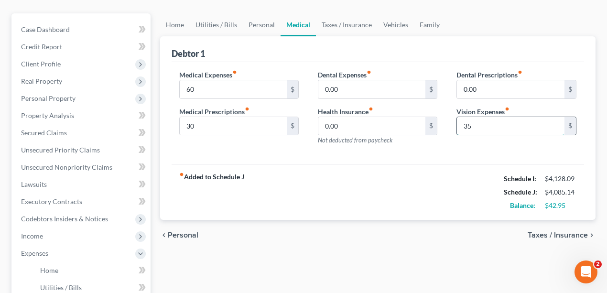
click at [487, 123] on input "35" at bounding box center [511, 126] width 108 height 18
drag, startPoint x: 416, startPoint y: 183, endPoint x: 424, endPoint y: 172, distance: 13.3
click at [416, 183] on div "fiber_manual_record Added to Schedule J Schedule I: $4,128.09 Schedule J: $4,08…" at bounding box center [378, 192] width 413 height 56
click at [497, 122] on input "35" at bounding box center [511, 126] width 108 height 18
click at [451, 166] on div "fiber_manual_record Added to Schedule J Schedule I: $4,128.09 Schedule J: $4,11…" at bounding box center [378, 192] width 413 height 56
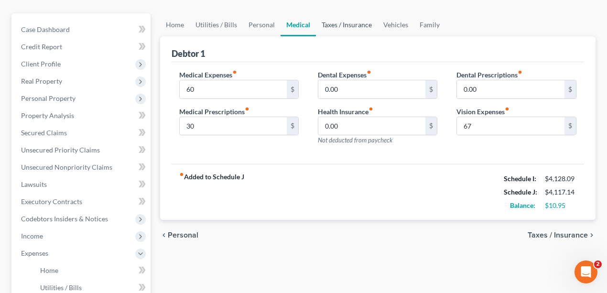
click at [347, 27] on link "Taxes / Insurance" at bounding box center [347, 24] width 62 height 23
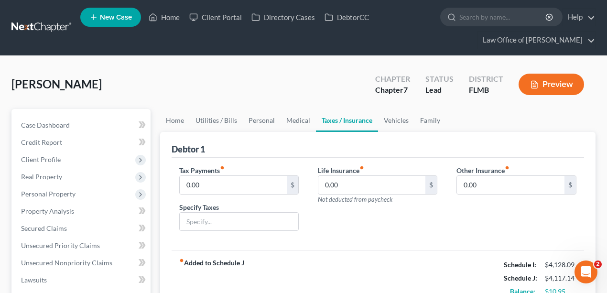
click at [287, 149] on div "Debtor 1" at bounding box center [378, 145] width 413 height 26
click at [248, 180] on input "0.00" at bounding box center [234, 185] width 108 height 18
click at [341, 184] on input "0.00" at bounding box center [372, 185] width 108 height 18
click at [367, 163] on div "Tax Payments fiber_manual_record 0.00 $ Specify Taxes Life Insurance fiber_manu…" at bounding box center [378, 204] width 413 height 93
click at [398, 120] on link "Vehicles" at bounding box center [396, 120] width 36 height 23
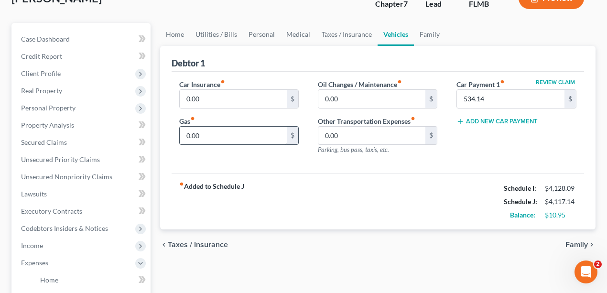
scroll to position [96, 0]
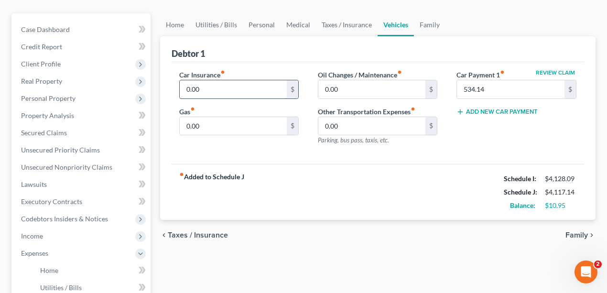
click at [235, 91] on input "0.00" at bounding box center [234, 89] width 108 height 18
click at [246, 138] on div "Car Insurance fiber_manual_record 155 $ Gas fiber_manual_record 0.00 $" at bounding box center [239, 111] width 139 height 83
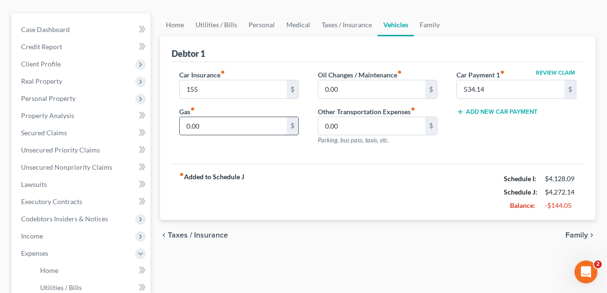
click at [244, 119] on input "0.00" at bounding box center [234, 126] width 108 height 18
drag, startPoint x: 408, startPoint y: 178, endPoint x: 389, endPoint y: 145, distance: 37.9
click at [407, 178] on div "fiber_manual_record Added to Schedule J Schedule I: $4,128.09 Schedule J: $4,37…" at bounding box center [378, 192] width 413 height 56
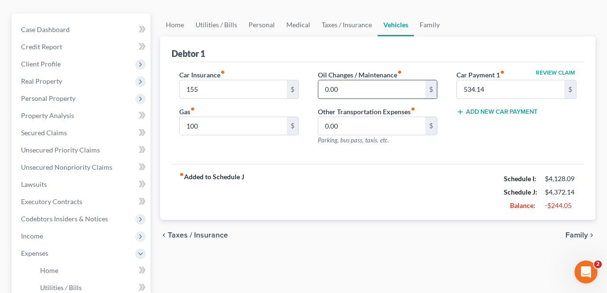
click at [364, 90] on input "0.00" at bounding box center [372, 89] width 108 height 18
drag, startPoint x: 375, startPoint y: 170, endPoint x: 338, endPoint y: 148, distance: 42.5
click at [373, 169] on div "fiber_manual_record Added to Schedule J Schedule I: $4,128.09 Schedule J: $4,45…" at bounding box center [378, 192] width 413 height 56
click at [399, 121] on input "0.00" at bounding box center [372, 126] width 108 height 18
click at [429, 24] on link "Family" at bounding box center [430, 24] width 32 height 23
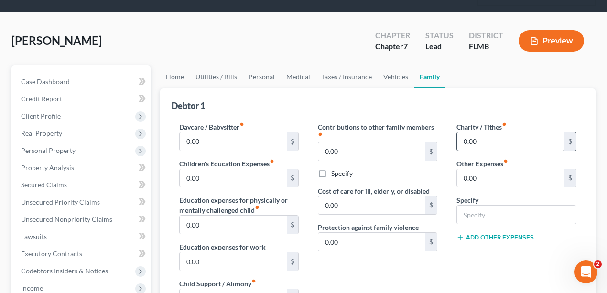
scroll to position [127, 0]
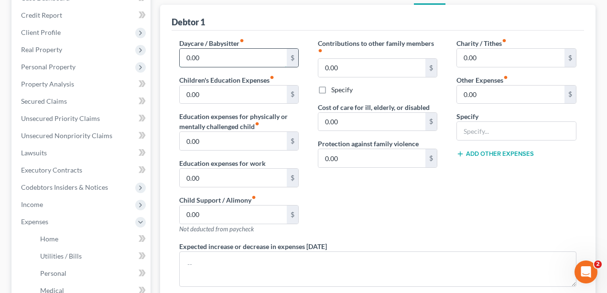
click at [211, 59] on input "0.00" at bounding box center [234, 58] width 108 height 18
drag, startPoint x: 488, startPoint y: 193, endPoint x: 382, endPoint y: 142, distance: 117.8
click at [487, 193] on div "Charity / Tithes fiber_manual_record 0.00 $ Other Expenses fiber_manual_record …" at bounding box center [516, 139] width 139 height 203
click at [436, 190] on div "Contributions to other family members fiber_manual_record 0.00 $ Specify Cost o…" at bounding box center [377, 139] width 139 height 203
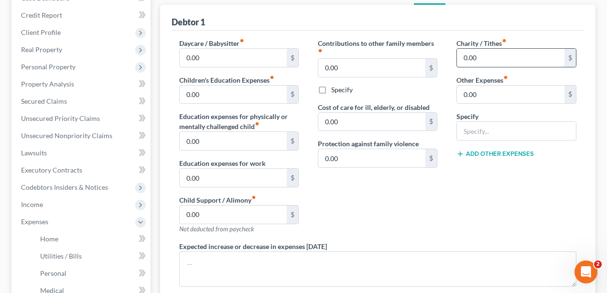
click at [524, 53] on input "0.00" at bounding box center [511, 58] width 108 height 18
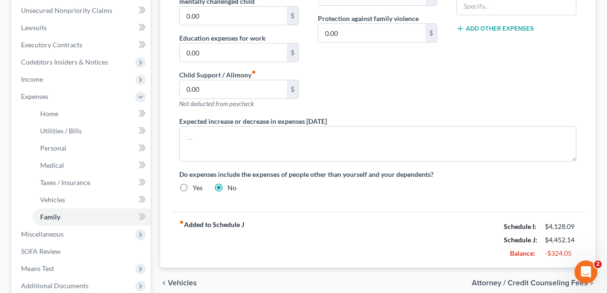
scroll to position [350, 0]
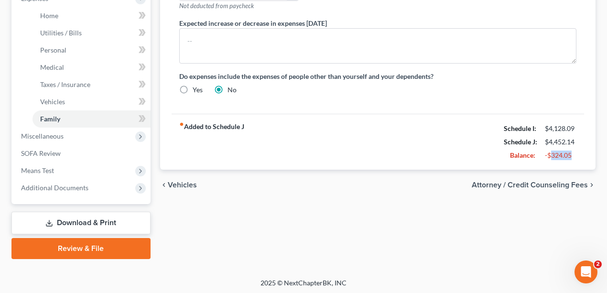
drag, startPoint x: 576, startPoint y: 150, endPoint x: 550, endPoint y: 157, distance: 27.1
click at [550, 157] on div "-$324.05" at bounding box center [561, 156] width 32 height 10
click at [544, 154] on div "-$324.05" at bounding box center [560, 156] width 41 height 10
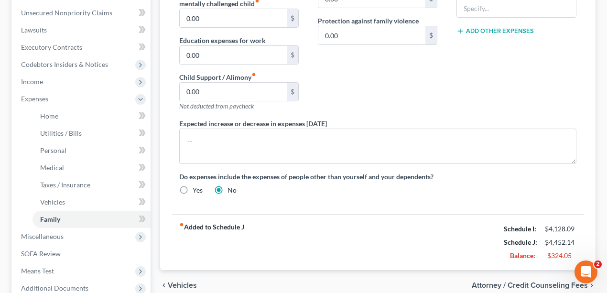
scroll to position [351, 0]
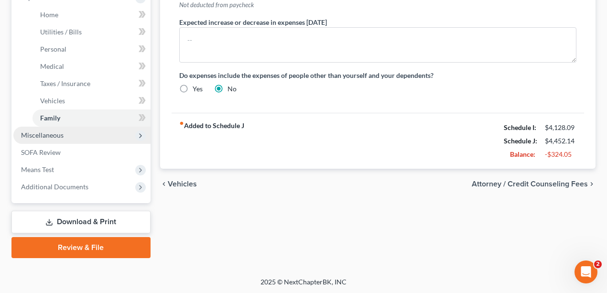
click at [109, 133] on span "Miscellaneous" at bounding box center [81, 135] width 137 height 17
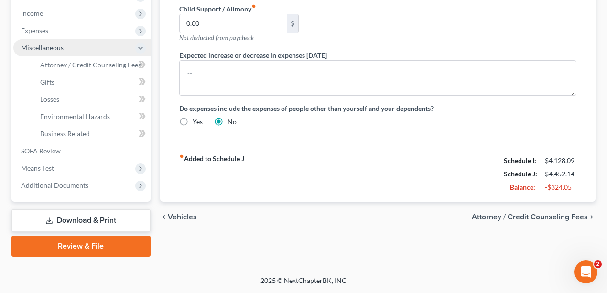
scroll to position [317, 0]
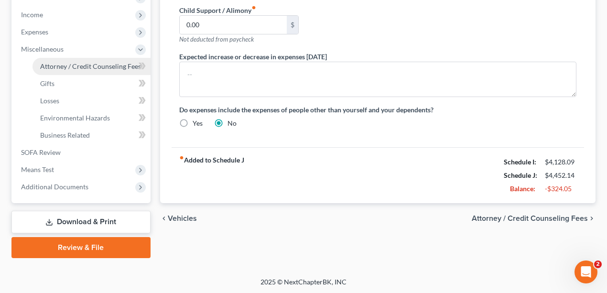
click at [87, 66] on span "Attorney / Credit Counseling Fees" at bounding box center [90, 66] width 101 height 8
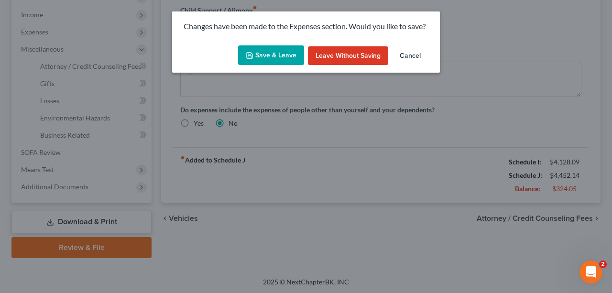
click at [276, 61] on button "Save & Leave" at bounding box center [271, 55] width 66 height 20
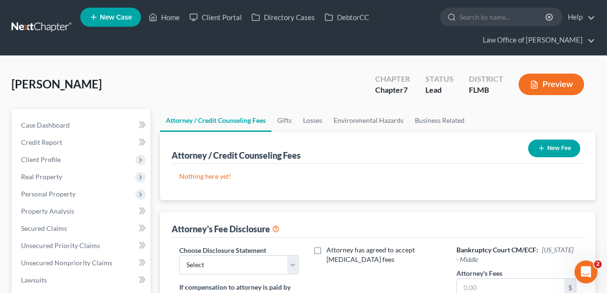
drag, startPoint x: 279, startPoint y: 86, endPoint x: 531, endPoint y: 142, distance: 258.1
click at [279, 88] on div "[PERSON_NAME] Upgraded Chapter Chapter 7 Status Lead District FLMB Preview" at bounding box center [303, 88] width 584 height 42
click at [565, 148] on button "New Fee" at bounding box center [554, 149] width 52 height 18
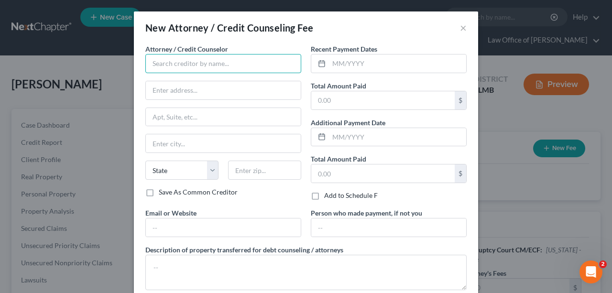
click at [196, 71] on input "text" at bounding box center [223, 63] width 156 height 19
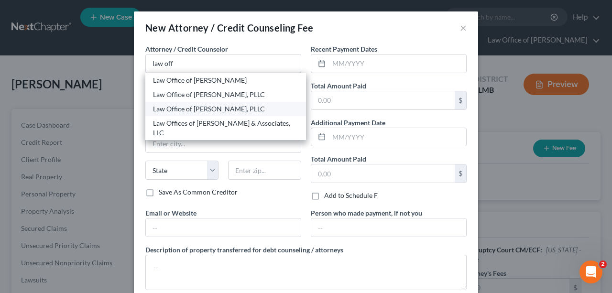
click at [235, 109] on div "Law Office of [PERSON_NAME], PLLC" at bounding box center [225, 109] width 145 height 10
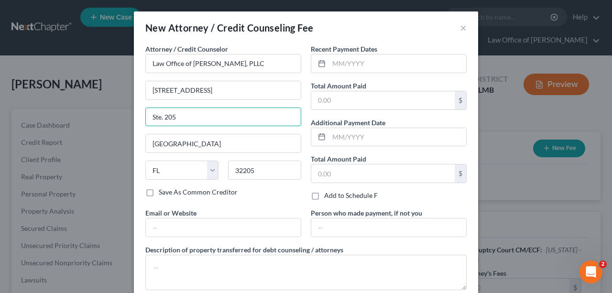
drag, startPoint x: 227, startPoint y: 118, endPoint x: -15, endPoint y: 117, distance: 241.4
click at [270, 196] on div "Attorney / Credit Counselor * Law Office of [PERSON_NAME], PLLC [STREET_ADDRESS…" at bounding box center [223, 126] width 165 height 164
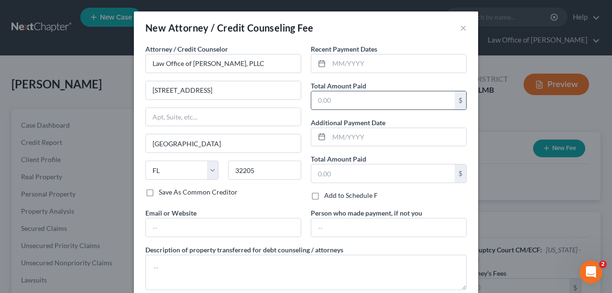
click at [369, 100] on input "text" at bounding box center [382, 100] width 143 height 18
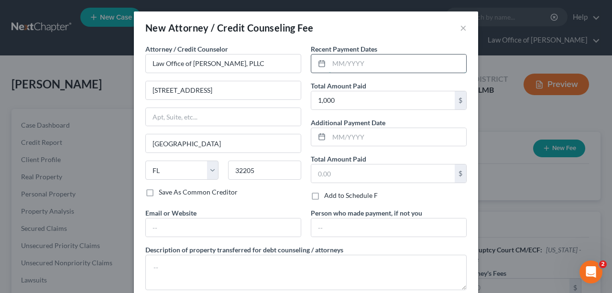
click at [395, 58] on input "text" at bounding box center [397, 64] width 137 height 18
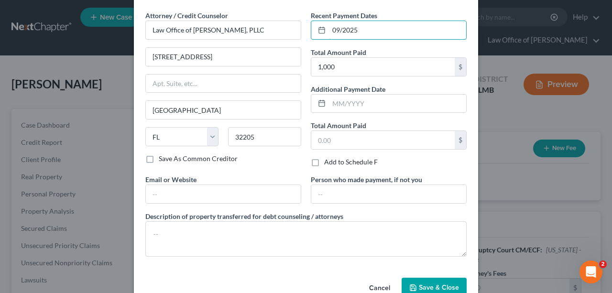
scroll to position [55, 0]
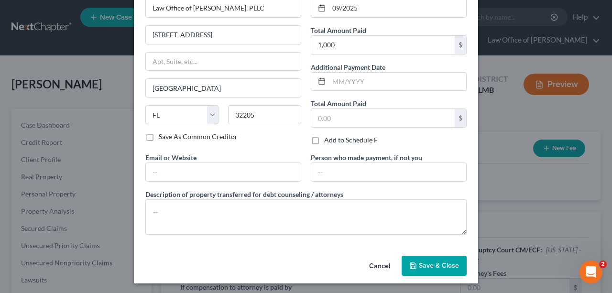
click at [422, 262] on span "Save & Close" at bounding box center [439, 266] width 40 height 8
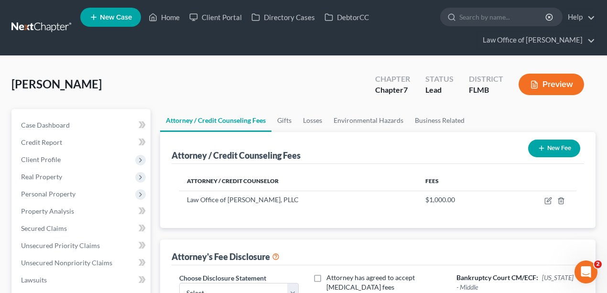
click at [559, 143] on button "New Fee" at bounding box center [554, 149] width 52 height 18
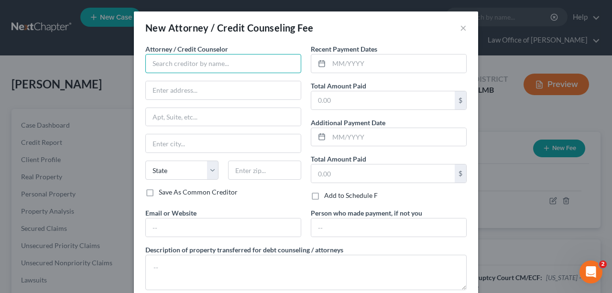
click at [191, 64] on input "text" at bounding box center [223, 63] width 156 height 19
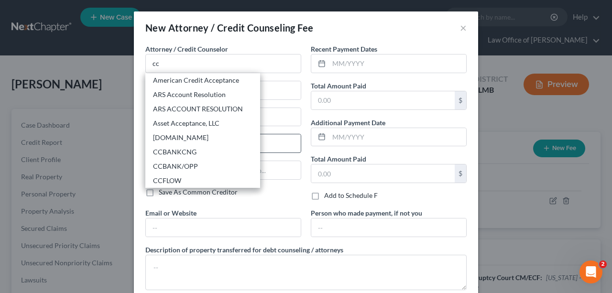
click at [176, 140] on div "[DOMAIN_NAME]" at bounding box center [202, 138] width 99 height 10
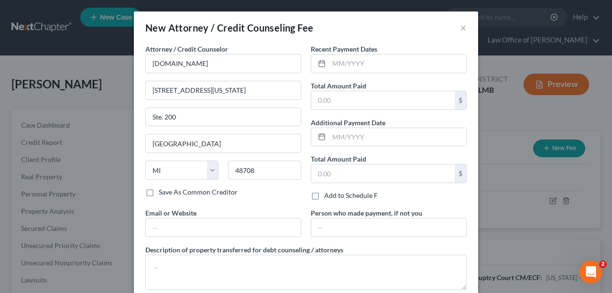
click at [261, 204] on div "Attorney / Credit Counselor * [DOMAIN_NAME] [STREET_ADDRESS][US_STATE] Ste. [GE…" at bounding box center [223, 126] width 165 height 164
click at [343, 103] on input "text" at bounding box center [382, 100] width 143 height 18
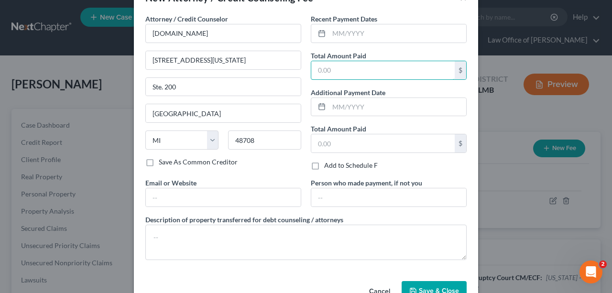
scroll to position [0, 0]
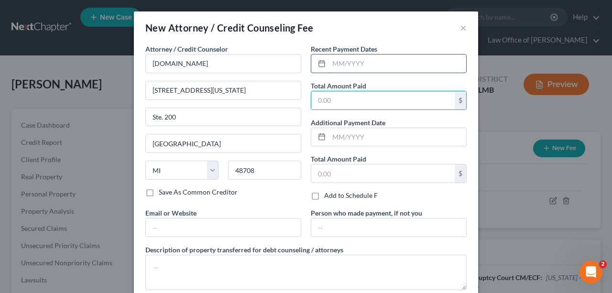
drag, startPoint x: 439, startPoint y: 73, endPoint x: 443, endPoint y: 69, distance: 5.4
click at [438, 73] on div "Recent Payment Dates Total Amount Paid $ Additional Payment Date Total Amount P…" at bounding box center [388, 126] width 165 height 164
click at [441, 67] on input "text" at bounding box center [397, 64] width 137 height 18
click at [456, 76] on div "Recent Payment Dates [DATE] Total Amount Paid $ Additional Payment Date Total A…" at bounding box center [388, 126] width 165 height 164
drag, startPoint x: 382, startPoint y: 98, endPoint x: 388, endPoint y: 83, distance: 15.4
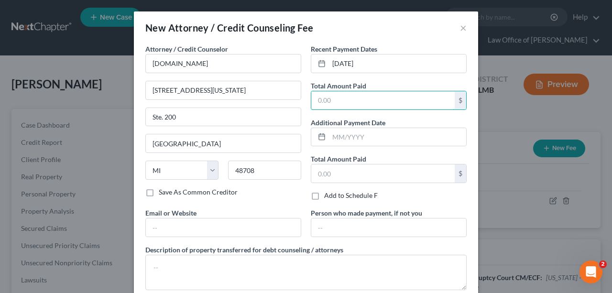
click at [382, 98] on input "text" at bounding box center [382, 100] width 143 height 18
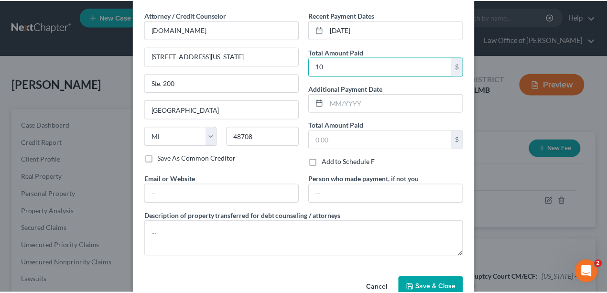
scroll to position [55, 0]
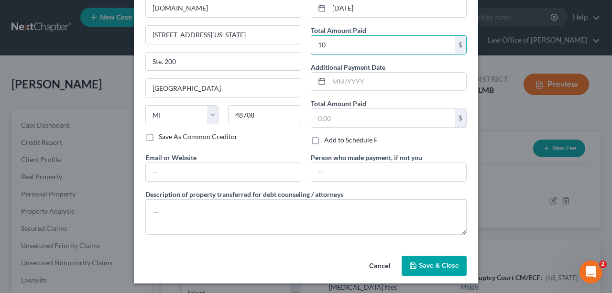
click at [436, 252] on div "Cancel Save & Close" at bounding box center [306, 268] width 344 height 32
click at [436, 262] on span "Save & Close" at bounding box center [439, 266] width 40 height 8
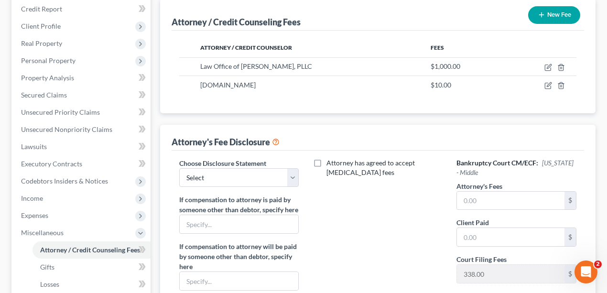
scroll to position [223, 0]
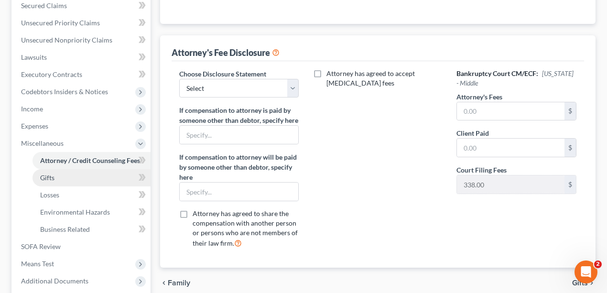
click at [66, 179] on link "Gifts" at bounding box center [92, 177] width 118 height 17
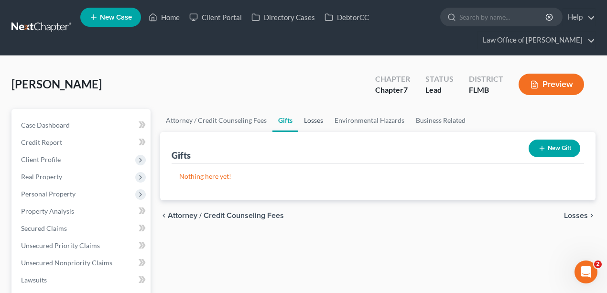
click at [306, 121] on link "Losses" at bounding box center [313, 120] width 31 height 23
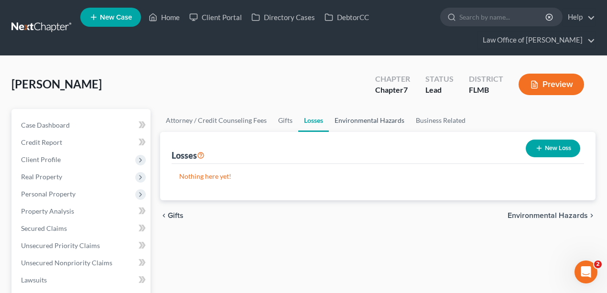
click at [370, 120] on link "Environmental Hazards" at bounding box center [369, 120] width 81 height 23
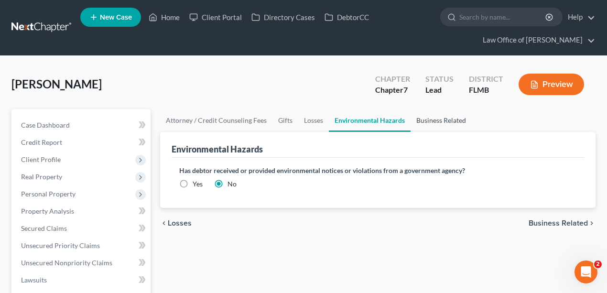
click at [449, 122] on link "Business Related" at bounding box center [441, 120] width 61 height 23
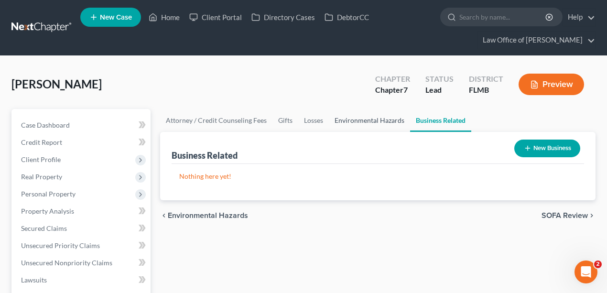
click at [339, 120] on link "Environmental Hazards" at bounding box center [369, 120] width 81 height 23
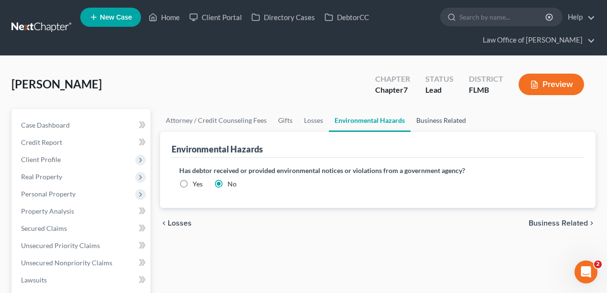
click at [455, 122] on link "Business Related" at bounding box center [441, 120] width 61 height 23
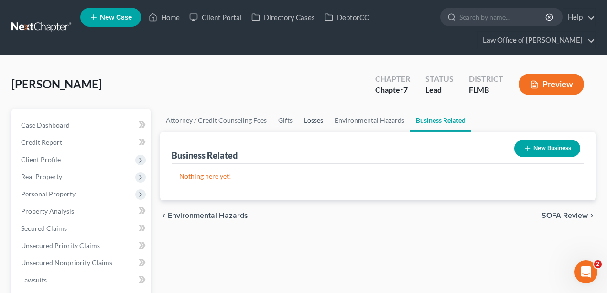
click at [304, 121] on link "Losses" at bounding box center [313, 120] width 31 height 23
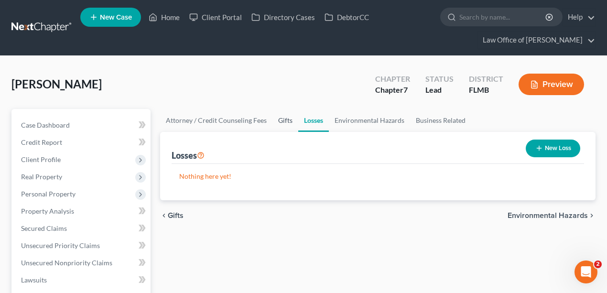
click at [277, 120] on link "Gifts" at bounding box center [286, 120] width 26 height 23
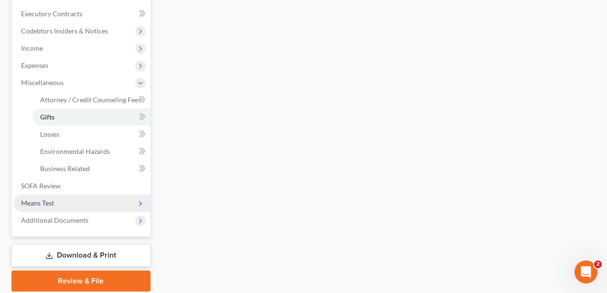
scroll to position [317, 0]
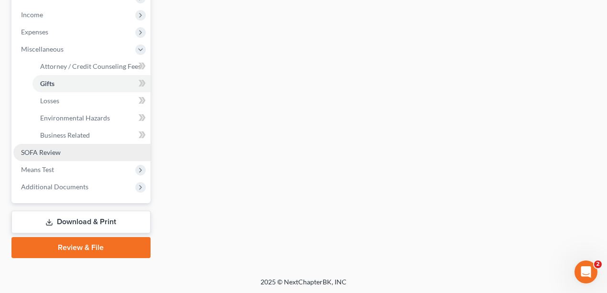
click at [41, 152] on span "SOFA Review" at bounding box center [41, 152] width 40 height 8
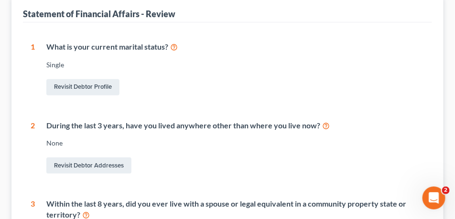
scroll to position [72, 0]
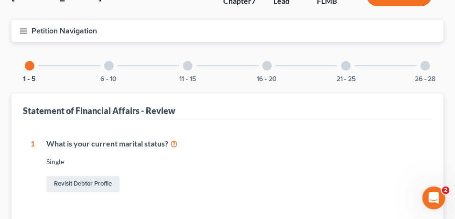
click at [113, 66] on div at bounding box center [109, 66] width 10 height 10
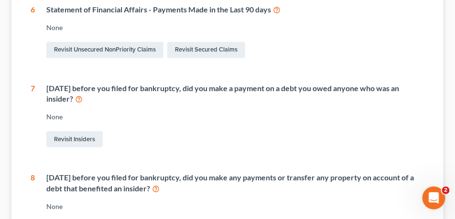
scroll to position [120, 0]
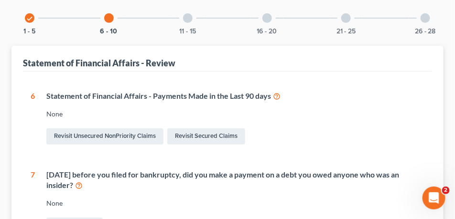
click at [191, 19] on div at bounding box center [188, 18] width 10 height 10
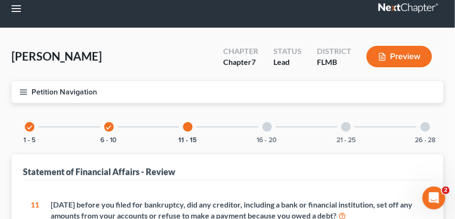
scroll to position [0, 0]
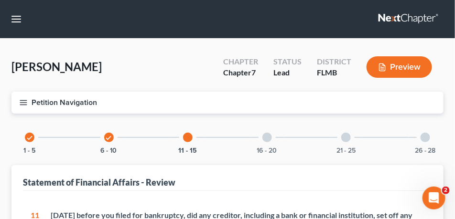
click at [267, 144] on div "16 - 20" at bounding box center [267, 137] width 33 height 33
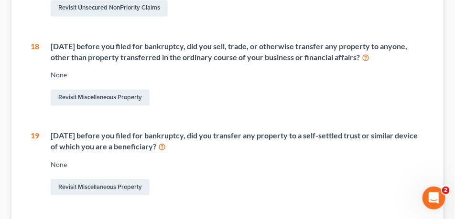
scroll to position [478, 0]
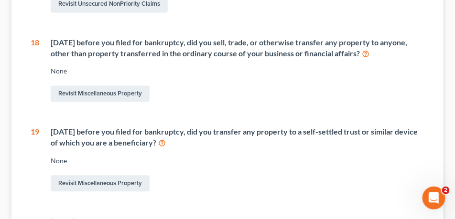
click at [79, 57] on div "[DATE] before you filed for bankruptcy, did you sell, trade, or otherwise trans…" at bounding box center [238, 48] width 374 height 22
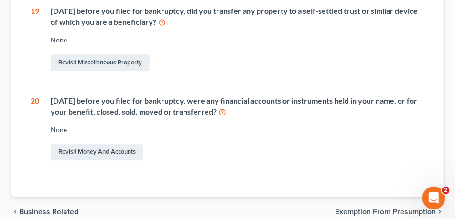
scroll to position [645, 0]
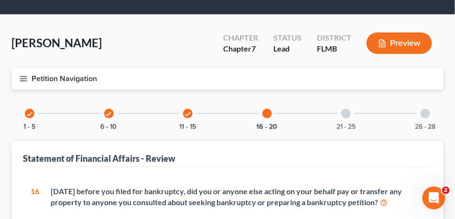
click at [343, 108] on div "21 - 25" at bounding box center [346, 114] width 33 height 33
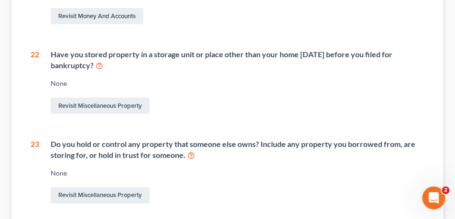
scroll to position [239, 0]
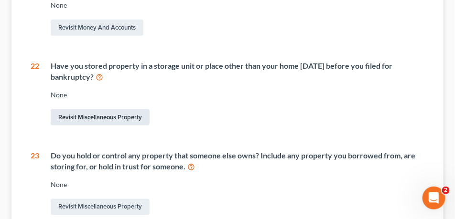
click at [110, 119] on link "Revisit Miscellaneous Property" at bounding box center [100, 117] width 99 height 16
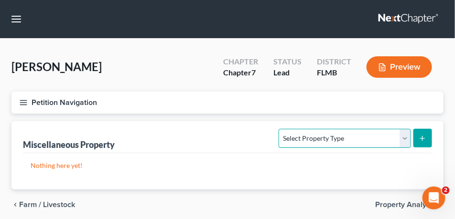
drag, startPoint x: 361, startPoint y: 132, endPoint x: 348, endPoint y: 144, distance: 17.6
click at [361, 132] on select "Select Property Type Assigned for Creditor Benefit [DATE] Holding for Another N…" at bounding box center [345, 138] width 132 height 19
click at [279, 129] on select "Select Property Type Assigned for Creditor Benefit [DATE] Holding for Another N…" at bounding box center [345, 138] width 132 height 19
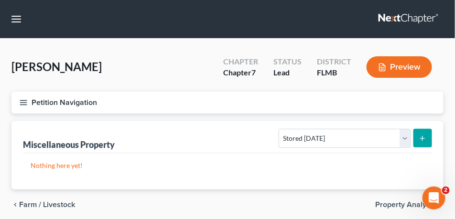
click at [427, 134] on button "submit" at bounding box center [423, 138] width 19 height 19
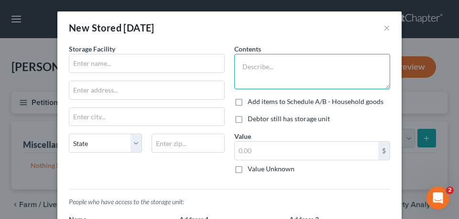
click at [301, 59] on textarea at bounding box center [312, 71] width 156 height 35
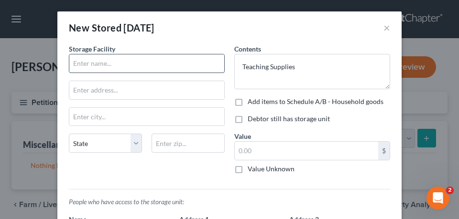
click at [157, 55] on input "text" at bounding box center [146, 64] width 155 height 18
click at [112, 65] on input "text" at bounding box center [146, 64] width 155 height 18
paste input "[STREET_ADDRESS][PERSON_NAME] Get There: 56 min"
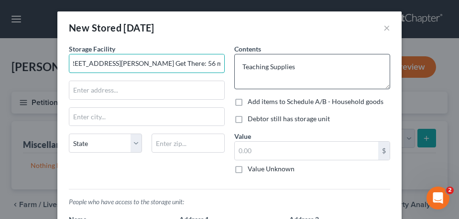
scroll to position [0, 12]
drag, startPoint x: 167, startPoint y: 64, endPoint x: 264, endPoint y: 74, distance: 98.0
click at [270, 69] on div "Storage Facility 200 FL-[GEOGRAPHIC_DATA][PERSON_NAME] Get There: 56 min State …" at bounding box center [229, 166] width 331 height 244
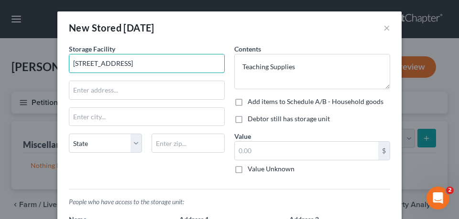
scroll to position [0, 0]
drag, startPoint x: 161, startPoint y: 64, endPoint x: 183, endPoint y: 63, distance: 22.0
click at [176, 65] on input "[STREET_ADDRESS]" at bounding box center [146, 64] width 155 height 18
click at [183, 63] on input "[STREET_ADDRESS]" at bounding box center [146, 64] width 155 height 18
drag, startPoint x: 169, startPoint y: 66, endPoint x: 163, endPoint y: 65, distance: 5.8
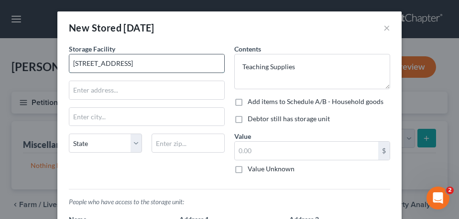
click at [163, 65] on input "[STREET_ADDRESS]" at bounding box center [146, 64] width 155 height 18
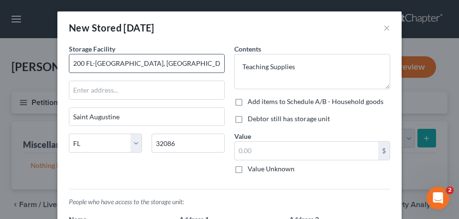
drag, startPoint x: 162, startPoint y: 65, endPoint x: 108, endPoint y: 64, distance: 54.0
click at [108, 64] on input "200 FL-[GEOGRAPHIC_DATA], [GEOGRAPHIC_DATA]" at bounding box center [146, 64] width 155 height 18
drag, startPoint x: 107, startPoint y: 64, endPoint x: 93, endPoint y: 65, distance: 13.9
click at [64, 65] on div "Storage Facility 200 FL-206 [GEOGRAPHIC_DATA] [US_STATE] AK AR AZ CA CO [GEOGRA…" at bounding box center [146, 113] width 165 height 138
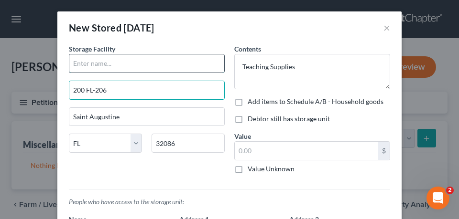
drag, startPoint x: 106, startPoint y: 66, endPoint x: 111, endPoint y: 66, distance: 4.8
click at [107, 66] on input "text" at bounding box center [146, 64] width 155 height 18
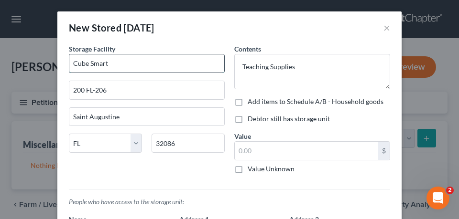
click at [150, 62] on input "Cube Smart" at bounding box center [146, 64] width 155 height 18
click at [88, 61] on input "Cube Smart Self Storage" at bounding box center [146, 64] width 155 height 18
drag, startPoint x: 140, startPoint y: 63, endPoint x: 164, endPoint y: 60, distance: 24.6
click at [141, 61] on input "CubeSmart Self Storage" at bounding box center [146, 64] width 155 height 18
click at [338, 107] on div "Contents * Teaching Supplies Add items to Schedule A/B - Household goods Debtor…" at bounding box center [311, 113] width 165 height 138
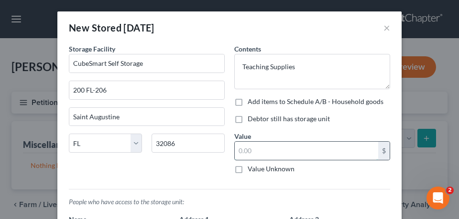
click at [315, 152] on input "text" at bounding box center [306, 151] width 143 height 18
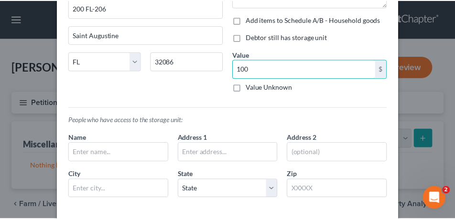
scroll to position [128, 0]
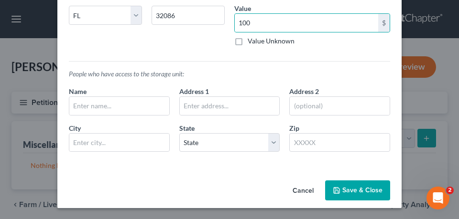
click at [349, 193] on button "Save & Close" at bounding box center [357, 191] width 65 height 20
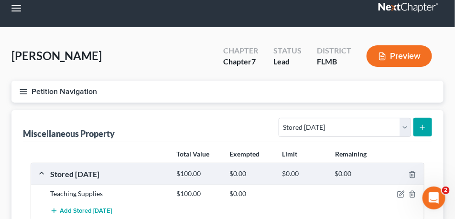
scroll to position [0, 0]
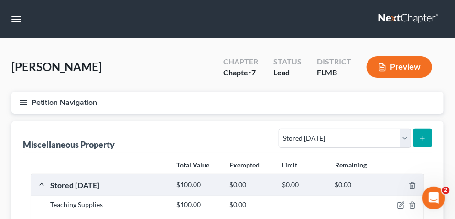
click at [24, 103] on line "button" at bounding box center [23, 103] width 7 height 0
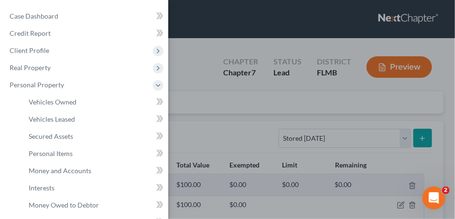
click at [206, 84] on div "Case Dashboard Payments Invoices Payments Payments Credit Report Client Profile" at bounding box center [227, 109] width 455 height 219
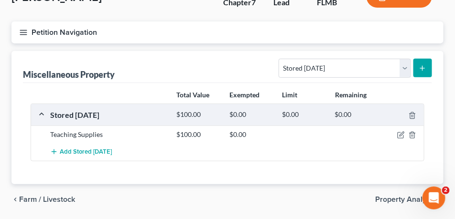
scroll to position [30, 0]
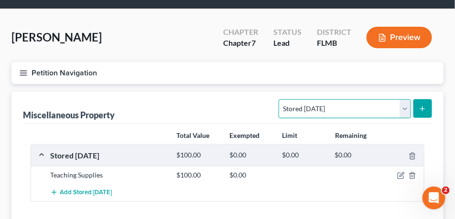
click at [357, 110] on select "Select Property Type Assigned for Creditor Benefit [DATE] Holding for Another N…" at bounding box center [345, 108] width 132 height 19
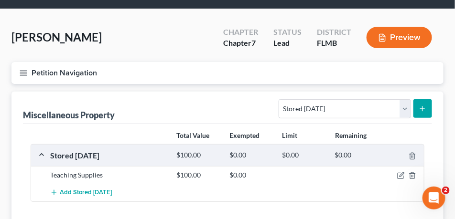
drag, startPoint x: 187, startPoint y: 71, endPoint x: 70, endPoint y: 63, distance: 117.4
click at [187, 71] on button "Petition Navigation" at bounding box center [227, 73] width 432 height 22
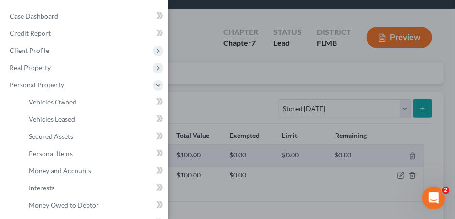
click at [231, 42] on div "Case Dashboard Payments Invoices Payments Payments Credit Report Client Profile" at bounding box center [227, 109] width 455 height 219
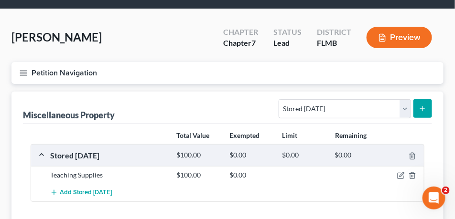
click at [38, 71] on button "Petition Navigation" at bounding box center [227, 73] width 432 height 22
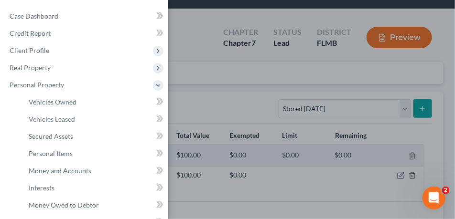
click at [192, 46] on div "Case Dashboard Payments Invoices Payments Payments Credit Report Client Profile" at bounding box center [227, 109] width 455 height 219
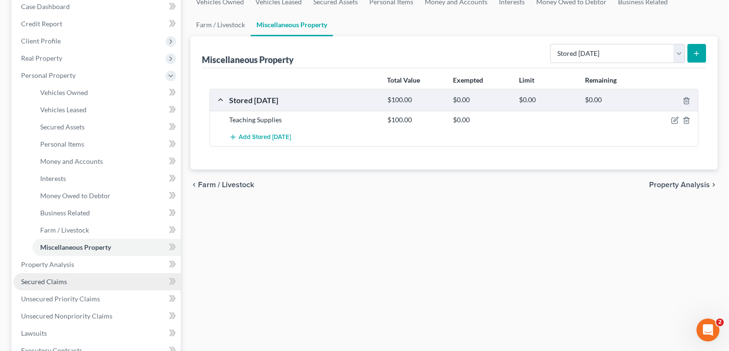
scroll to position [293, 0]
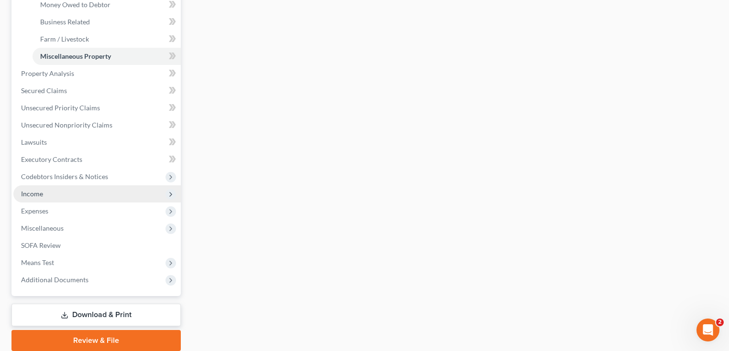
click at [36, 194] on span "Income" at bounding box center [32, 194] width 22 height 8
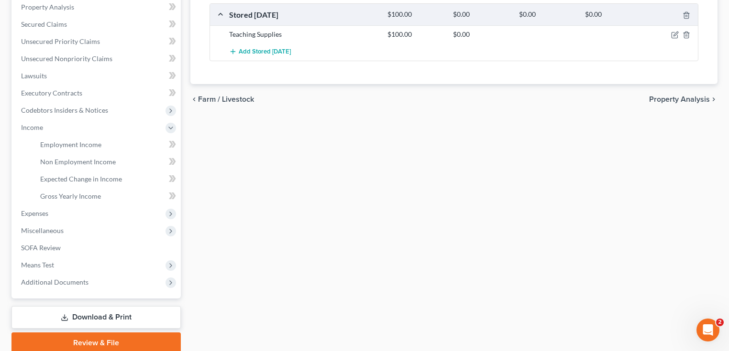
scroll to position [225, 0]
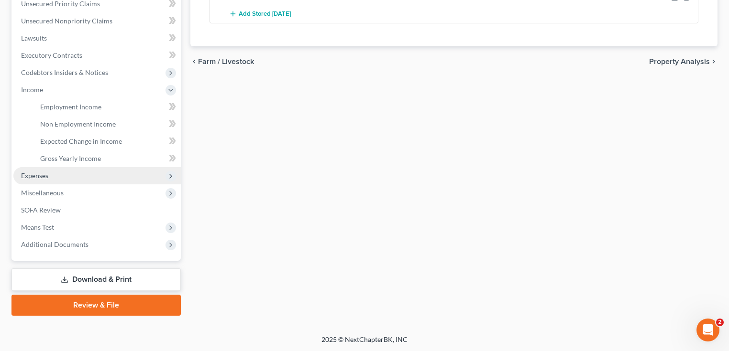
click at [50, 176] on span "Expenses" at bounding box center [96, 175] width 167 height 17
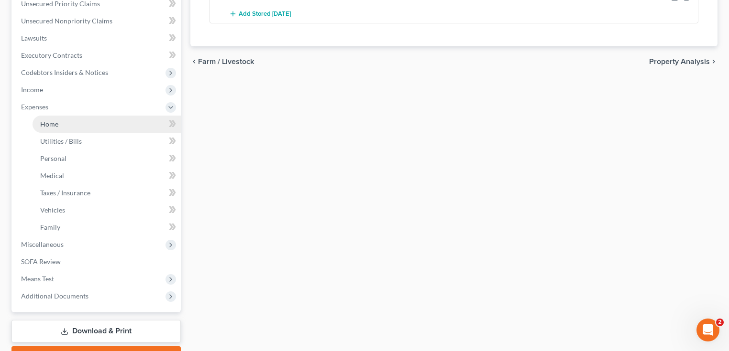
click at [54, 123] on span "Home" at bounding box center [49, 124] width 18 height 8
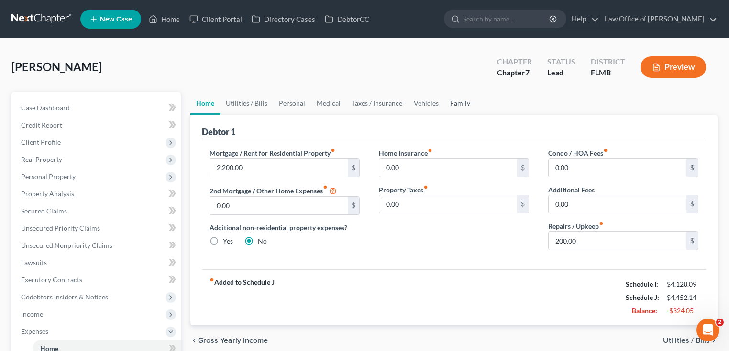
drag, startPoint x: 460, startPoint y: 99, endPoint x: 476, endPoint y: 101, distance: 16.0
click at [461, 99] on link "Family" at bounding box center [460, 103] width 32 height 23
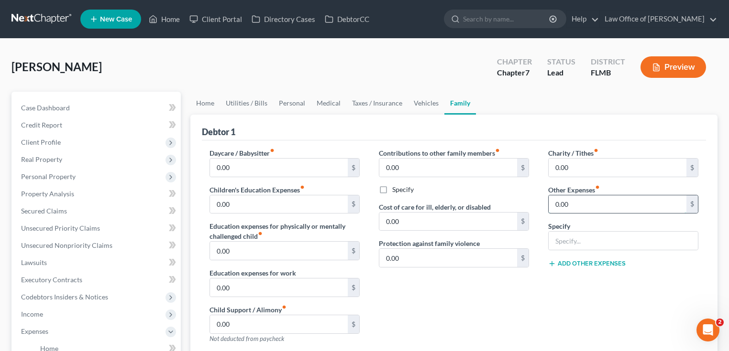
click at [581, 203] on input "0.00" at bounding box center [617, 205] width 138 height 18
click at [575, 229] on div "Specify" at bounding box center [623, 235] width 150 height 29
click at [570, 241] on input "text" at bounding box center [622, 241] width 149 height 18
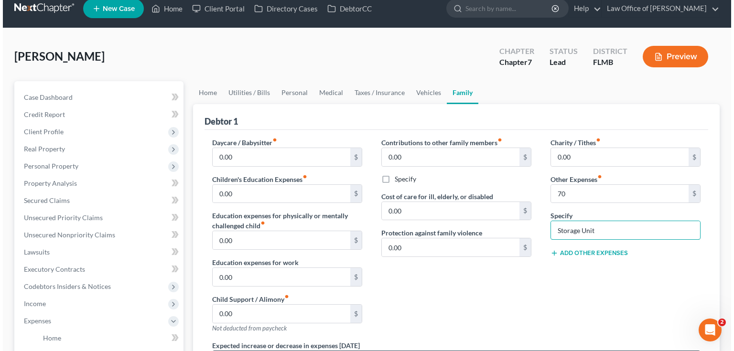
scroll to position [191, 0]
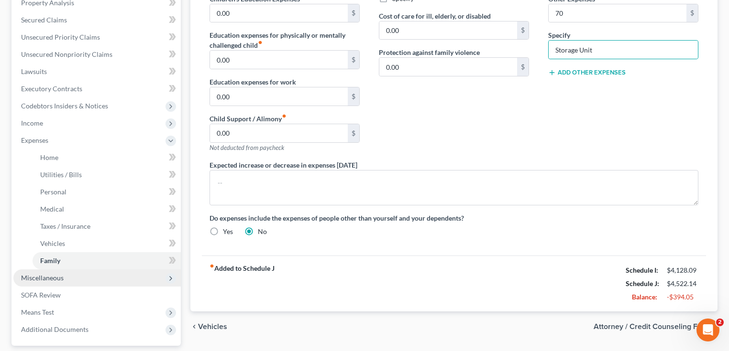
click at [36, 278] on span "Miscellaneous" at bounding box center [42, 278] width 43 height 8
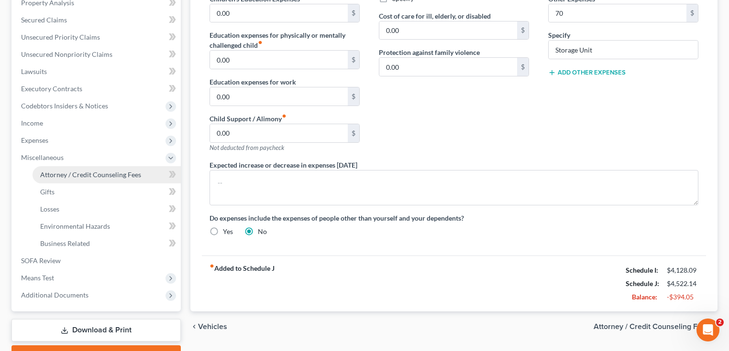
click at [70, 177] on span "Attorney / Credit Counseling Fees" at bounding box center [90, 175] width 101 height 8
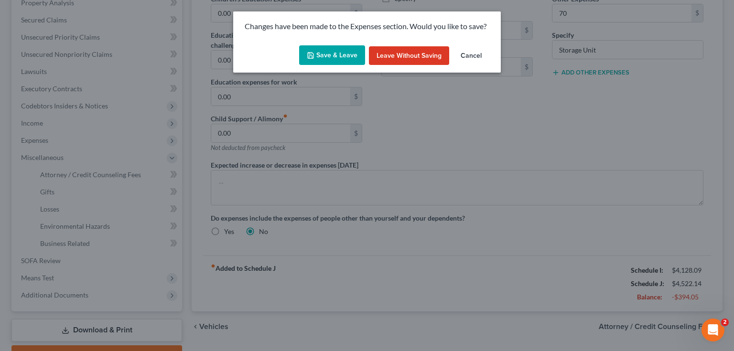
click at [344, 62] on button "Save & Leave" at bounding box center [332, 55] width 66 height 20
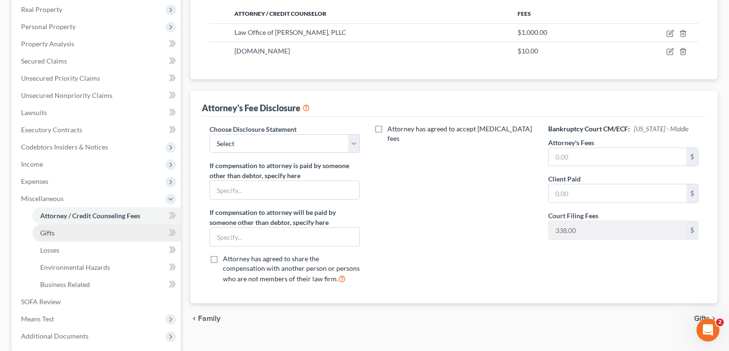
scroll to position [229, 0]
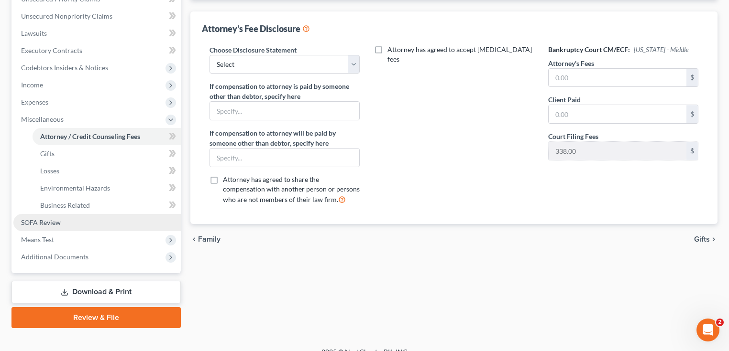
click at [92, 223] on link "SOFA Review" at bounding box center [96, 222] width 167 height 17
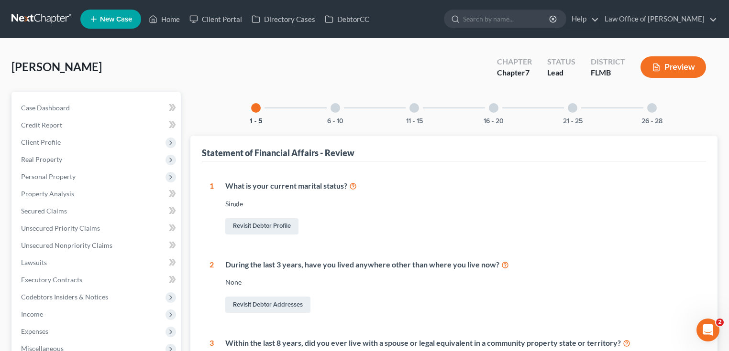
click at [566, 107] on div "21 - 25" at bounding box center [572, 108] width 33 height 33
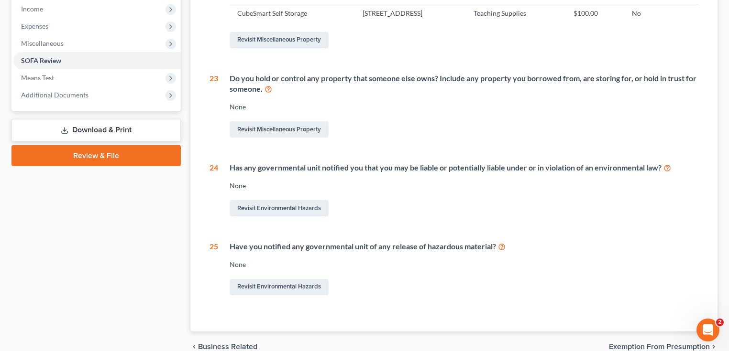
scroll to position [306, 0]
click at [260, 92] on div "Do you hold or control any property that someone else owns? Include any propert…" at bounding box center [463, 84] width 469 height 22
click at [350, 68] on div "21 Do you now have, or did you have [DATE] before you filed for bankruptcy any …" at bounding box center [453, 86] width 489 height 422
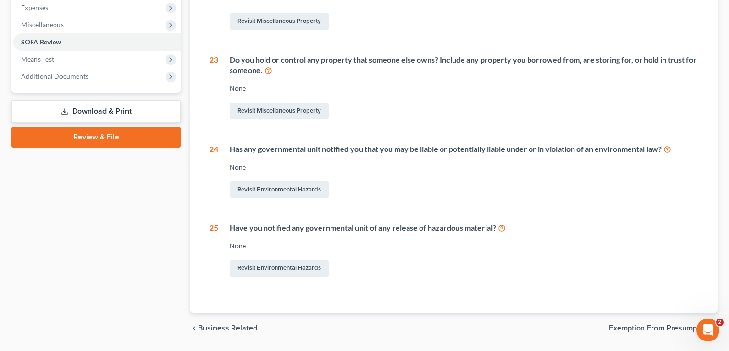
scroll to position [352, 0]
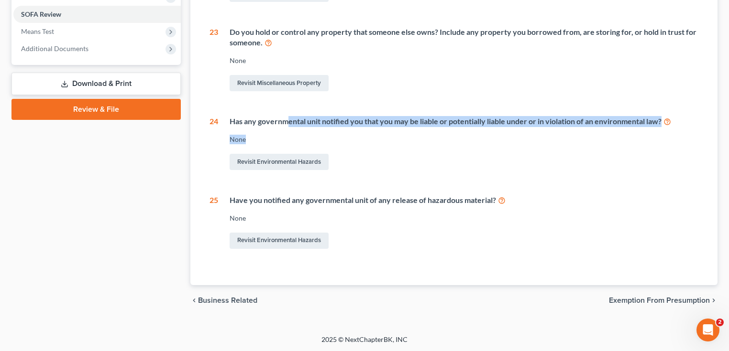
drag, startPoint x: 289, startPoint y: 120, endPoint x: 458, endPoint y: 193, distance: 184.6
click at [611, 130] on div "Has any governmental unit notified you that you may be liable or potentially li…" at bounding box center [458, 144] width 480 height 56
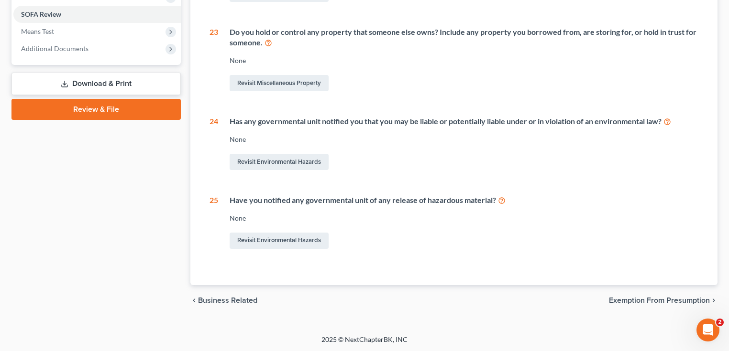
click at [457, 198] on div "Have you notified any governmental unit of any release of hazardous material?" at bounding box center [463, 200] width 469 height 11
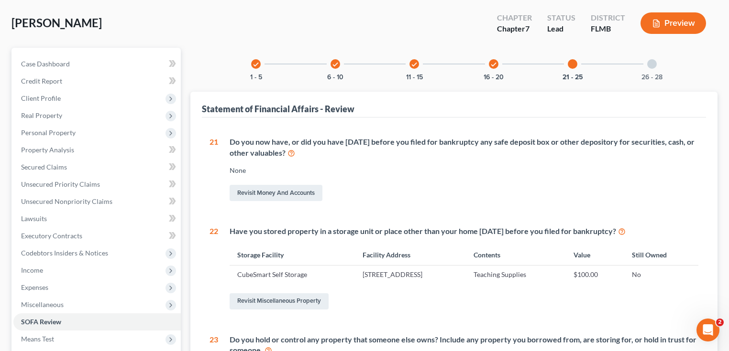
scroll to position [0, 0]
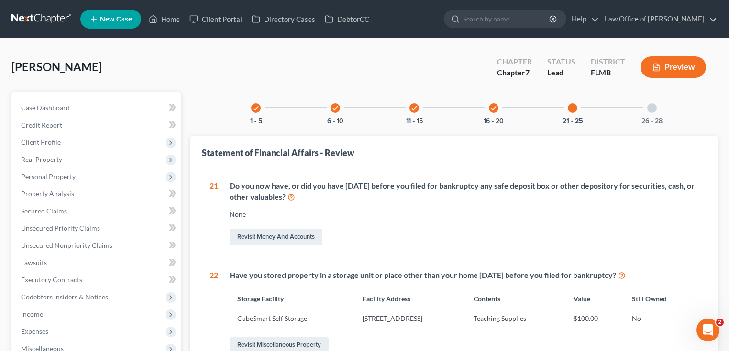
click at [611, 109] on div at bounding box center [652, 108] width 10 height 10
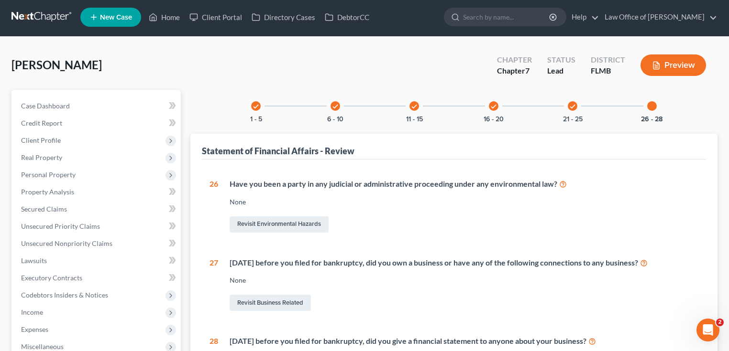
scroll to position [156, 0]
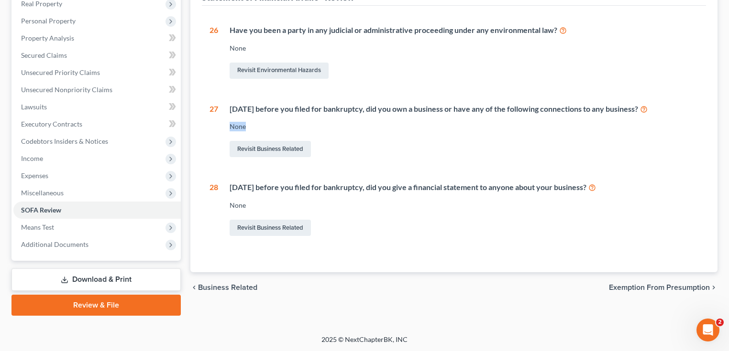
drag, startPoint x: 687, startPoint y: 107, endPoint x: 287, endPoint y: 115, distance: 399.3
click at [287, 115] on div "[DATE] before you filed for bankruptcy, did you own a business or have any of t…" at bounding box center [458, 132] width 480 height 56
drag, startPoint x: 263, startPoint y: 115, endPoint x: 585, endPoint y: 103, distance: 321.5
click at [585, 104] on div "[DATE] before you filed for bankruptcy, did you own a business or have any of t…" at bounding box center [458, 132] width 480 height 56
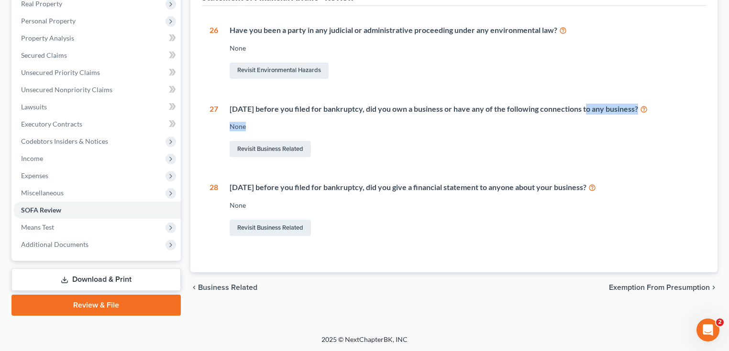
click at [585, 104] on div "[DATE] before you filed for bankruptcy, did you own a business or have any of t…" at bounding box center [463, 109] width 469 height 11
click at [449, 292] on div "chevron_left Business Related Exemption from Presumption chevron_right" at bounding box center [453, 288] width 527 height 31
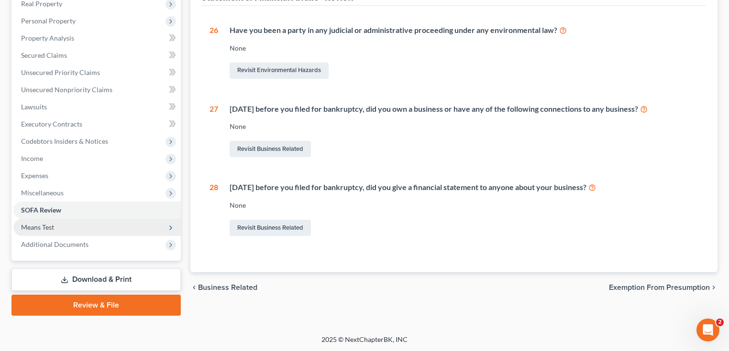
click at [54, 230] on span "Means Test" at bounding box center [37, 227] width 33 height 8
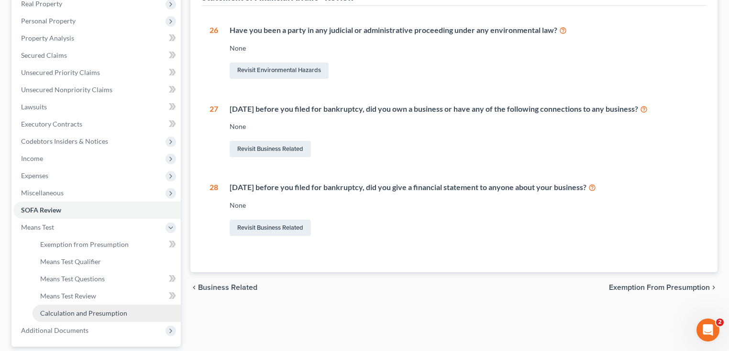
click at [62, 293] on span "Calculation and Presumption" at bounding box center [83, 313] width 87 height 8
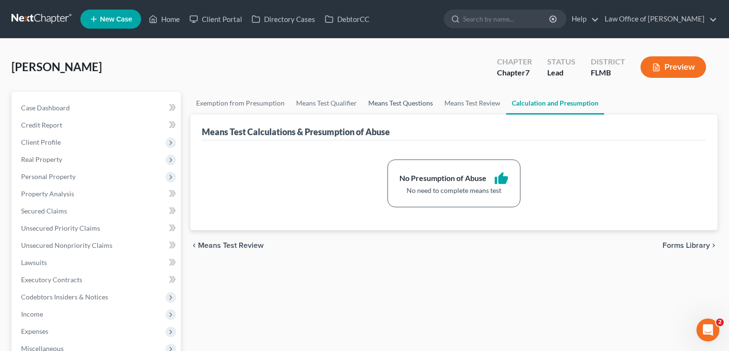
click at [401, 104] on link "Means Test Questions" at bounding box center [400, 103] width 76 height 23
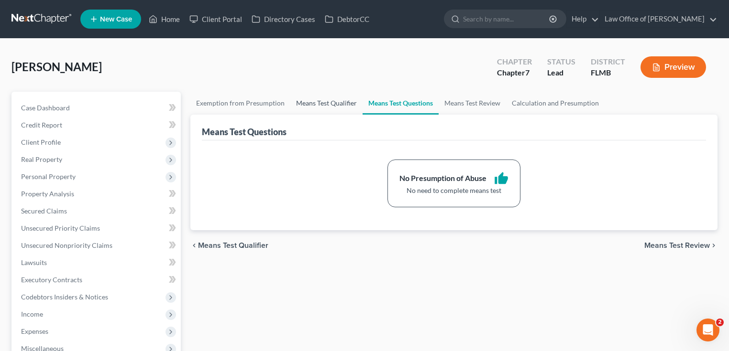
click at [313, 101] on link "Means Test Qualifier" at bounding box center [326, 103] width 72 height 23
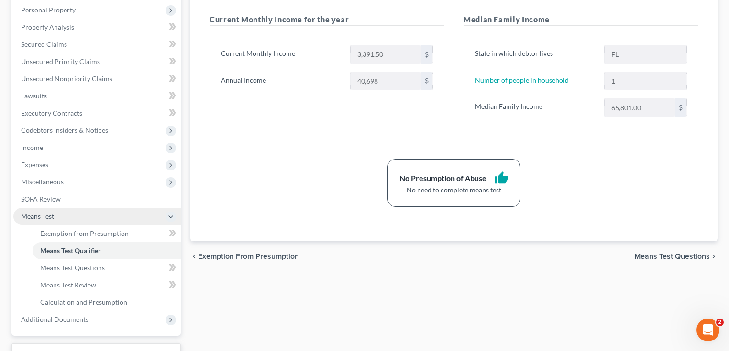
scroll to position [242, 0]
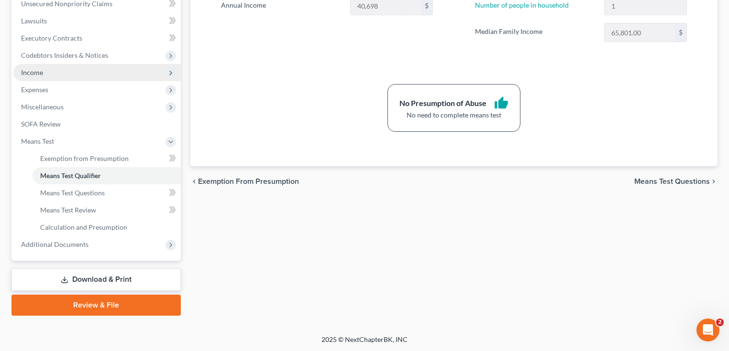
click at [57, 71] on span "Income" at bounding box center [96, 72] width 167 height 17
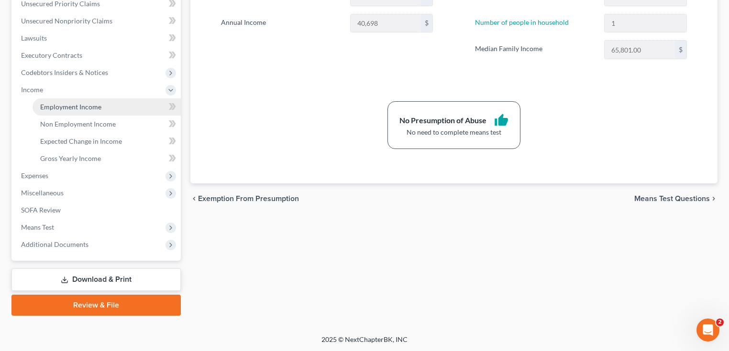
click at [61, 101] on link "Employment Income" at bounding box center [107, 106] width 148 height 17
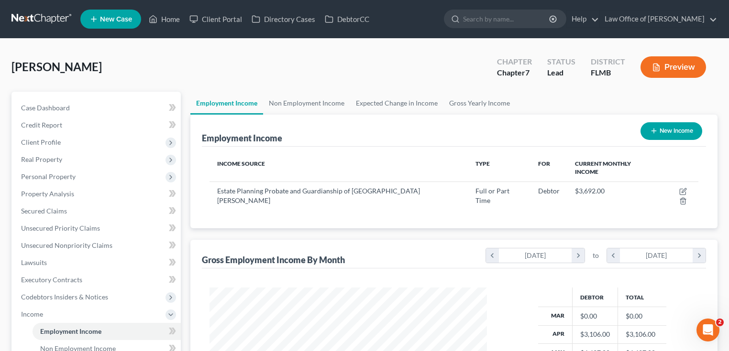
drag, startPoint x: 291, startPoint y: 52, endPoint x: 283, endPoint y: 53, distance: 8.7
click at [292, 52] on div "[PERSON_NAME] Upgraded Chapter Chapter 7 Status Lead District FLMB Preview" at bounding box center [364, 71] width 706 height 42
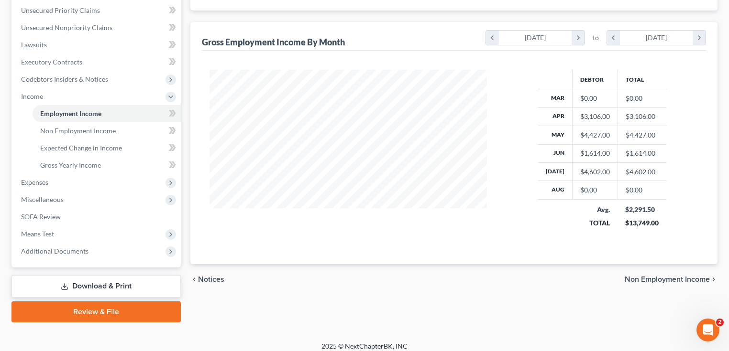
scroll to position [33, 0]
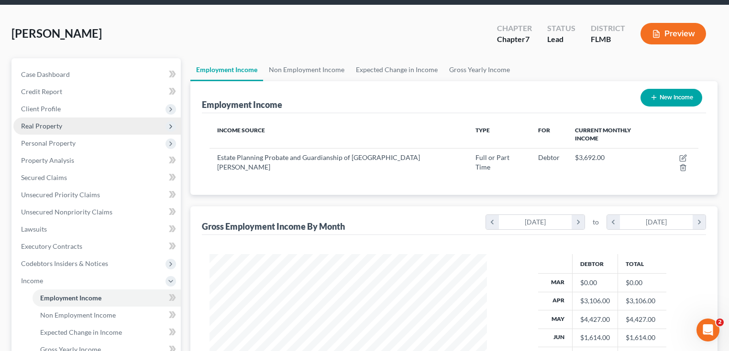
click at [38, 120] on span "Real Property" at bounding box center [96, 126] width 167 height 17
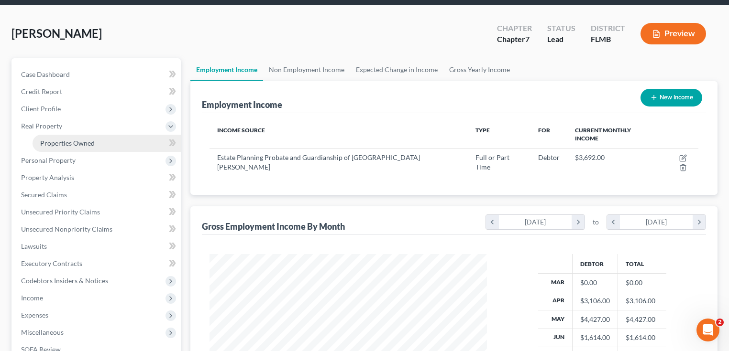
click at [56, 139] on span "Properties Owned" at bounding box center [67, 143] width 55 height 8
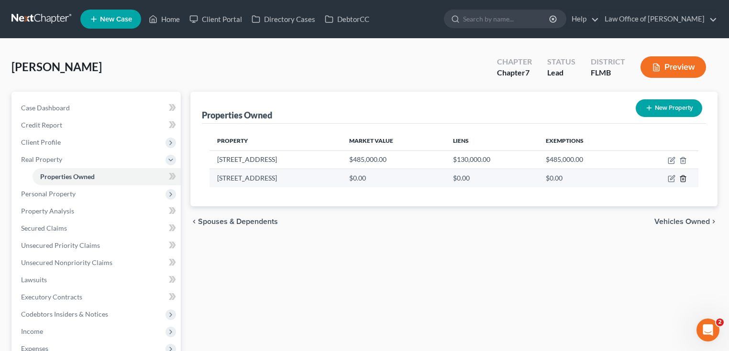
click at [611, 177] on icon "button" at bounding box center [682, 179] width 4 height 6
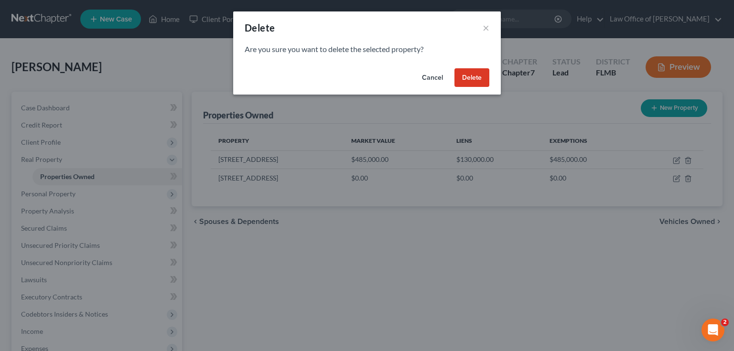
click at [470, 77] on button "Delete" at bounding box center [472, 77] width 35 height 19
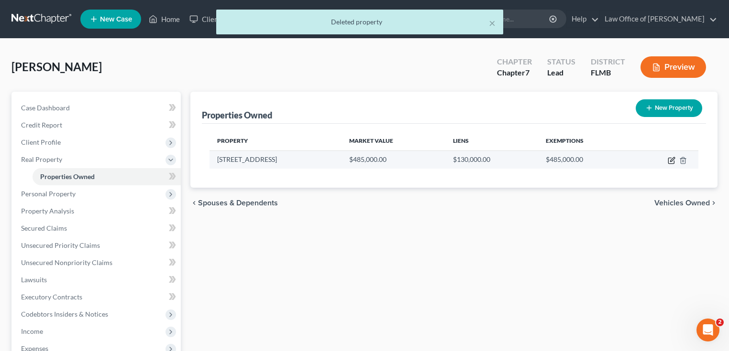
click at [611, 157] on icon "button" at bounding box center [671, 161] width 8 height 8
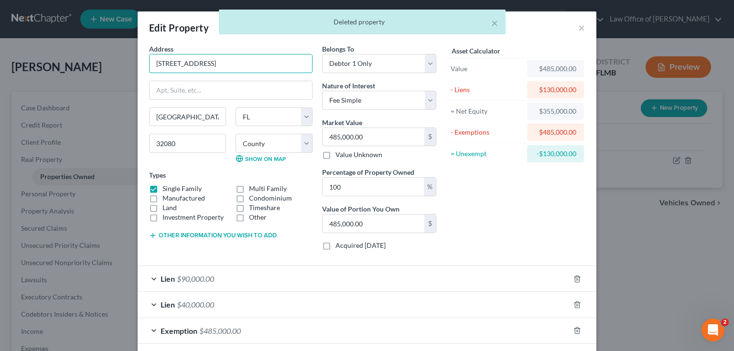
drag, startPoint x: 221, startPoint y: 64, endPoint x: 12, endPoint y: 86, distance: 210.5
click at [12, 86] on div "Edit Property × Address * 6659 [GEOGRAPHIC_DATA] [US_STATE][GEOGRAPHIC_DATA] [G…" at bounding box center [367, 175] width 734 height 351
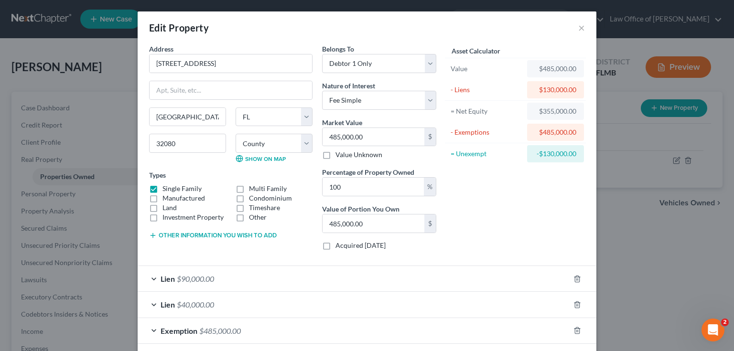
click at [94, 54] on div "Edit Property × Address * 6659 [GEOGRAPHIC_DATA] [US_STATE][GEOGRAPHIC_DATA] [G…" at bounding box center [367, 175] width 734 height 351
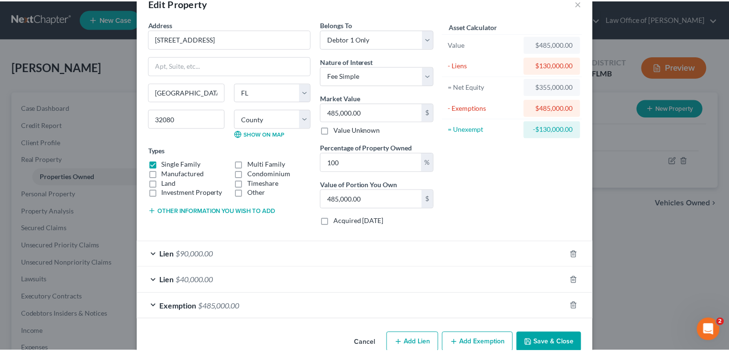
scroll to position [44, 0]
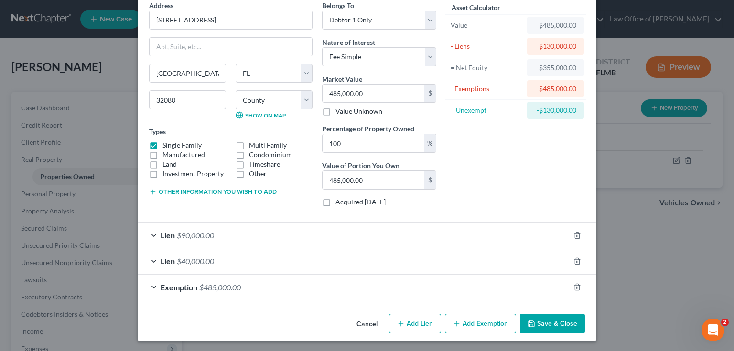
drag, startPoint x: 564, startPoint y: 316, endPoint x: 327, endPoint y: 245, distance: 247.8
click at [564, 293] on button "Save & Close" at bounding box center [552, 324] width 65 height 20
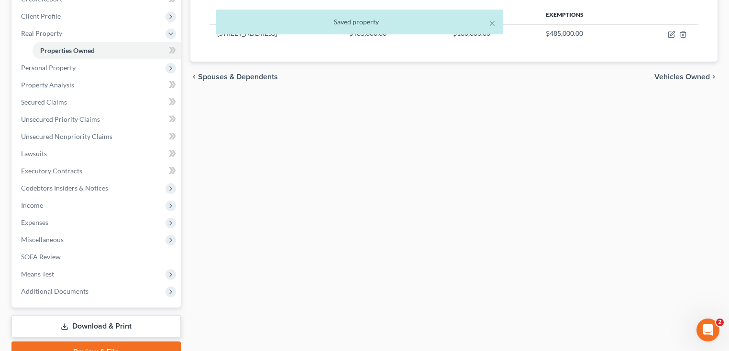
scroll to position [173, 0]
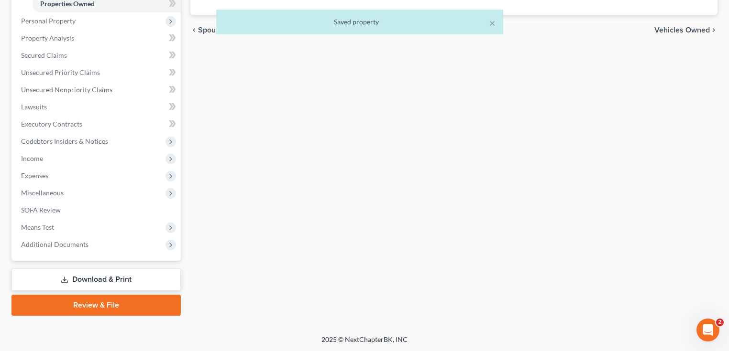
click at [86, 293] on link "Review & File" at bounding box center [95, 305] width 169 height 21
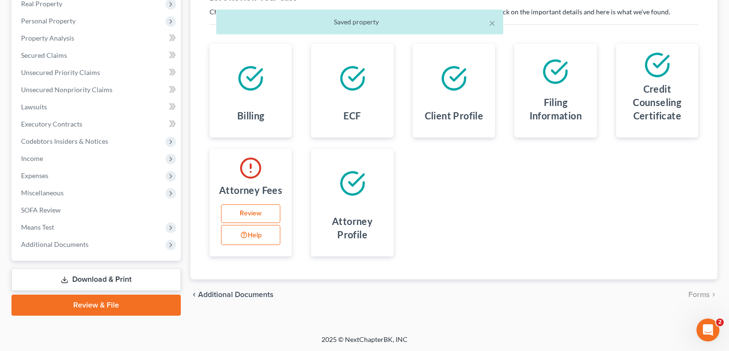
click at [251, 213] on link "Review" at bounding box center [250, 214] width 59 height 19
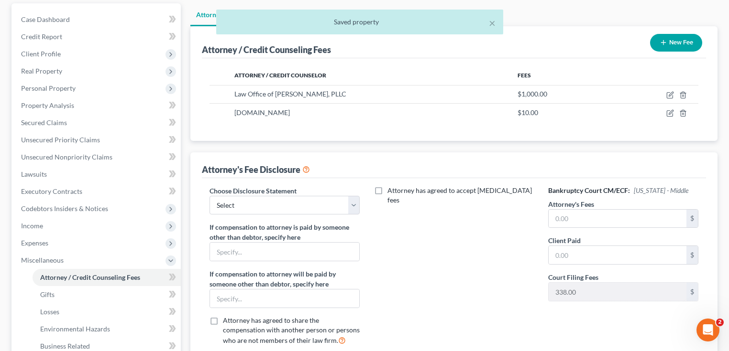
scroll to position [191, 0]
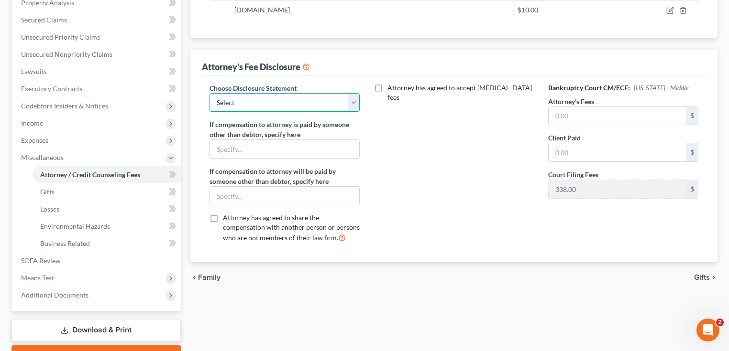
drag, startPoint x: 314, startPoint y: 101, endPoint x: 293, endPoint y: 111, distance: 23.1
click at [314, 101] on select "Select Bankruptcy" at bounding box center [284, 102] width 150 height 19
click at [209, 93] on select "Select Bankruptcy" at bounding box center [284, 102] width 150 height 19
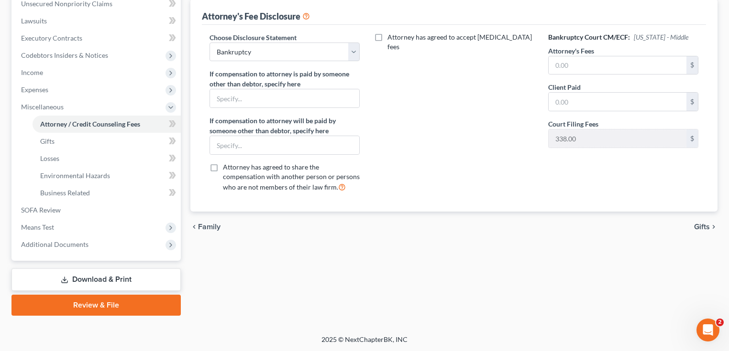
click at [90, 283] on link "Download & Print" at bounding box center [95, 280] width 169 height 22
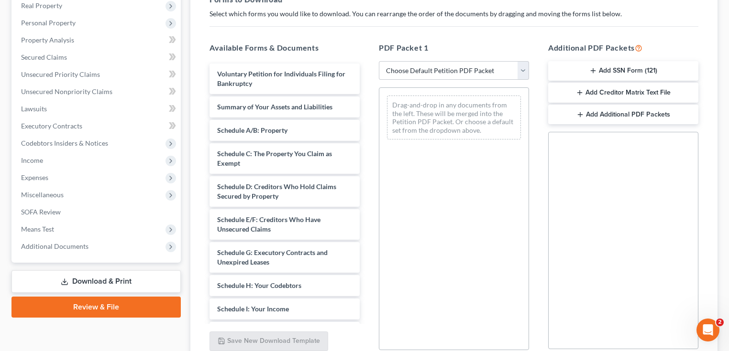
scroll to position [191, 0]
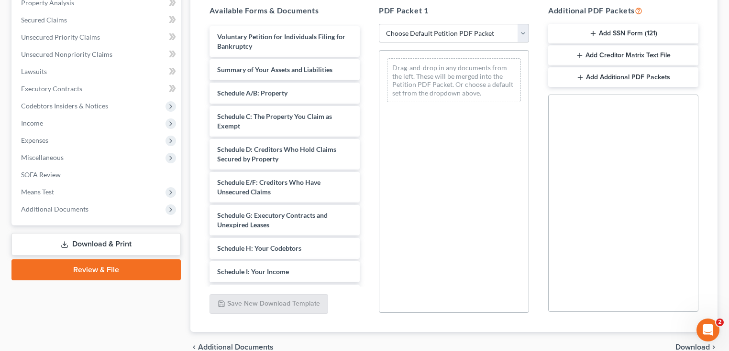
click at [583, 37] on button "Add SSN Form (121)" at bounding box center [623, 34] width 150 height 20
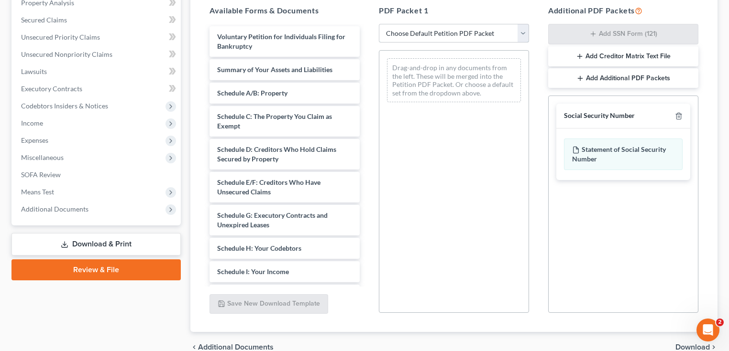
click at [463, 31] on select "Choose Default Petition PDF Packet Complete Bankruptcy Petition (all forms and …" at bounding box center [454, 33] width 150 height 19
click at [379, 24] on select "Choose Default Petition PDF Packet Complete Bankruptcy Petition (all forms and …" at bounding box center [454, 33] width 150 height 19
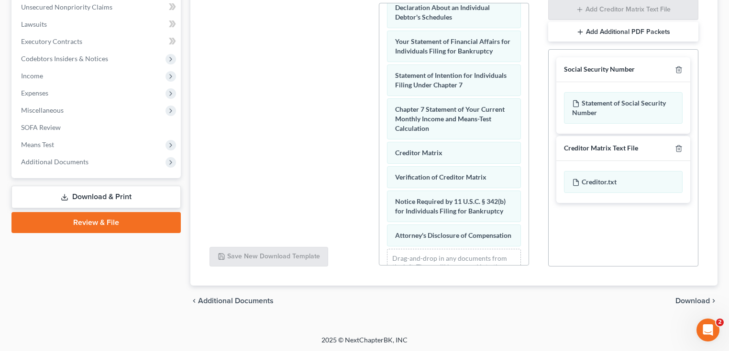
scroll to position [239, 0]
click at [611, 293] on span "Download" at bounding box center [692, 301] width 34 height 8
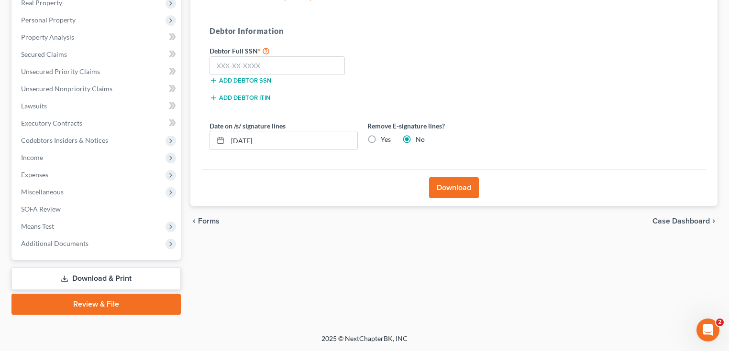
scroll to position [156, 0]
click at [264, 78] on button "Add debtor SSN" at bounding box center [240, 82] width 62 height 8
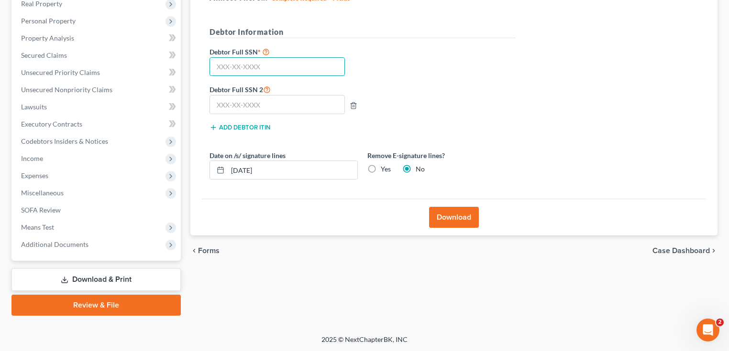
click at [264, 66] on input "text" at bounding box center [276, 66] width 135 height 19
click at [354, 105] on line "button" at bounding box center [354, 106] width 0 height 2
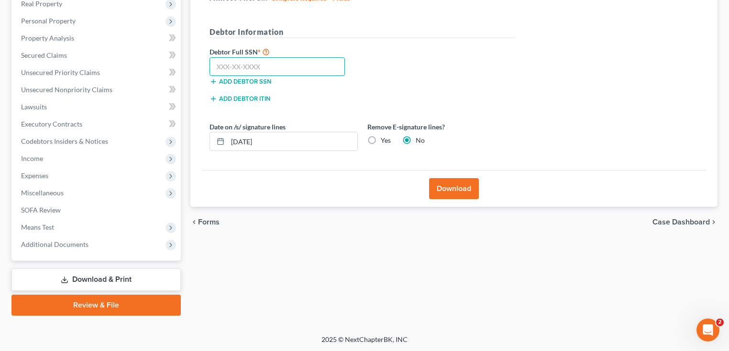
click at [283, 67] on input "text" at bounding box center [276, 66] width 135 height 19
drag, startPoint x: 304, startPoint y: 53, endPoint x: 297, endPoint y: 68, distance: 17.1
click at [304, 53] on label "Debtor Full SSN *" at bounding box center [284, 51] width 158 height 11
click at [297, 69] on input "text" at bounding box center [276, 66] width 135 height 19
click at [381, 142] on label "Yes" at bounding box center [386, 141] width 10 height 10
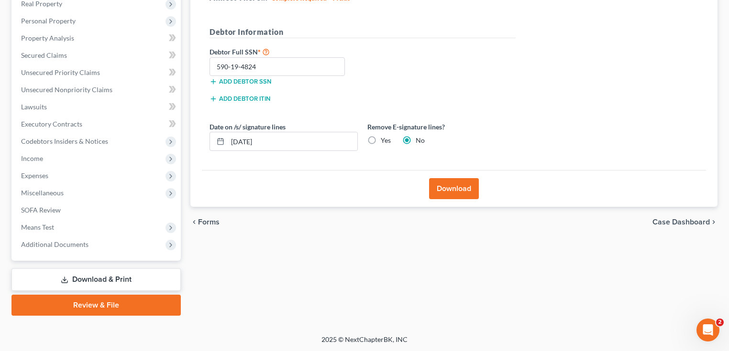
click at [384, 142] on input "Yes" at bounding box center [387, 139] width 6 height 6
click at [472, 187] on button "Download" at bounding box center [454, 188] width 50 height 21
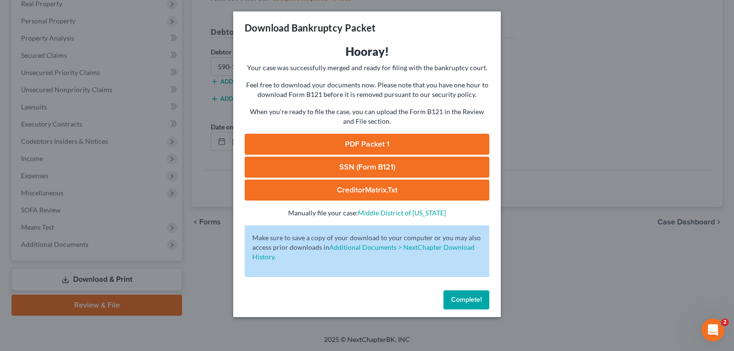
click at [415, 146] on link "PDF Packet 1" at bounding box center [367, 144] width 245 height 21
click at [384, 165] on link "SSN (Form B121)" at bounding box center [367, 167] width 245 height 21
drag, startPoint x: 480, startPoint y: 306, endPoint x: 297, endPoint y: 258, distance: 189.5
click at [480, 293] on button "Complete!" at bounding box center [467, 300] width 46 height 19
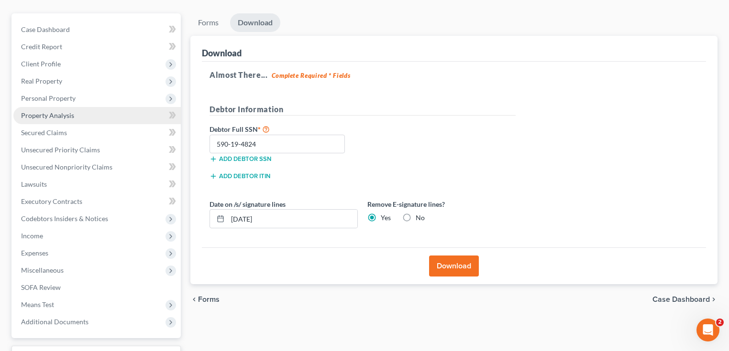
scroll to position [0, 0]
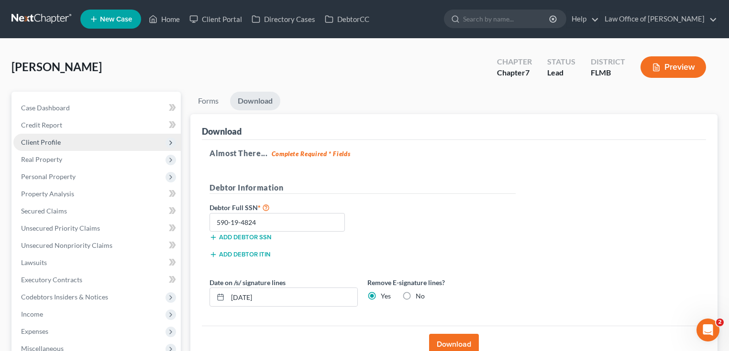
click at [101, 140] on span "Client Profile" at bounding box center [96, 142] width 167 height 17
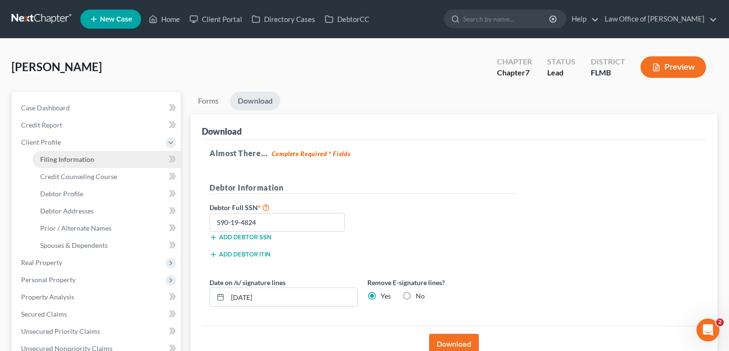
click at [68, 165] on link "Filing Information" at bounding box center [107, 159] width 148 height 17
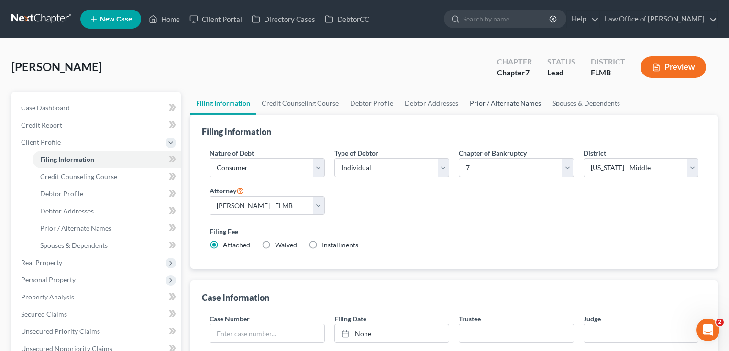
click at [502, 99] on link "Prior / Alternate Names" at bounding box center [505, 103] width 83 height 23
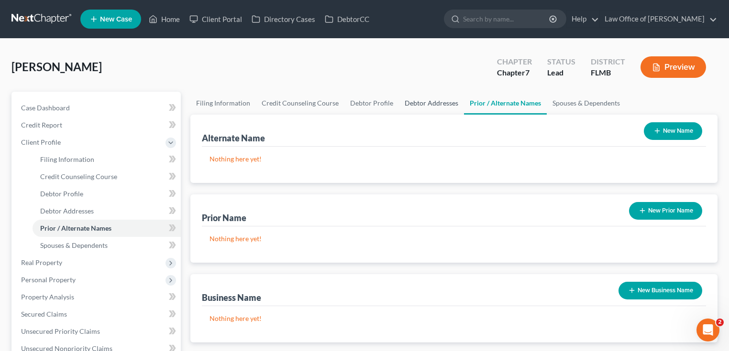
click at [417, 98] on link "Debtor Addresses" at bounding box center [431, 103] width 65 height 23
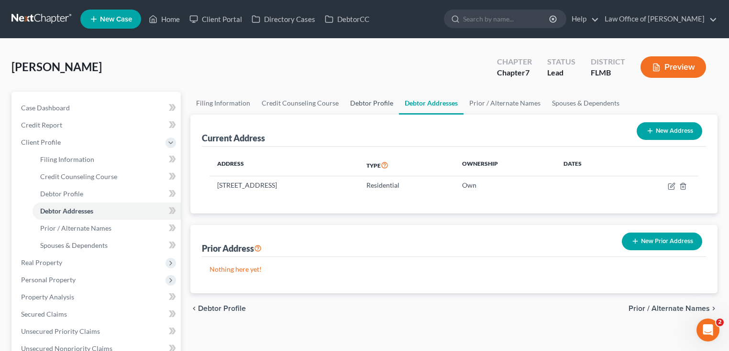
click at [364, 101] on link "Debtor Profile" at bounding box center [371, 103] width 55 height 23
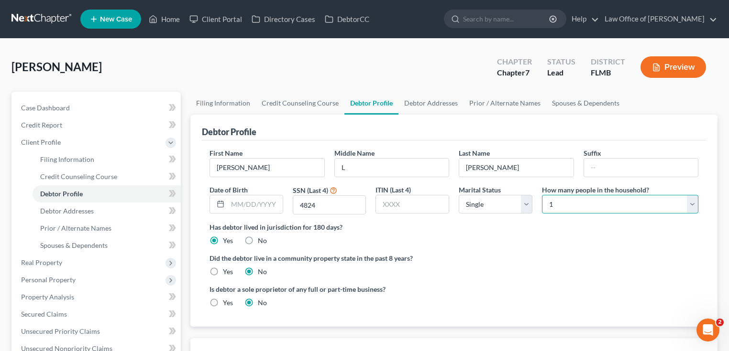
drag, startPoint x: 594, startPoint y: 212, endPoint x: 587, endPoint y: 196, distance: 16.7
click at [594, 212] on select "Select 1 2 3 4 5 6 7 8 9 10 11 12 13 14 15 16 17 18 19 20" at bounding box center [620, 204] width 156 height 19
click at [542, 195] on select "Select 1 2 3 4 5 6 7 8 9 10 11 12 13 14 15 16 17 18 19 20" at bounding box center [620, 204] width 156 height 19
click at [589, 249] on ng-include "First Name [PERSON_NAME] Middle Name L Last Name [PERSON_NAME] Date of Birth SS…" at bounding box center [453, 231] width 489 height 167
click at [611, 73] on button "Preview" at bounding box center [672, 67] width 65 height 22
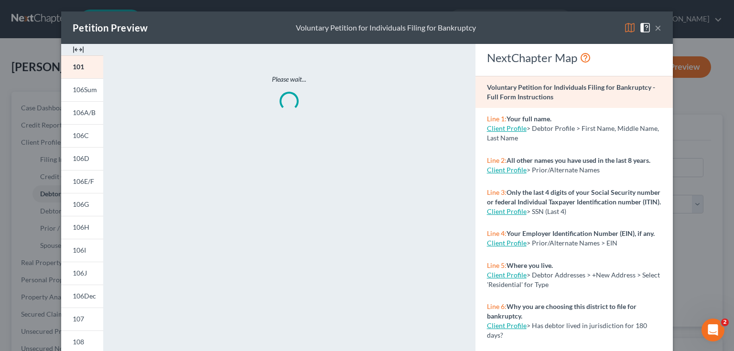
scroll to position [178, 0]
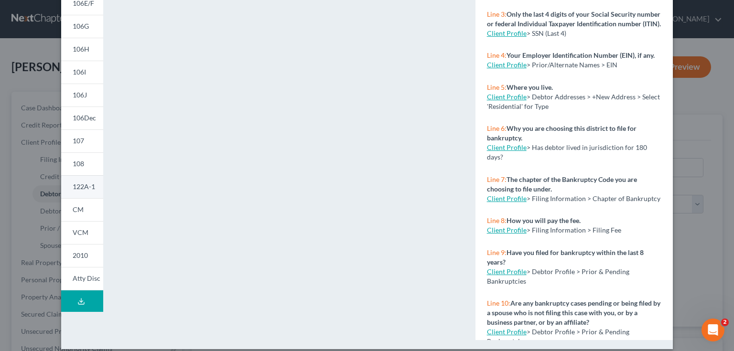
click at [75, 187] on span "122A-1" at bounding box center [84, 187] width 22 height 8
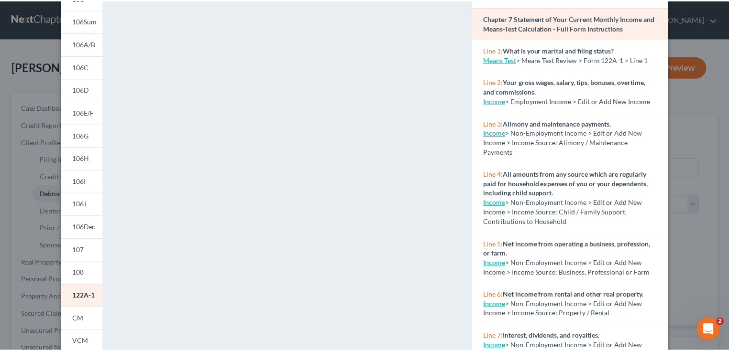
scroll to position [0, 0]
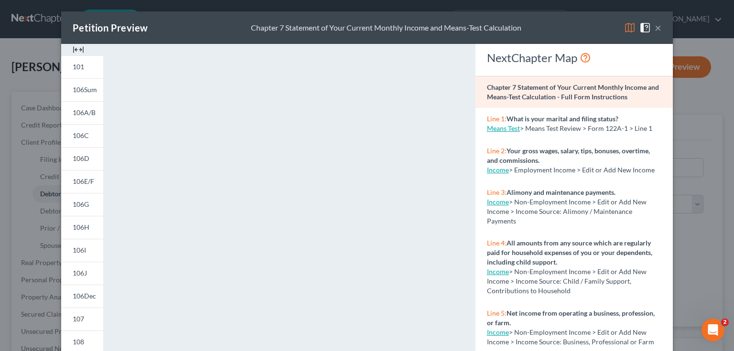
drag, startPoint x: 34, startPoint y: 46, endPoint x: 13, endPoint y: 56, distance: 23.5
click at [34, 46] on div "Petition Preview Chapter 7 Statement of Your Current Monthly Income and Means-T…" at bounding box center [367, 175] width 734 height 351
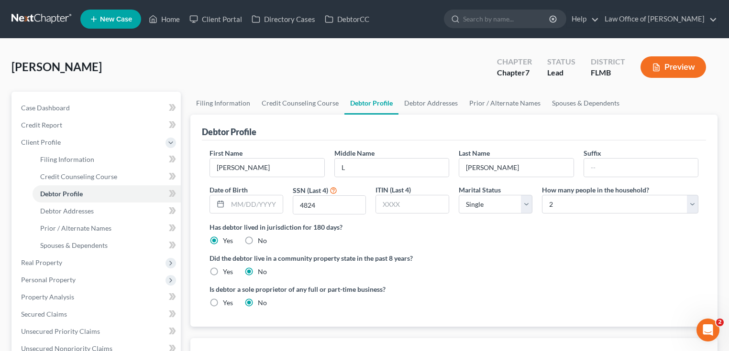
click at [59, 18] on link at bounding box center [41, 19] width 61 height 17
